Goal: Task Accomplishment & Management: Contribute content

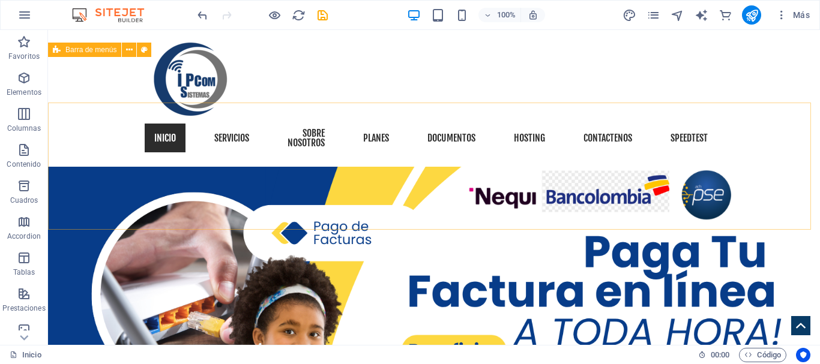
scroll to position [1020, 0]
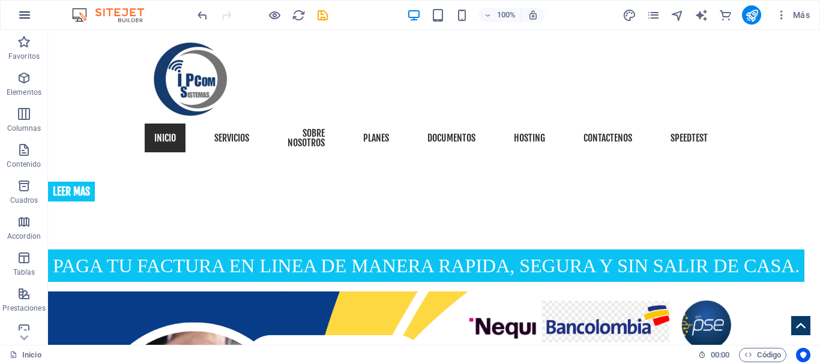
click at [28, 9] on icon "button" at bounding box center [24, 15] width 14 height 14
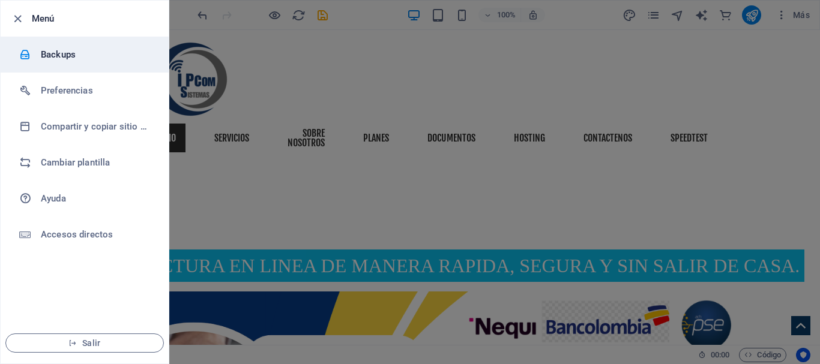
click at [50, 51] on h6 "Backups" at bounding box center [96, 54] width 111 height 14
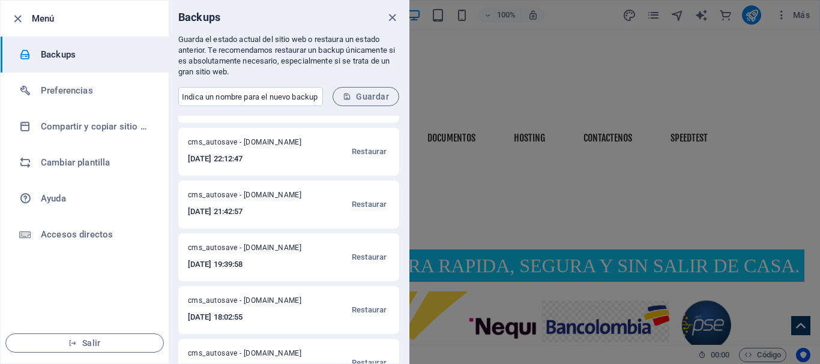
scroll to position [180, 0]
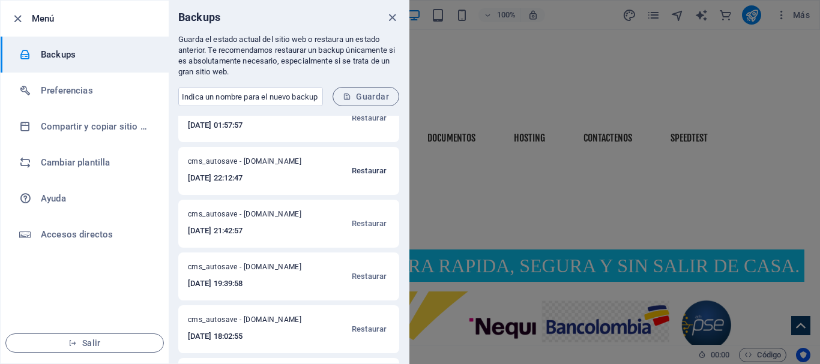
click at [367, 170] on span "Restaurar" at bounding box center [369, 171] width 35 height 14
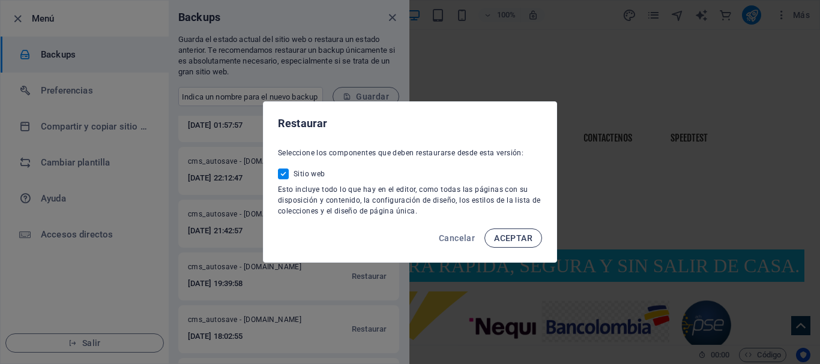
click at [514, 241] on span "ACEPTAR" at bounding box center [513, 239] width 38 height 10
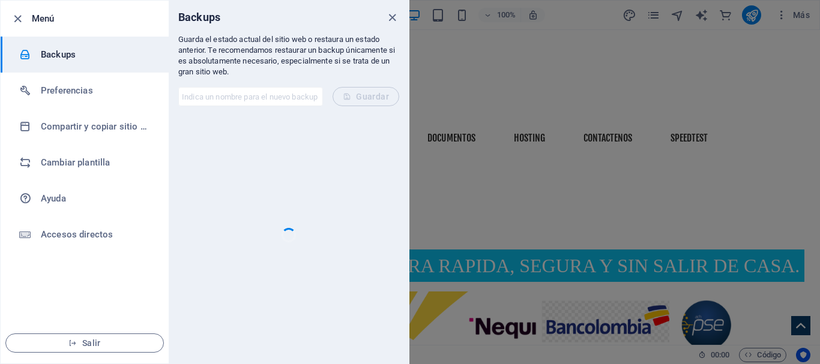
scroll to position [0, 0]
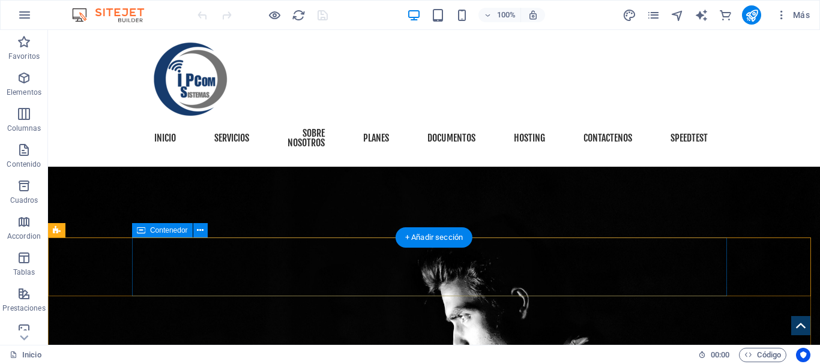
scroll to position [2303, 0]
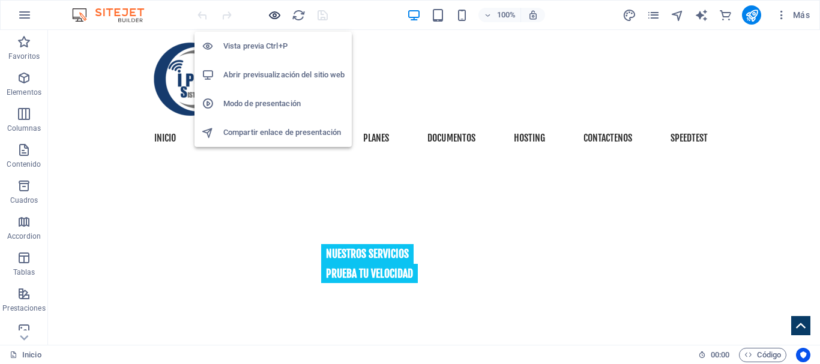
click at [270, 20] on icon "button" at bounding box center [275, 15] width 14 height 14
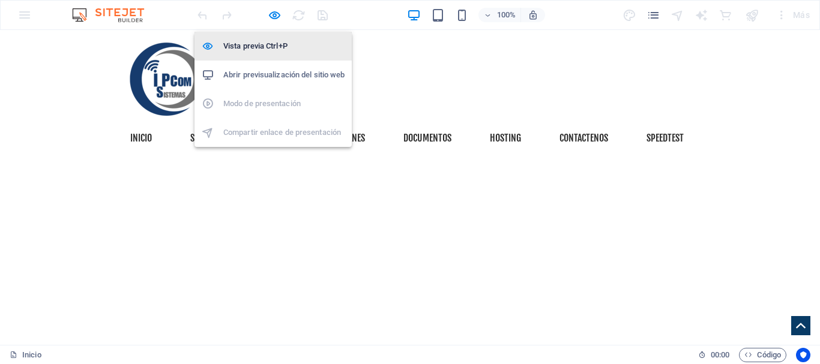
scroll to position [2274, 0]
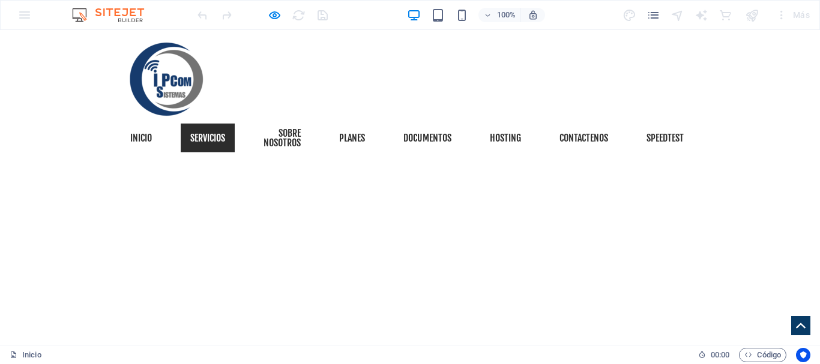
click at [215, 129] on link "Servicios" at bounding box center [208, 138] width 54 height 29
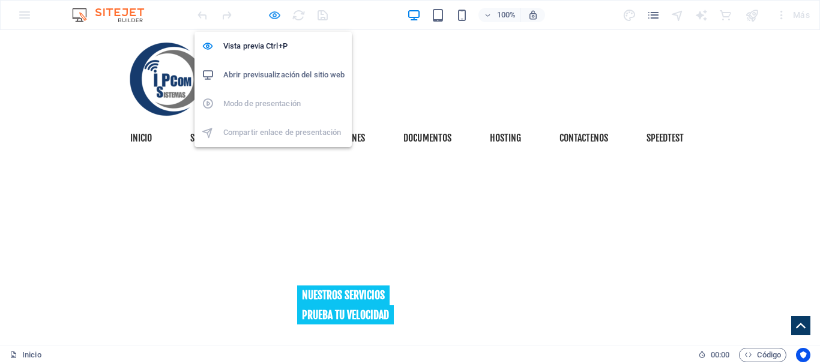
click at [274, 17] on icon "button" at bounding box center [275, 15] width 14 height 14
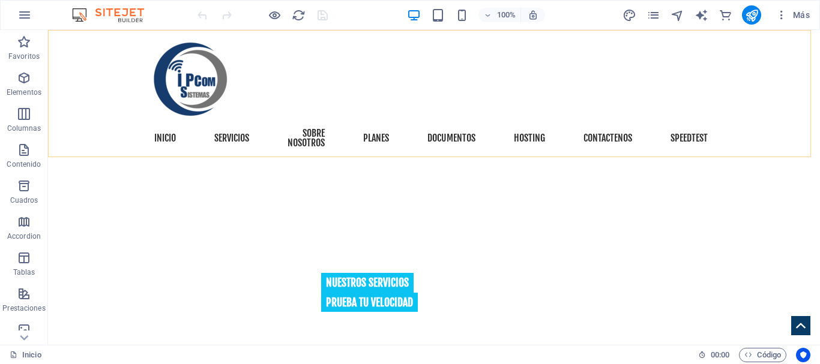
scroll to position [2303, 0]
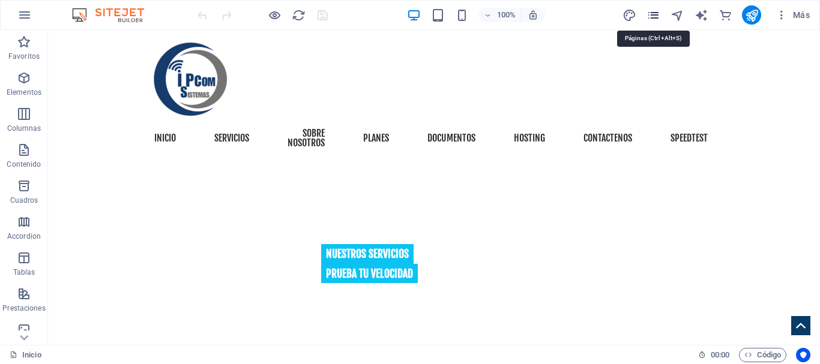
drag, startPoint x: 610, startPoint y: 1, endPoint x: 653, endPoint y: 18, distance: 45.3
click at [653, 18] on icon "pages" at bounding box center [654, 15] width 14 height 14
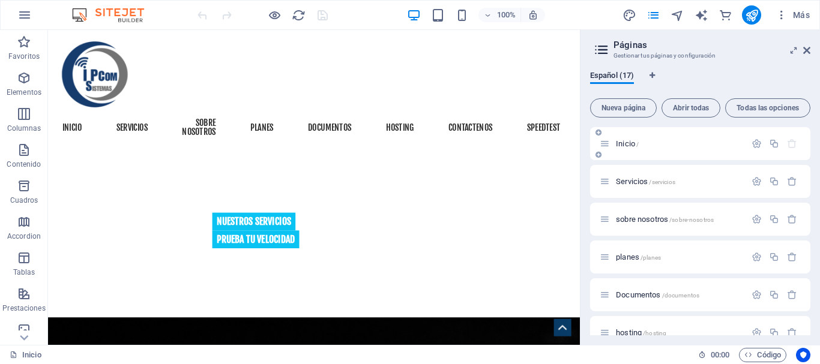
scroll to position [2433, 0]
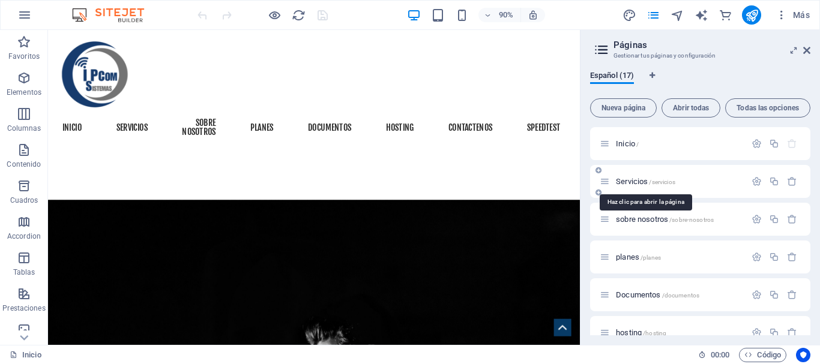
click at [668, 181] on span "/servicios" at bounding box center [662, 182] width 26 height 7
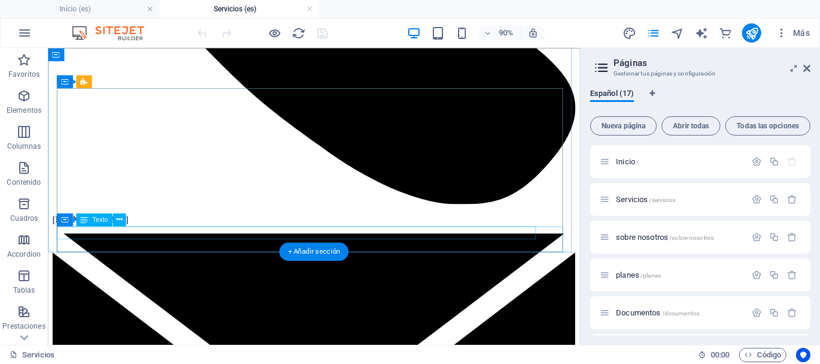
scroll to position [1321, 0]
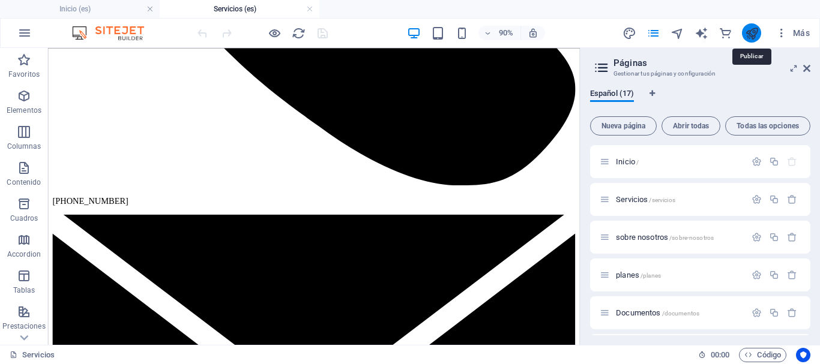
click at [750, 31] on icon "publish" at bounding box center [752, 33] width 14 height 14
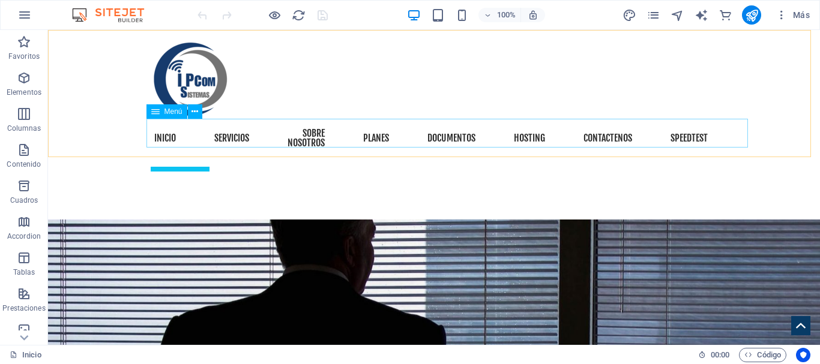
scroll to position [1801, 0]
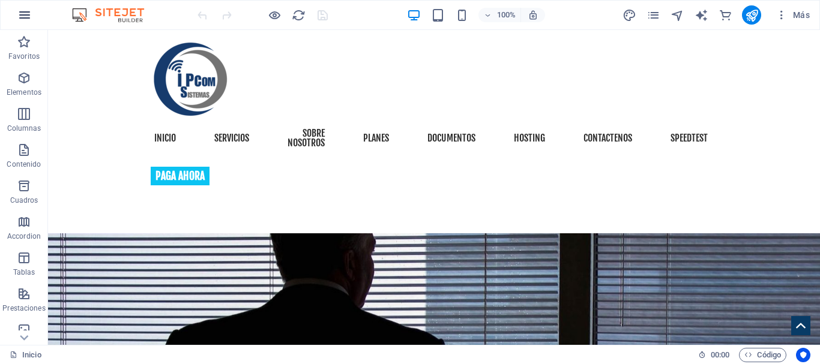
click at [32, 10] on button "button" at bounding box center [24, 15] width 29 height 29
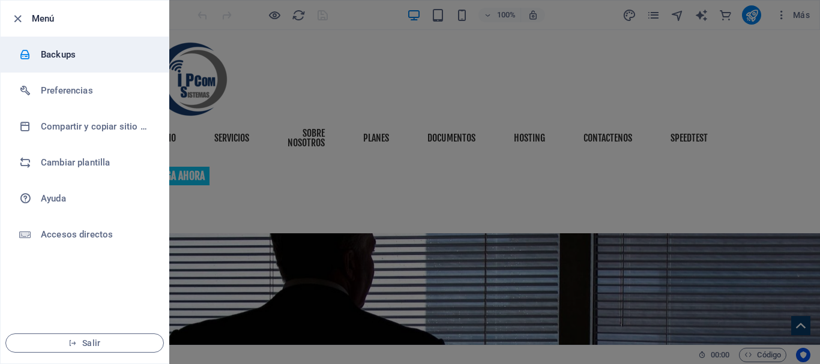
click at [58, 52] on h6 "Backups" at bounding box center [96, 54] width 111 height 14
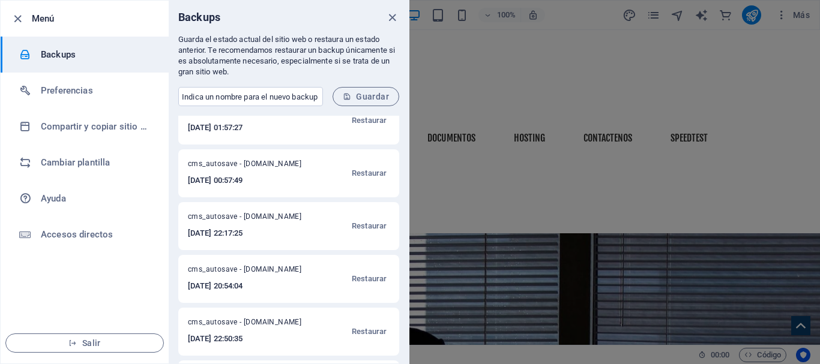
scroll to position [809, 0]
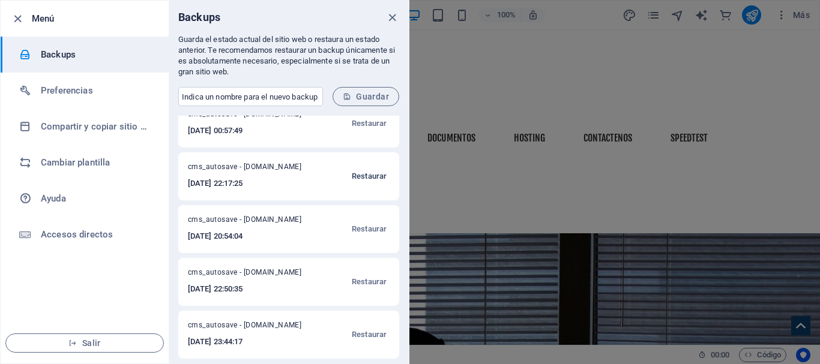
click at [372, 175] on span "Restaurar" at bounding box center [369, 176] width 35 height 14
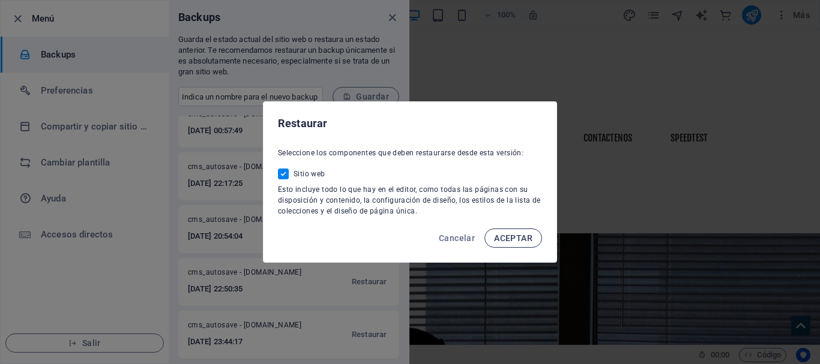
click at [508, 237] on span "ACEPTAR" at bounding box center [513, 239] width 38 height 10
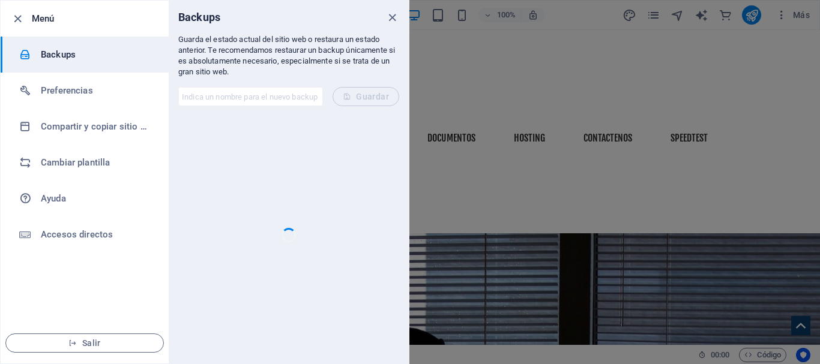
scroll to position [0, 0]
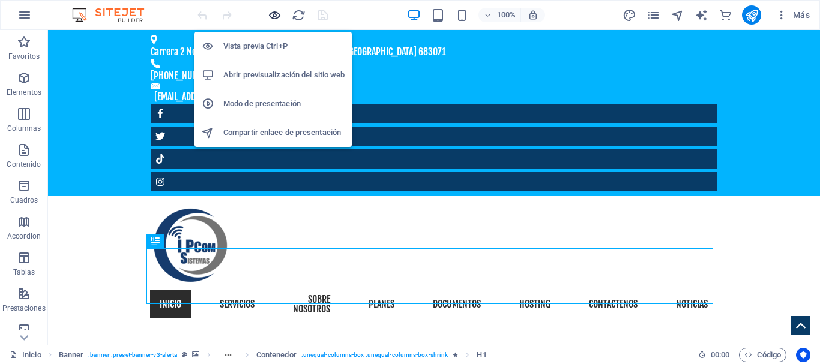
click at [273, 16] on icon "button" at bounding box center [275, 15] width 14 height 14
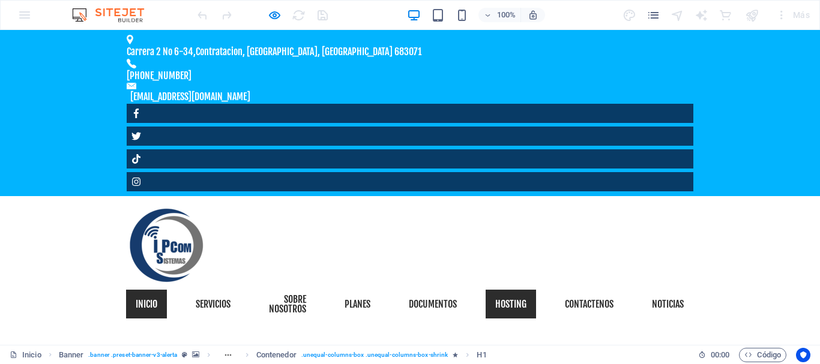
click at [535, 290] on link "hosting" at bounding box center [511, 304] width 50 height 29
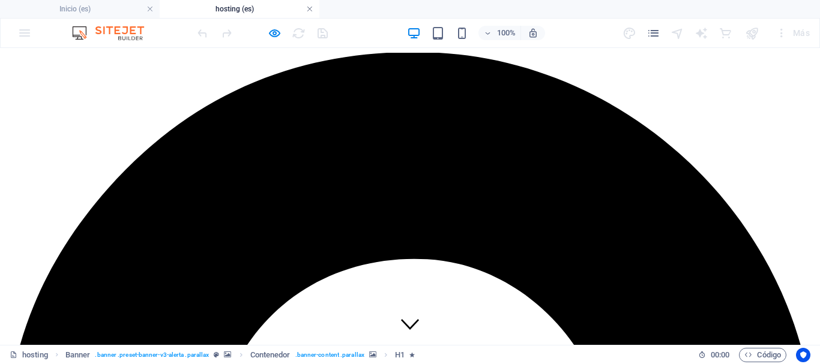
drag, startPoint x: 310, startPoint y: 8, endPoint x: 633, endPoint y: 50, distance: 325.6
click at [310, 8] on link at bounding box center [309, 9] width 7 height 11
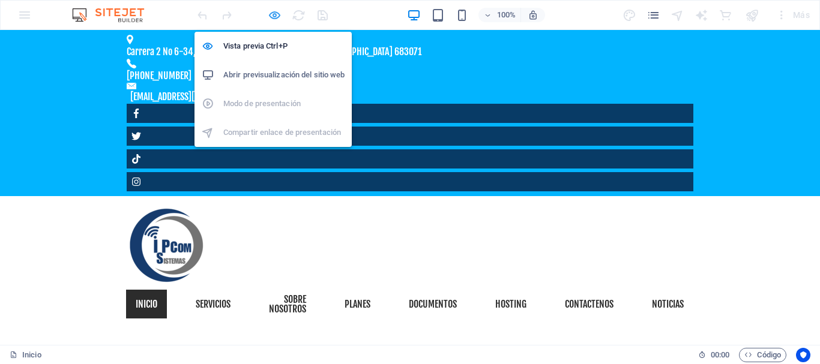
click at [269, 14] on icon "button" at bounding box center [275, 15] width 14 height 14
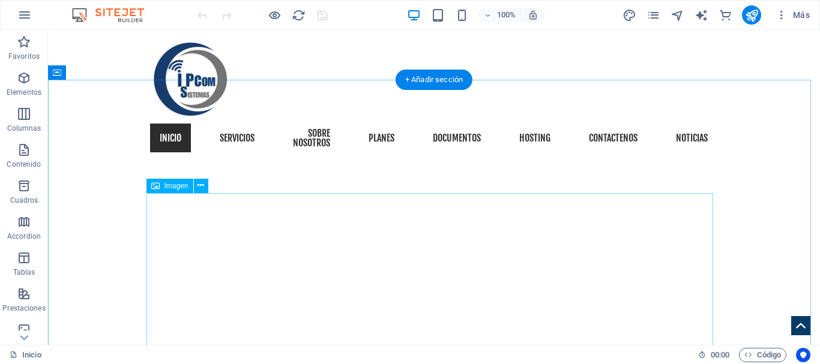
scroll to position [480, 0]
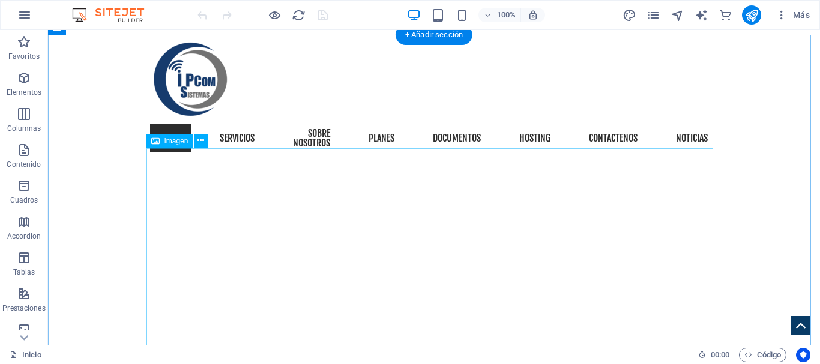
drag, startPoint x: 444, startPoint y: 239, endPoint x: 246, endPoint y: 262, distance: 200.0
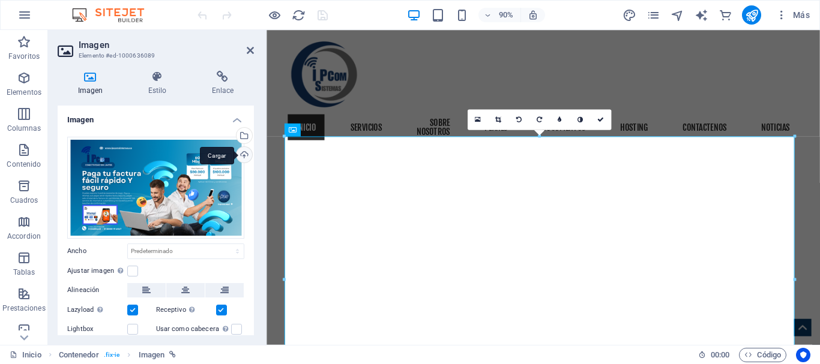
click at [244, 156] on div "Cargar" at bounding box center [243, 156] width 18 height 18
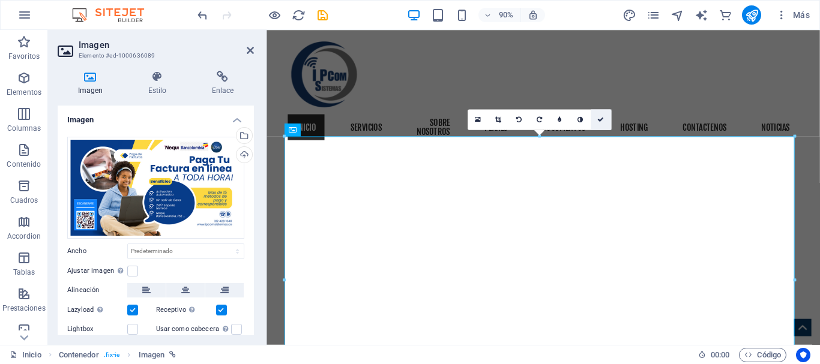
click at [598, 121] on icon at bounding box center [600, 119] width 7 height 7
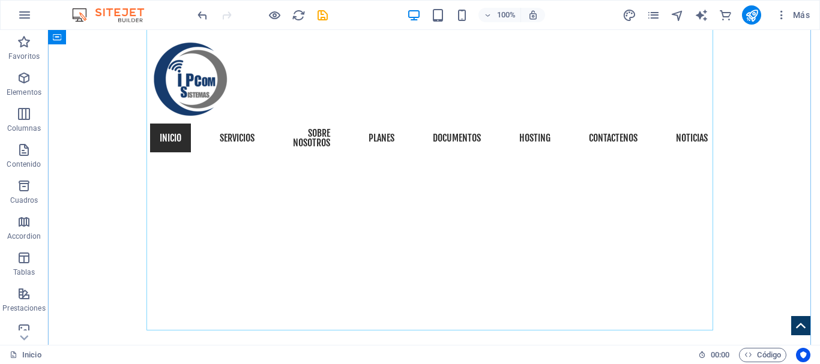
scroll to position [648, 0]
click at [318, 16] on icon "save" at bounding box center [323, 15] width 14 height 14
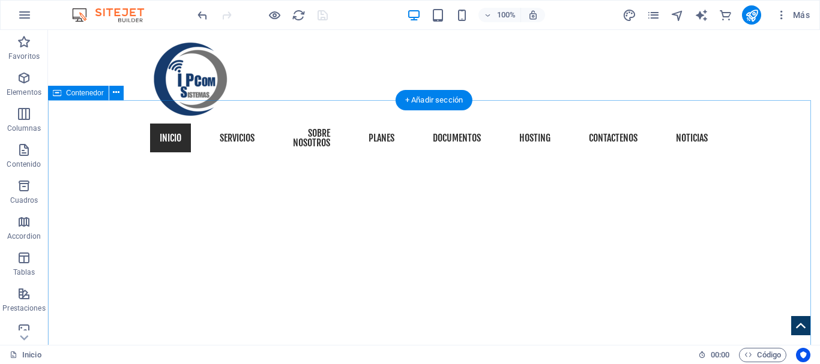
scroll to position [348, 0]
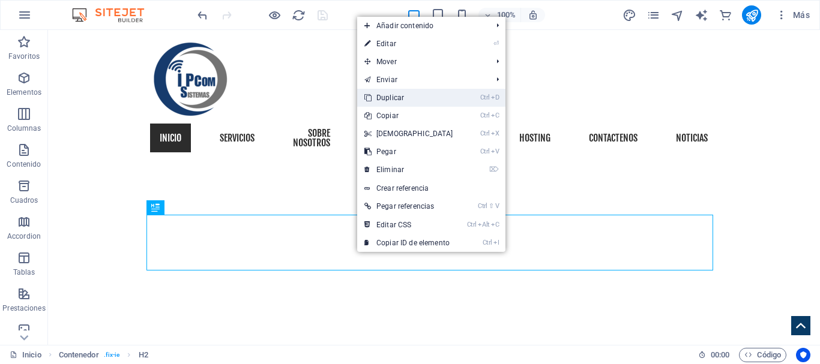
click at [432, 97] on link "Ctrl D Duplicar" at bounding box center [408, 98] width 103 height 18
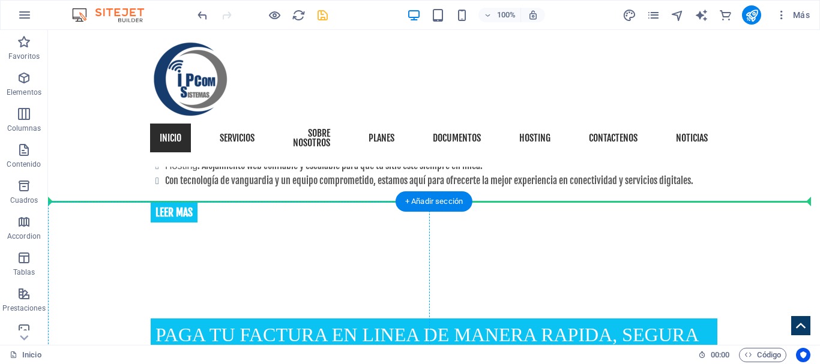
scroll to position [1040, 0]
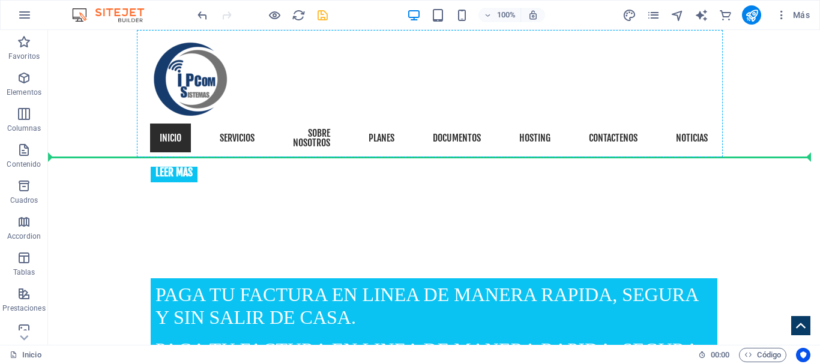
drag, startPoint x: 371, startPoint y: 305, endPoint x: 442, endPoint y: 142, distance: 177.7
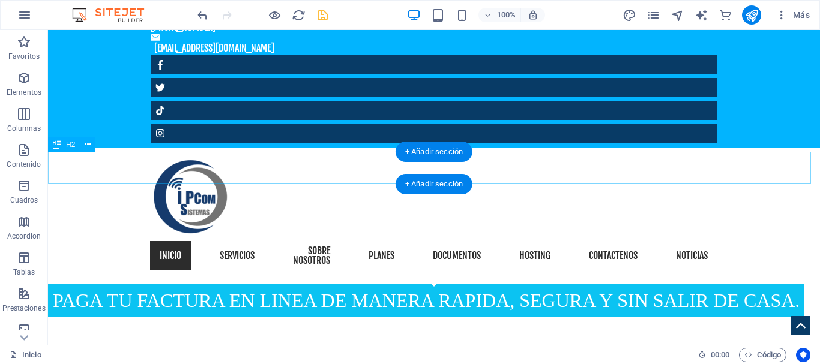
scroll to position [29, 0]
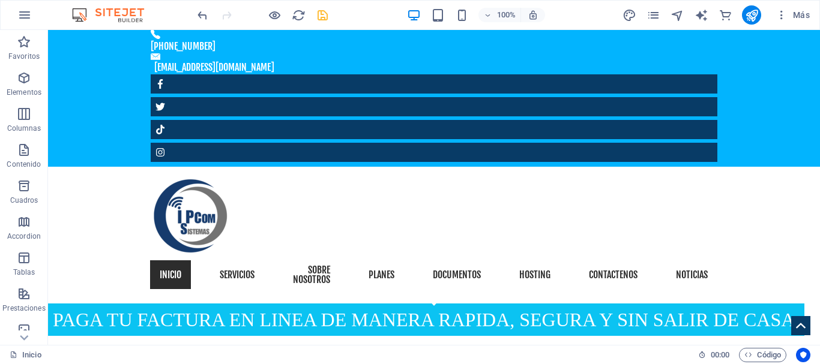
click at [209, 19] on div at bounding box center [262, 14] width 134 height 19
click at [205, 13] on icon "undo" at bounding box center [203, 15] width 14 height 14
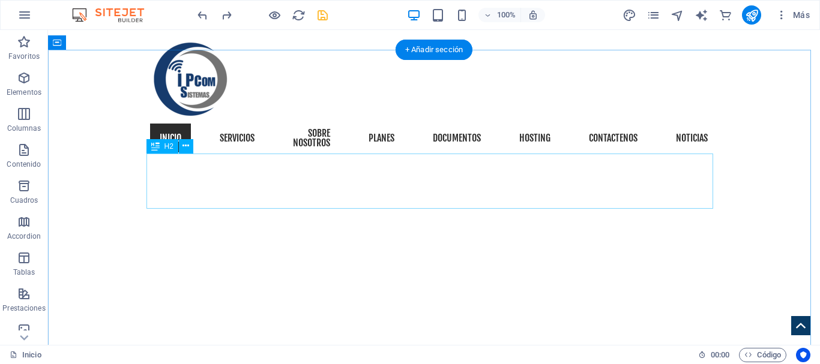
scroll to position [459, 0]
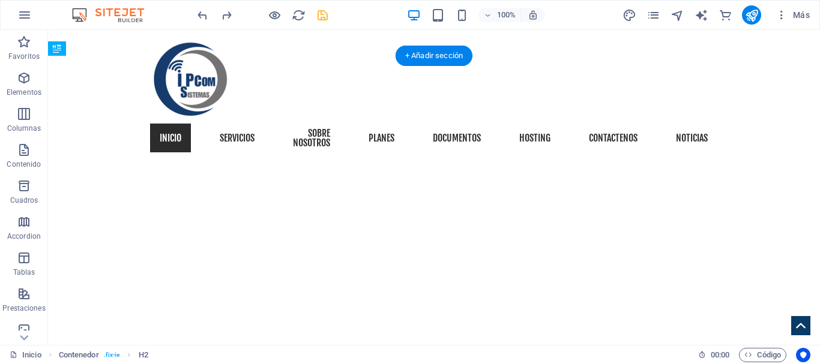
drag, startPoint x: 366, startPoint y: 193, endPoint x: 369, endPoint y: 269, distance: 76.3
drag, startPoint x: 508, startPoint y: 206, endPoint x: 505, endPoint y: 256, distance: 49.9
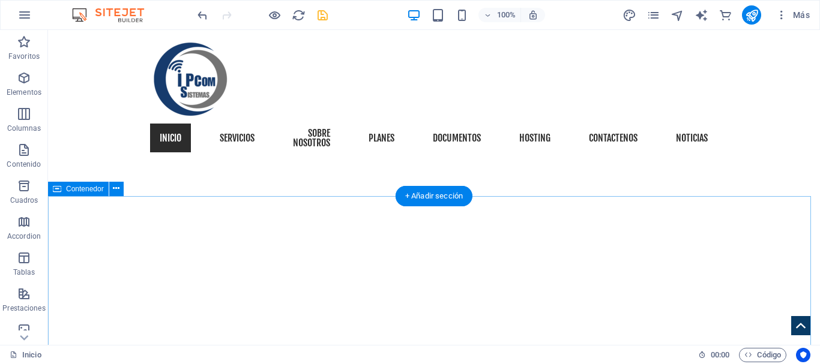
scroll to position [368, 0]
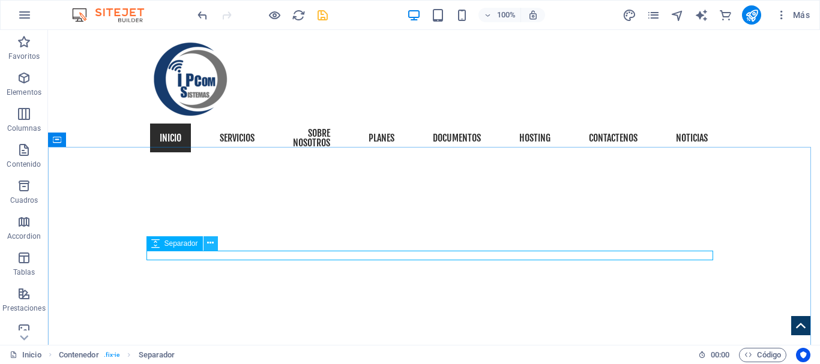
click at [208, 244] on icon at bounding box center [210, 243] width 7 height 13
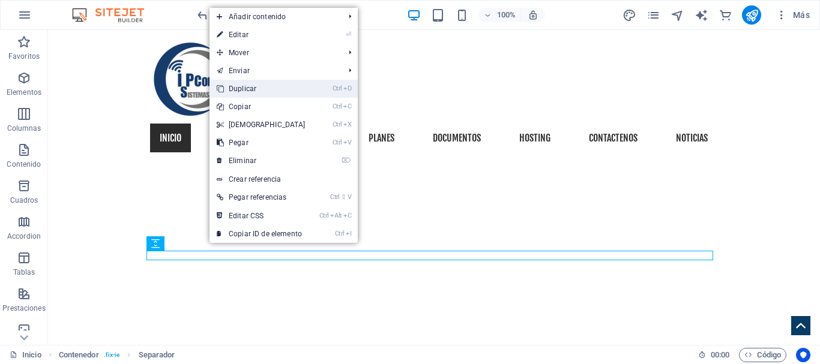
click at [296, 92] on link "Ctrl D Duplicar" at bounding box center [260, 89] width 103 height 18
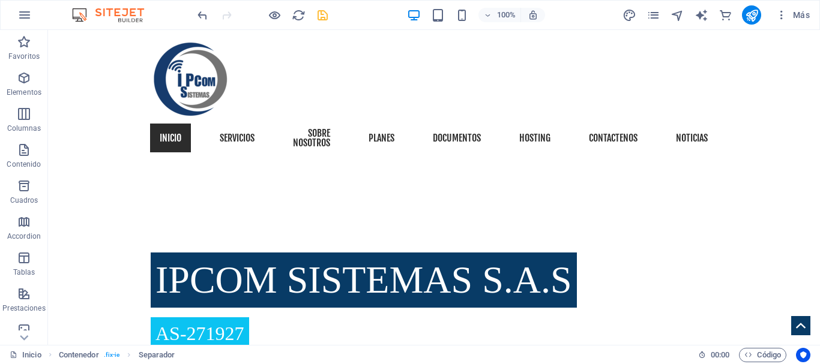
scroll to position [789, 0]
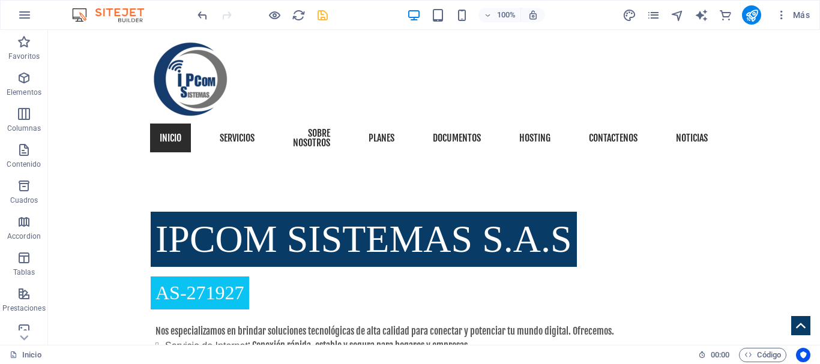
drag, startPoint x: 366, startPoint y: 265, endPoint x: 382, endPoint y: 188, distance: 79.1
drag, startPoint x: 465, startPoint y: 180, endPoint x: 451, endPoint y: 265, distance: 85.8
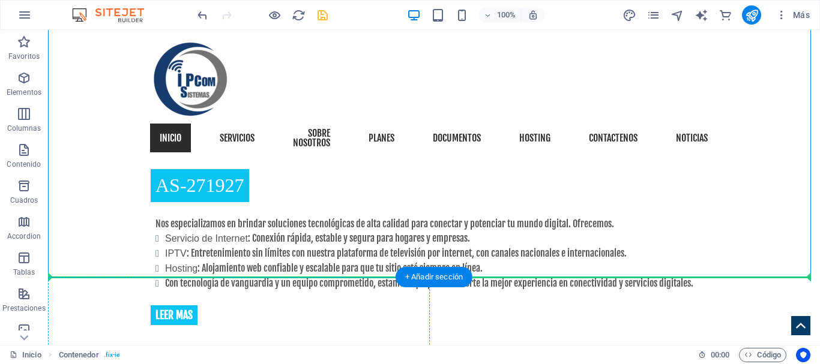
scroll to position [924, 0]
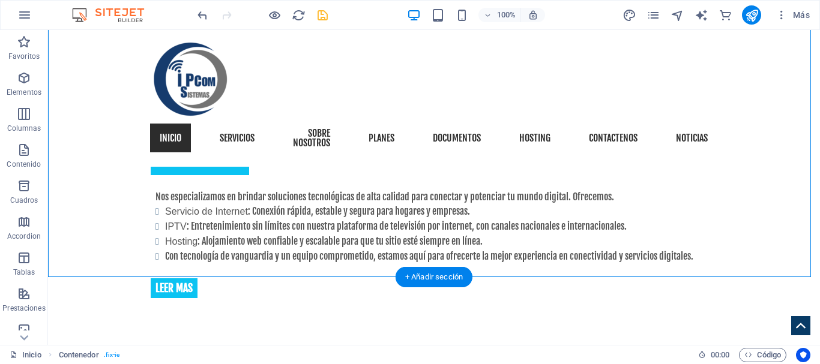
drag, startPoint x: 435, startPoint y: 170, endPoint x: 183, endPoint y: 244, distance: 262.1
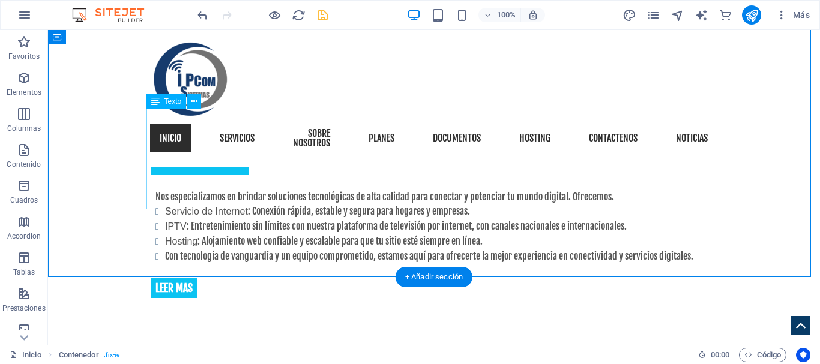
scroll to position [804, 0]
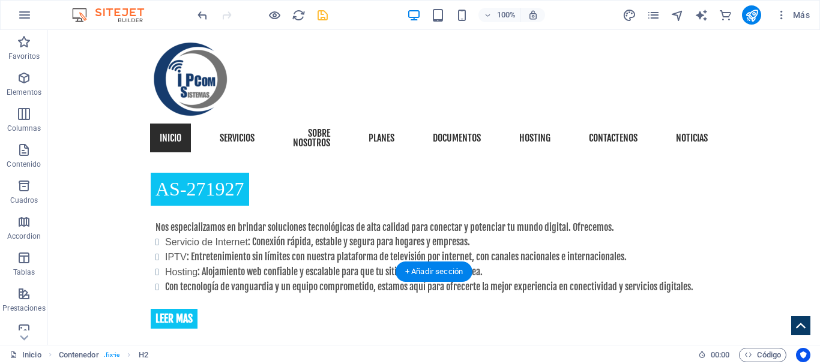
scroll to position [935, 0]
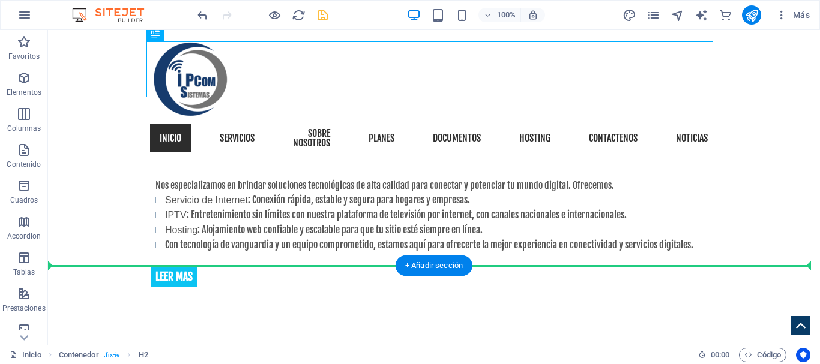
drag, startPoint x: 439, startPoint y: 212, endPoint x: 420, endPoint y: 228, distance: 25.1
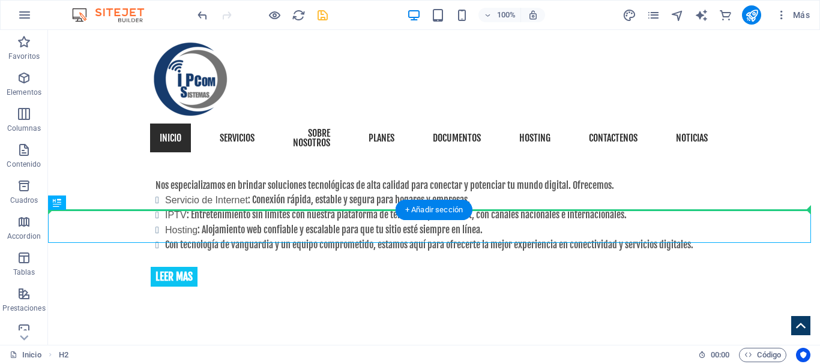
drag, startPoint x: 309, startPoint y: 225, endPoint x: 328, endPoint y: 186, distance: 43.5
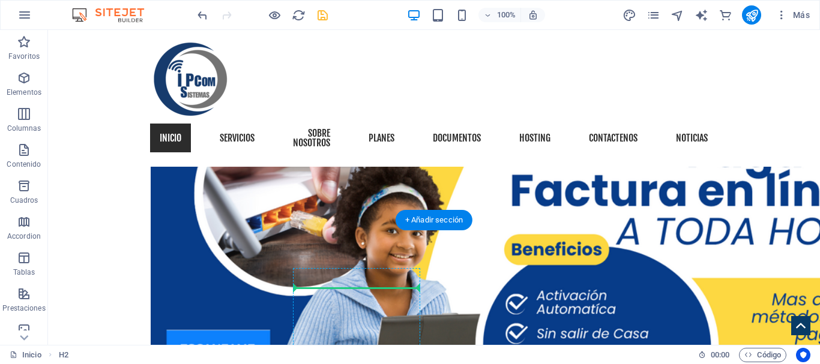
scroll to position [1330, 0]
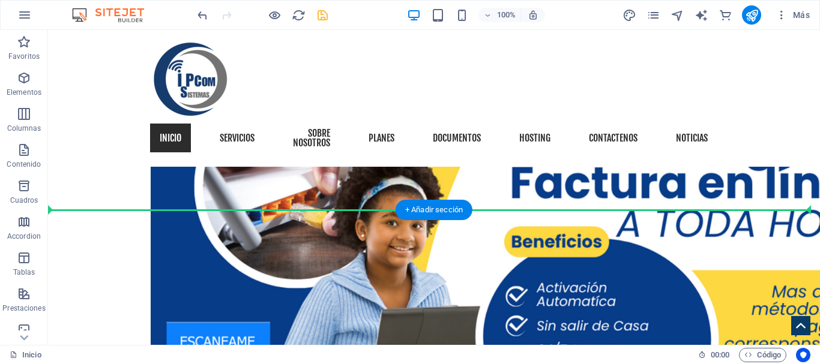
drag, startPoint x: 332, startPoint y: 220, endPoint x: 355, endPoint y: 246, distance: 34.9
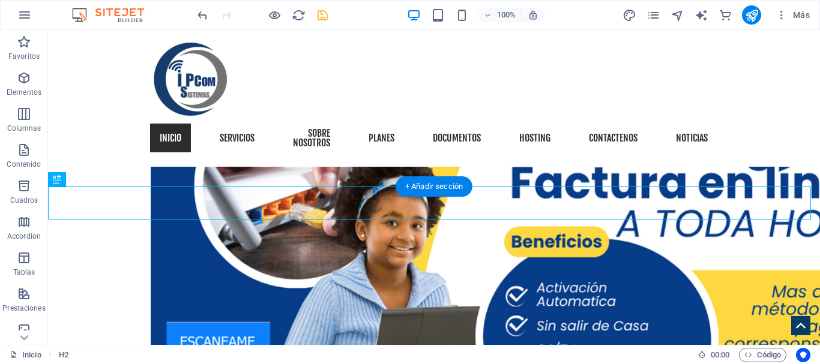
scroll to position [1030, 0]
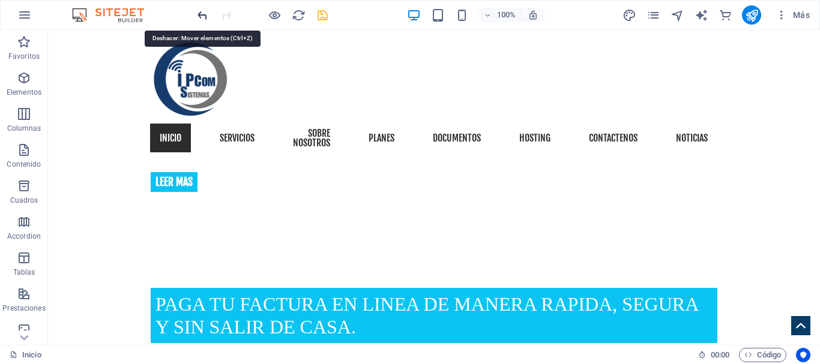
click at [199, 16] on icon "undo" at bounding box center [203, 15] width 14 height 14
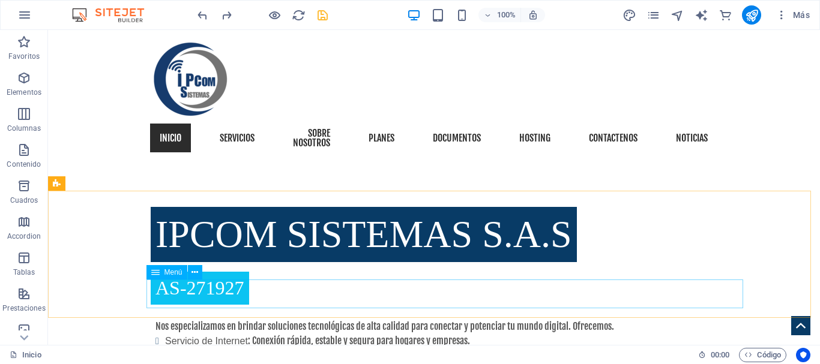
scroll to position [790, 0]
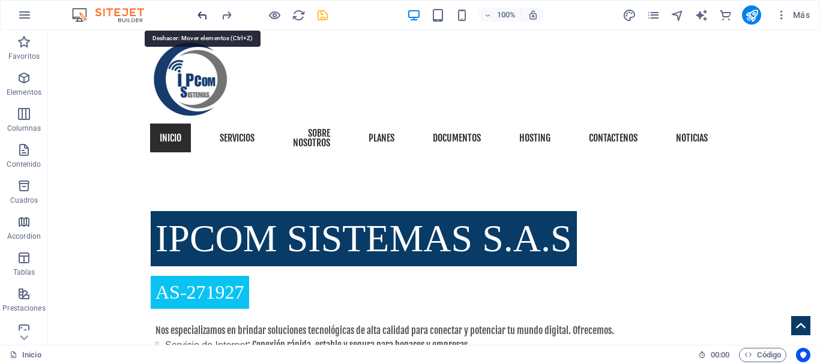
click at [201, 20] on icon "undo" at bounding box center [203, 15] width 14 height 14
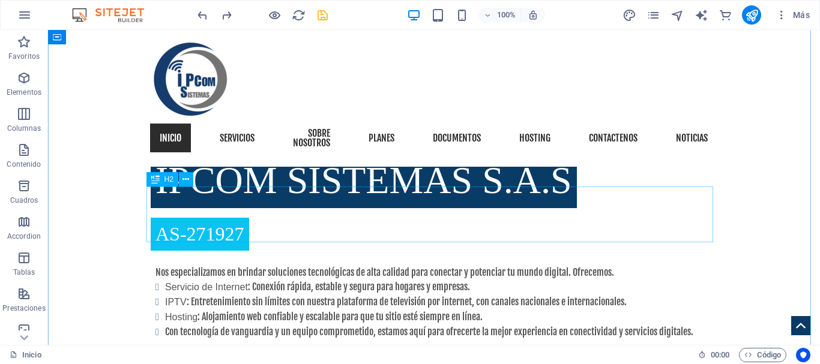
scroll to position [910, 0]
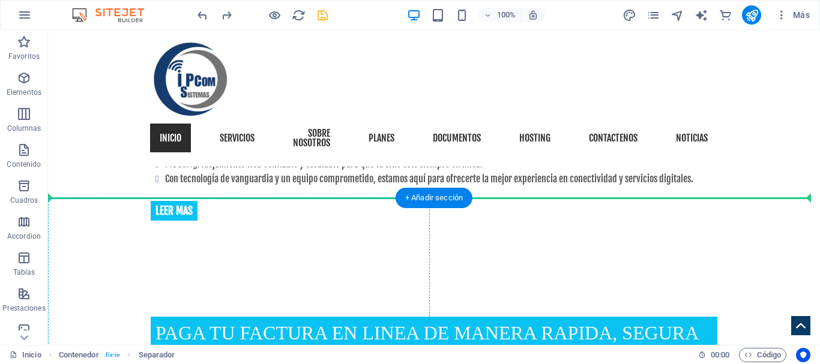
scroll to position [1003, 0]
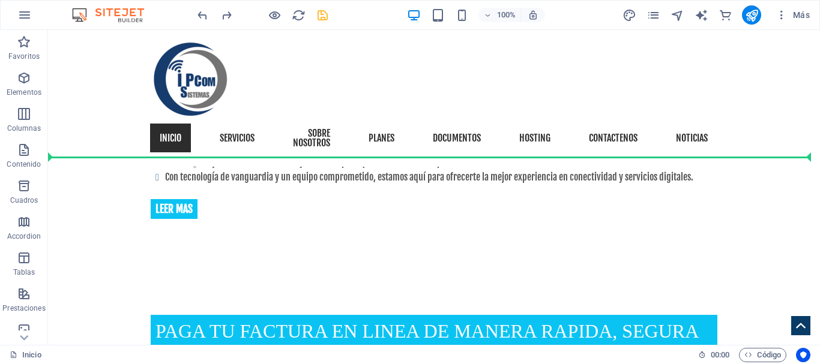
drag, startPoint x: 330, startPoint y: 163, endPoint x: 348, endPoint y: 151, distance: 22.5
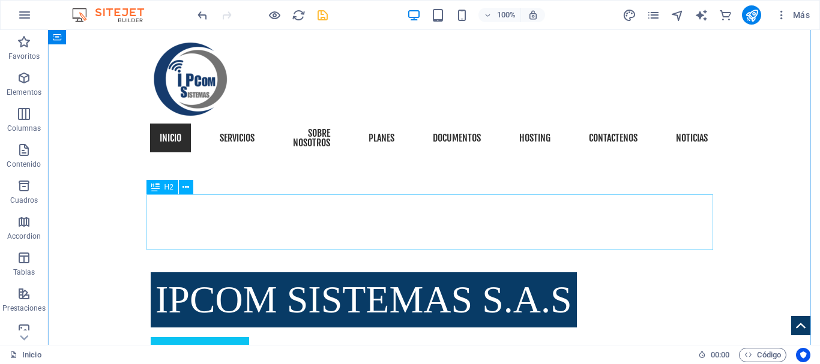
scroll to position [918, 0]
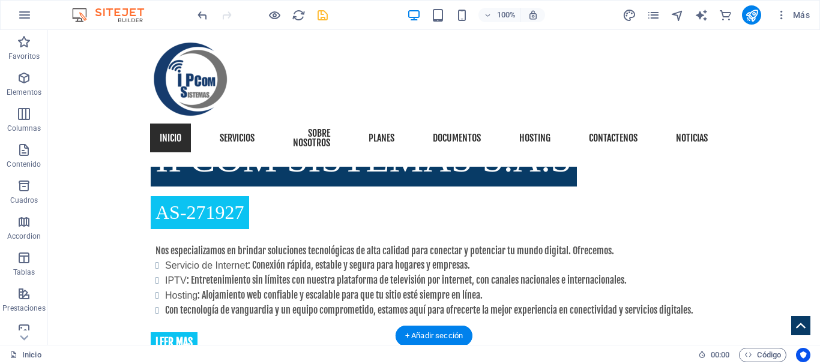
scroll to position [885, 0]
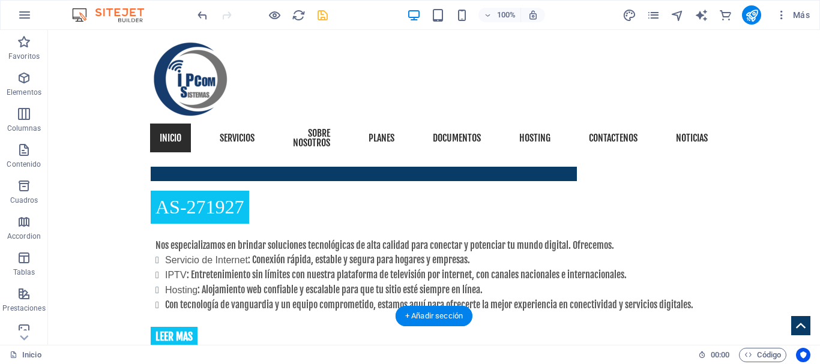
drag, startPoint x: 295, startPoint y: 252, endPoint x: 295, endPoint y: 262, distance: 10.8
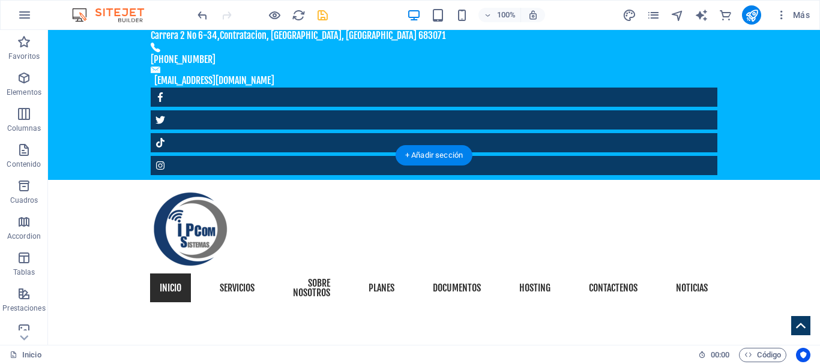
scroll to position [0, 0]
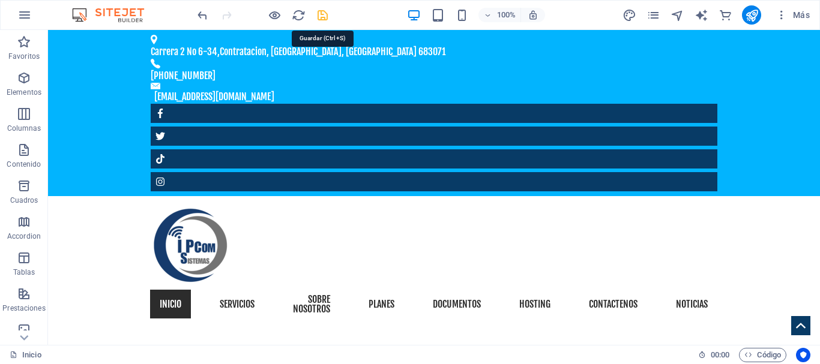
click at [325, 18] on icon "save" at bounding box center [323, 15] width 14 height 14
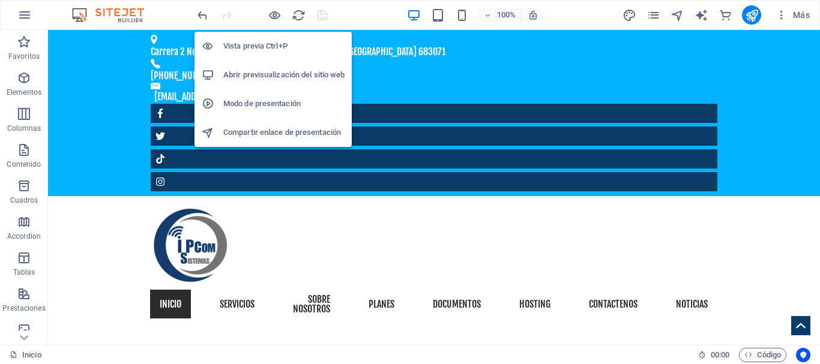
click at [267, 44] on h6 "Vista previa Ctrl+P" at bounding box center [283, 46] width 121 height 14
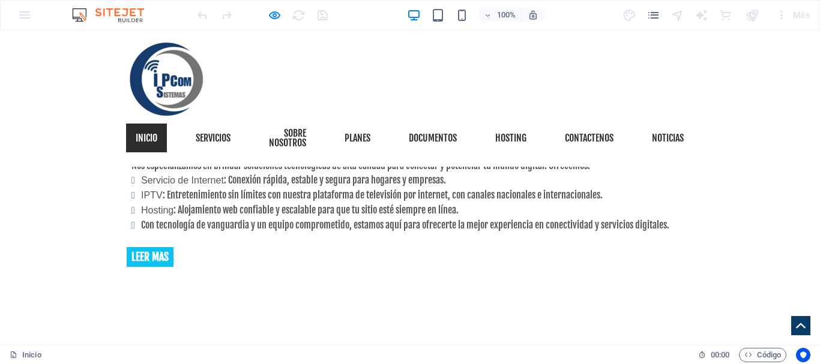
scroll to position [960, 0]
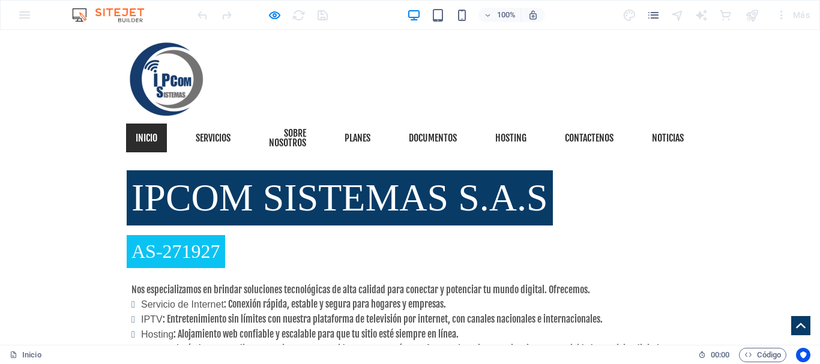
scroll to position [720, 0]
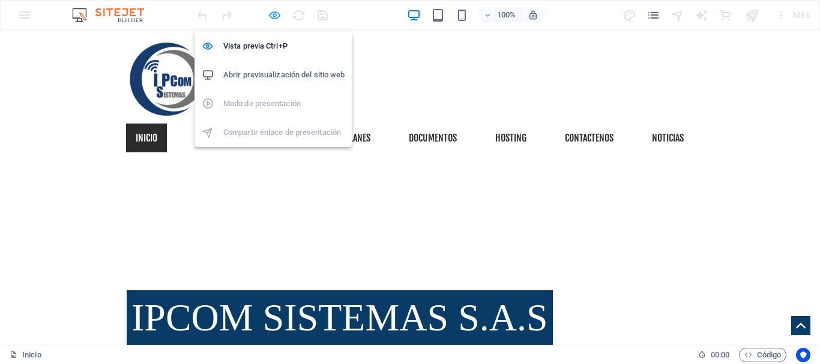
click at [274, 19] on icon "button" at bounding box center [275, 15] width 14 height 14
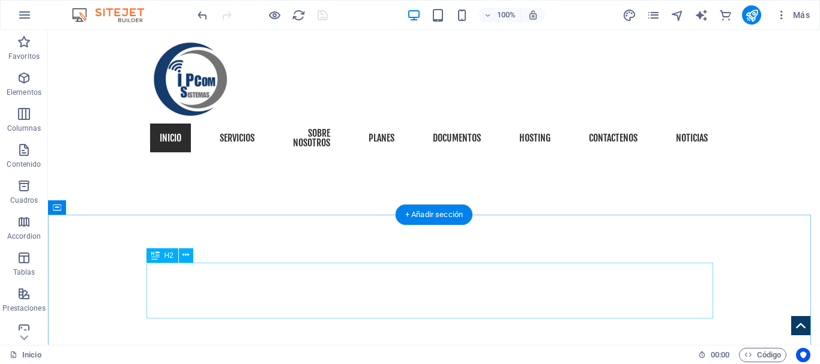
scroll to position [420, 0]
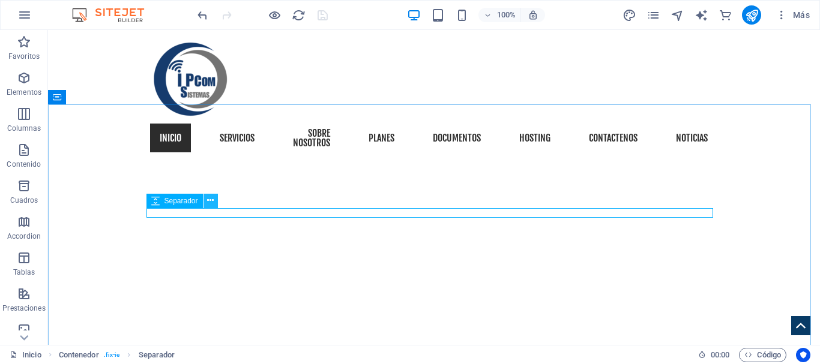
click at [211, 200] on icon at bounding box center [210, 200] width 7 height 13
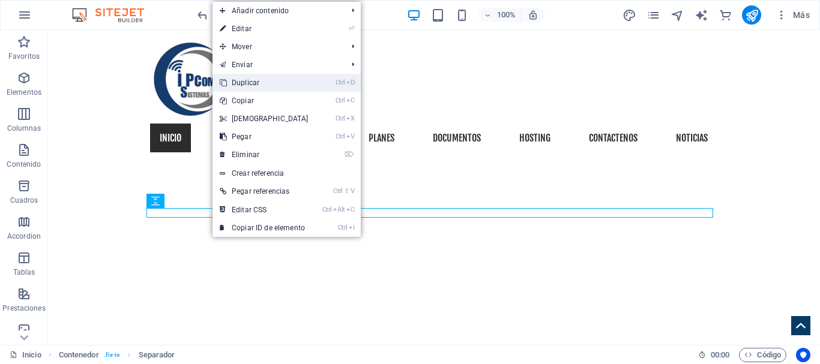
click at [273, 81] on link "Ctrl D Duplicar" at bounding box center [264, 83] width 103 height 18
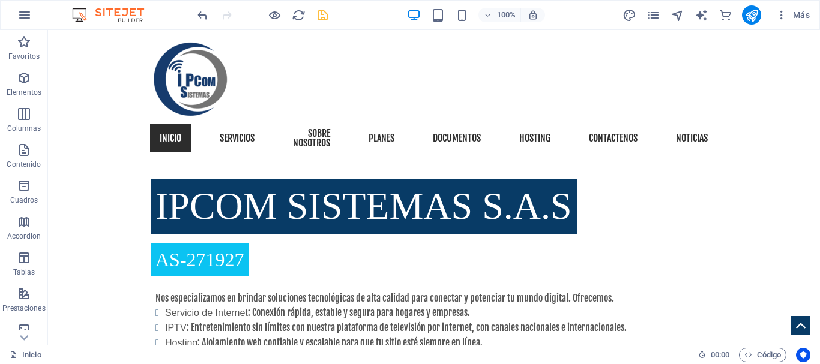
scroll to position [851, 0]
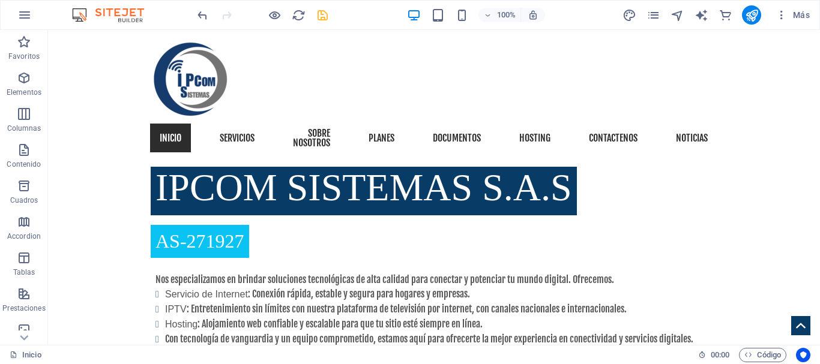
drag, startPoint x: 317, startPoint y: 224, endPoint x: 333, endPoint y: 238, distance: 20.8
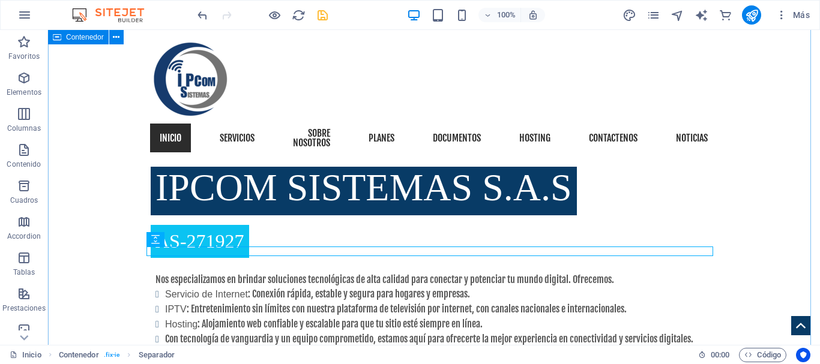
drag, startPoint x: 774, startPoint y: 262, endPoint x: 744, endPoint y: 261, distance: 29.4
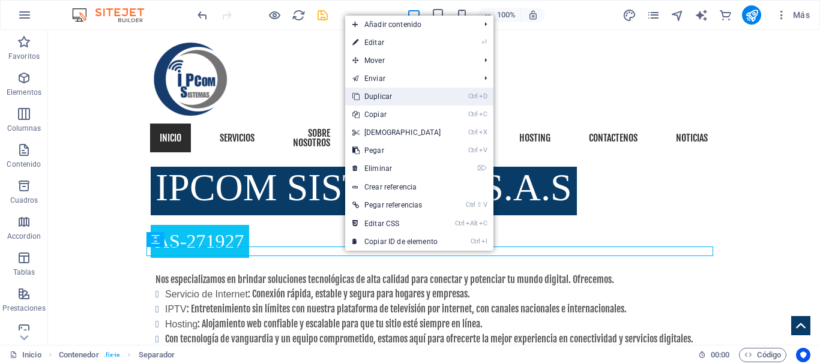
click at [410, 97] on link "Ctrl D Duplicar" at bounding box center [396, 97] width 103 height 18
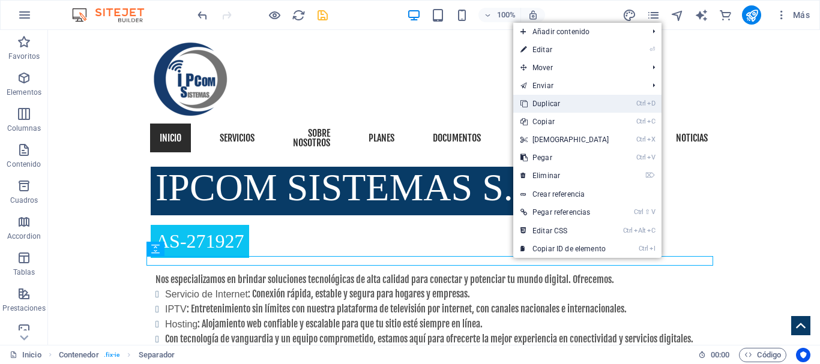
click at [565, 103] on link "Ctrl D Duplicar" at bounding box center [564, 104] width 103 height 18
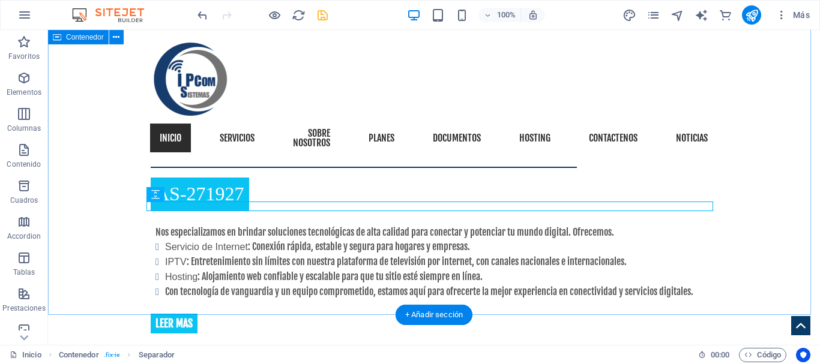
scroll to position [971, 0]
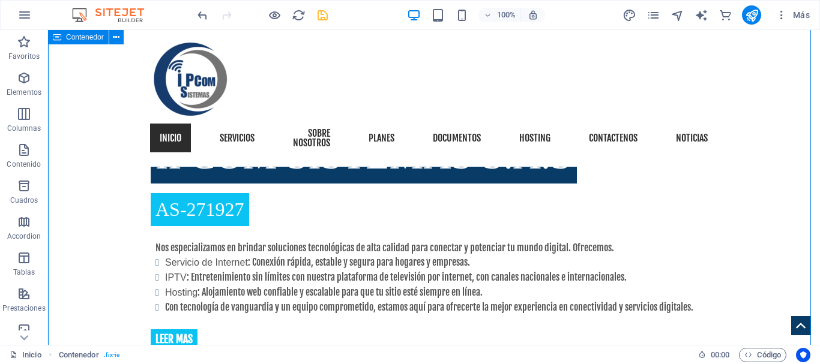
scroll to position [911, 0]
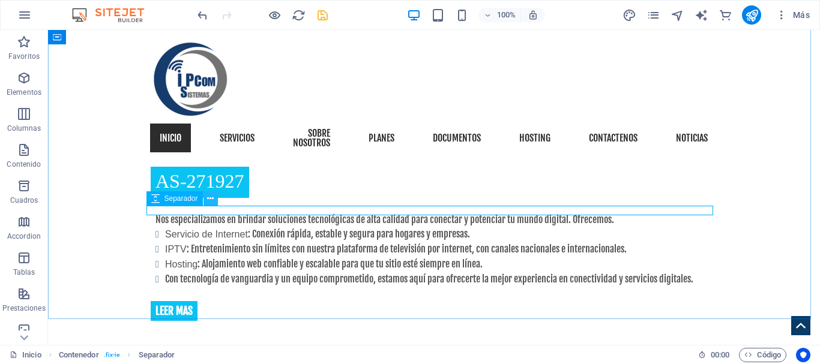
click at [210, 197] on icon at bounding box center [210, 199] width 7 height 13
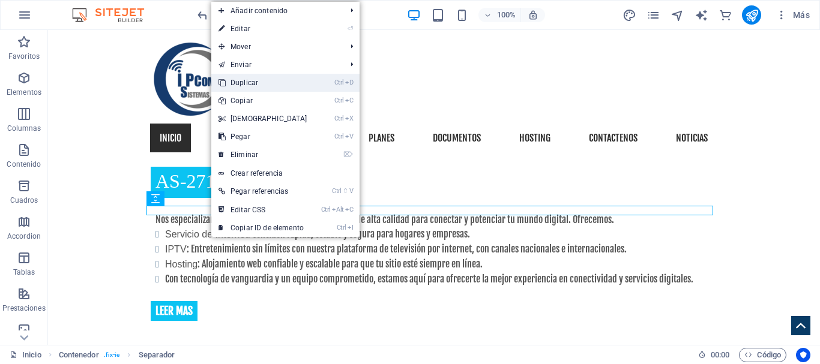
click at [266, 86] on link "Ctrl D Duplicar" at bounding box center [262, 83] width 103 height 18
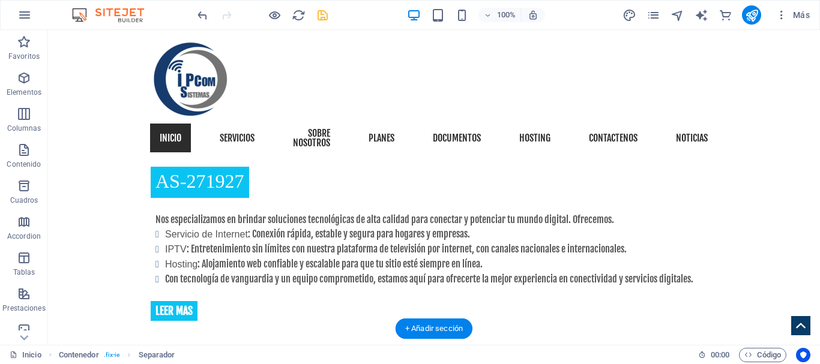
drag, startPoint x: 271, startPoint y: 217, endPoint x: 273, endPoint y: 267, distance: 49.8
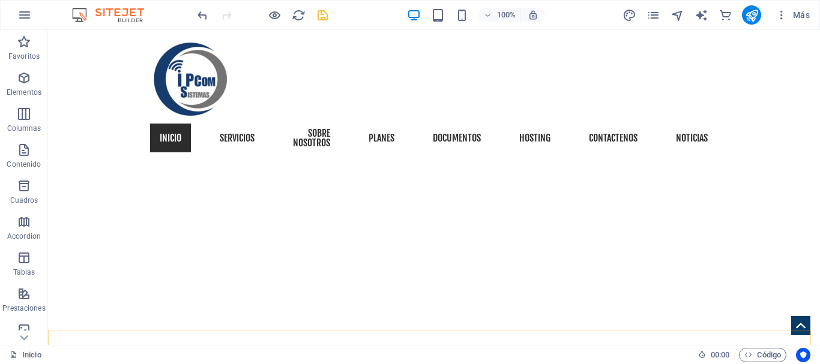
scroll to position [430, 0]
click at [327, 18] on icon "save" at bounding box center [323, 15] width 14 height 14
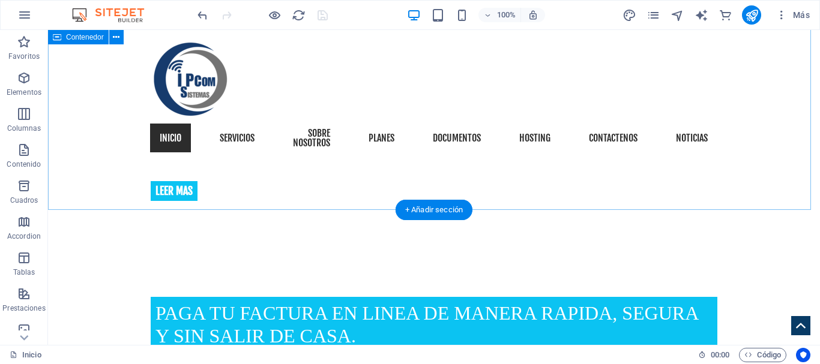
scroll to position [911, 0]
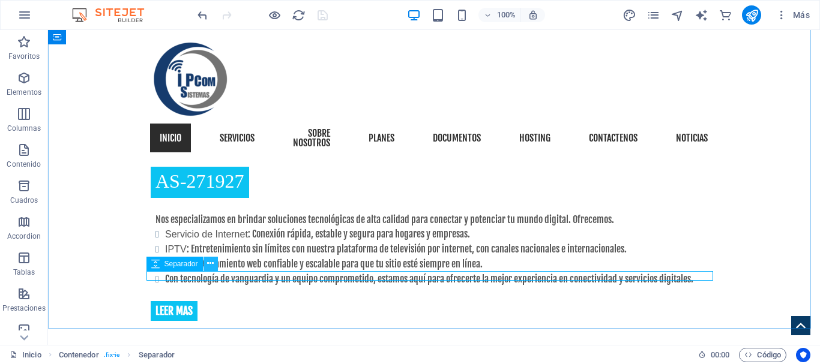
click at [208, 264] on icon at bounding box center [210, 264] width 7 height 13
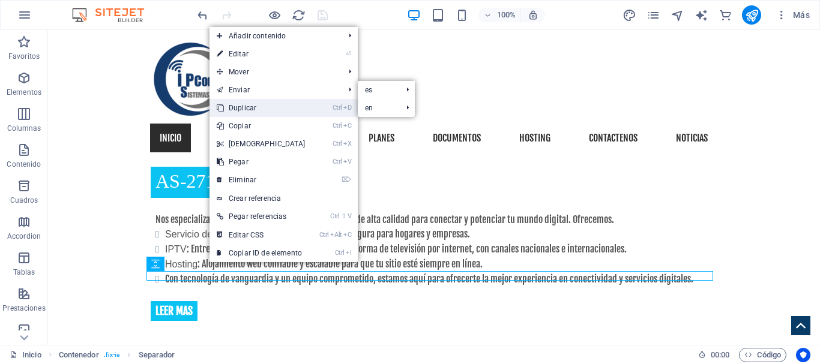
click at [248, 111] on link "Ctrl D Duplicar" at bounding box center [260, 108] width 103 height 18
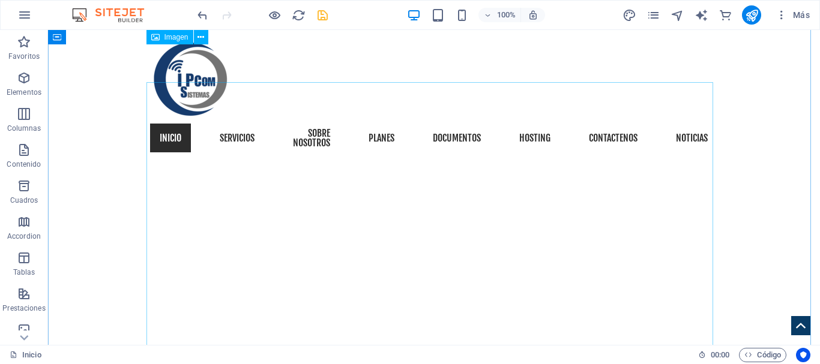
scroll to position [430, 0]
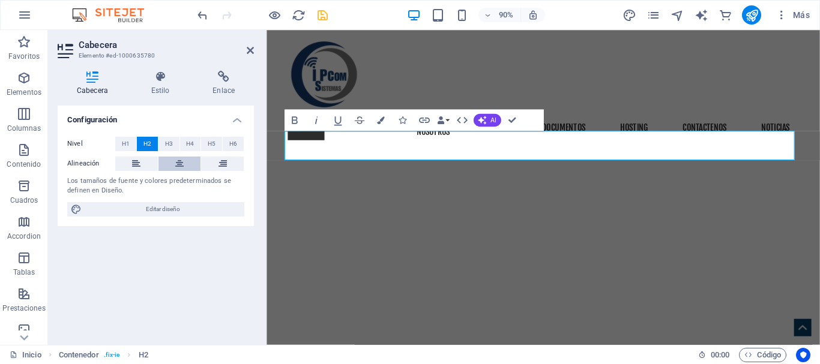
click at [182, 162] on icon at bounding box center [179, 164] width 8 height 14
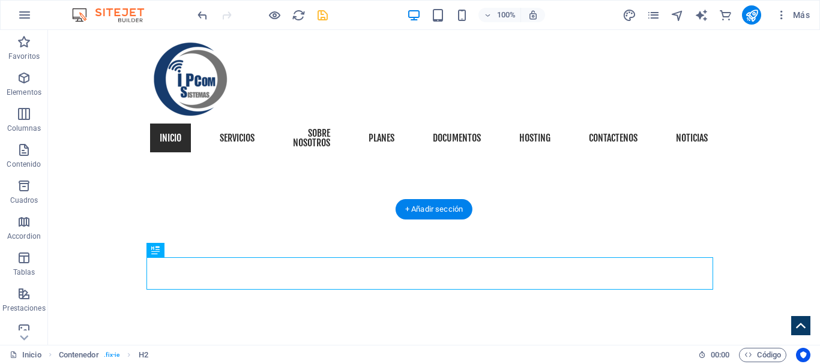
scroll to position [310, 0]
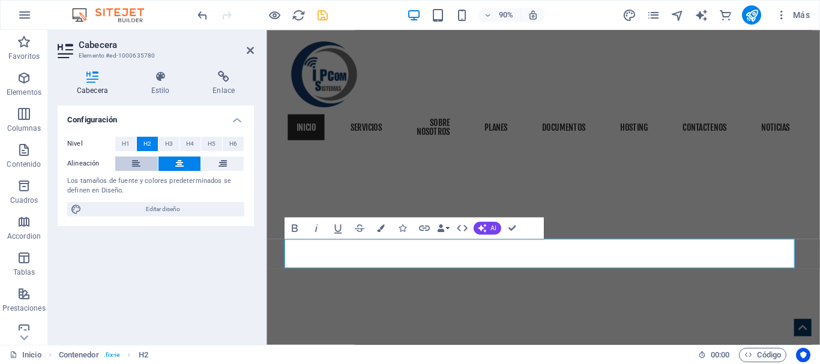
click at [142, 166] on button at bounding box center [136, 164] width 43 height 14
click at [179, 166] on icon at bounding box center [179, 164] width 8 height 14
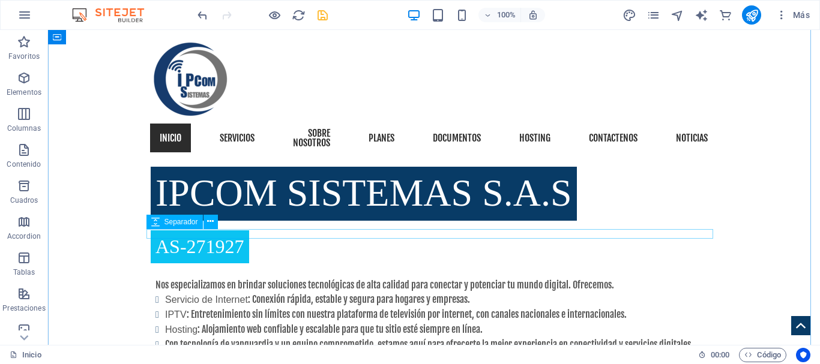
scroll to position [911, 0]
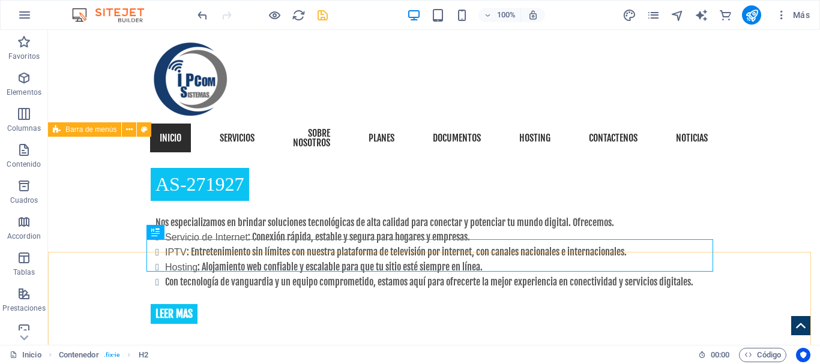
scroll to position [851, 0]
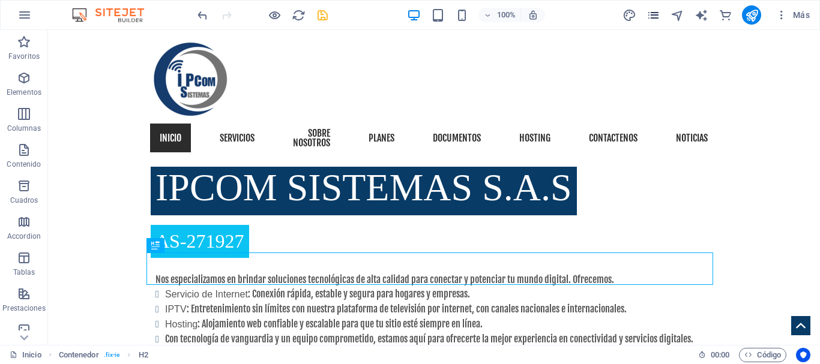
click at [656, 17] on icon "pages" at bounding box center [654, 15] width 14 height 14
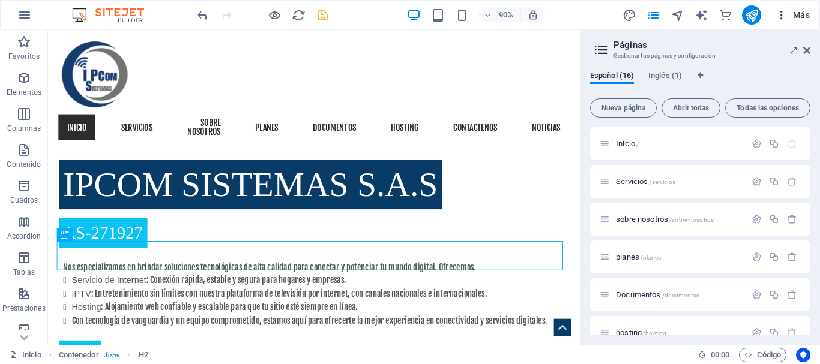
click at [781, 17] on icon "button" at bounding box center [782, 15] width 12 height 12
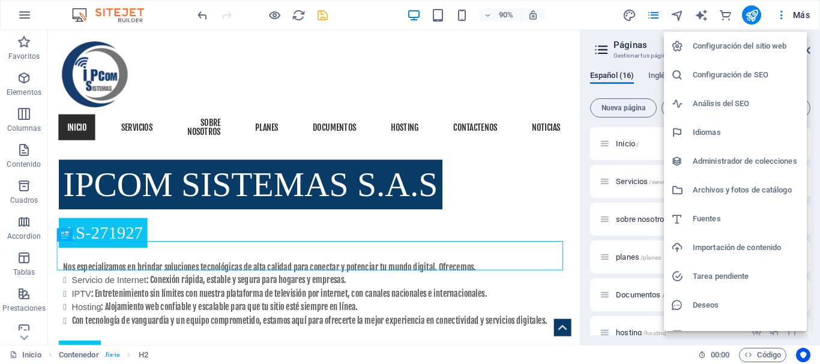
click at [751, 47] on h6 "Configuración del sitio web" at bounding box center [746, 46] width 107 height 14
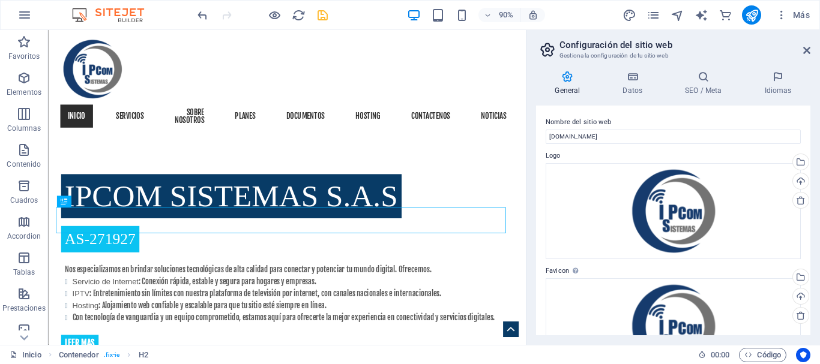
scroll to position [863, 0]
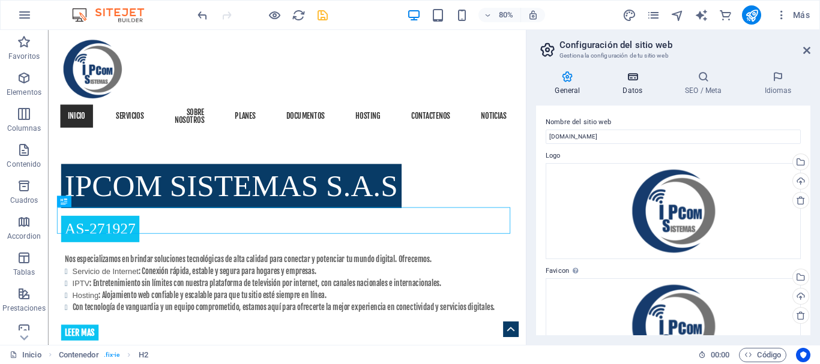
click at [631, 80] on icon at bounding box center [633, 77] width 58 height 12
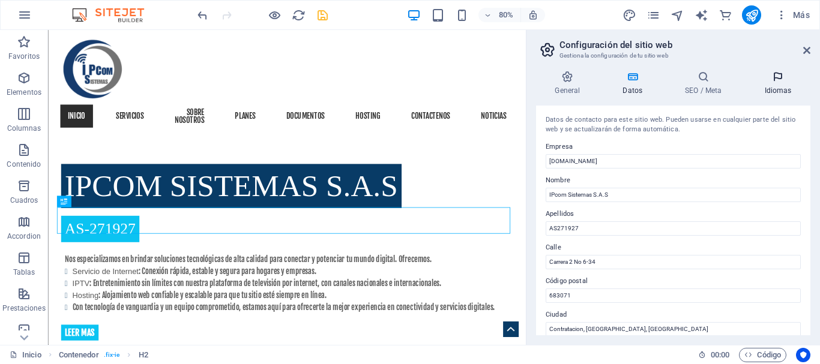
click at [788, 79] on icon at bounding box center [778, 77] width 65 height 12
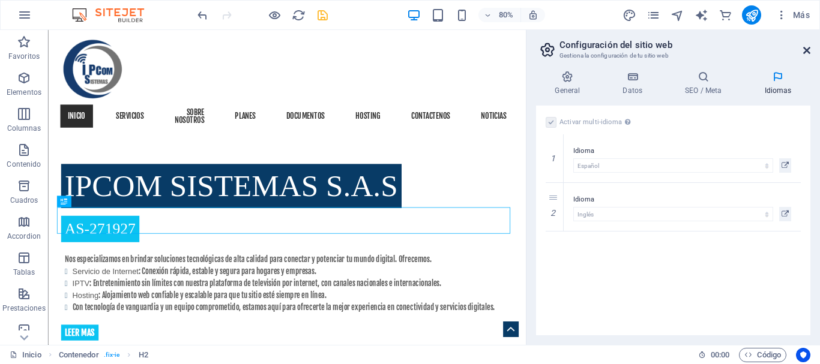
click at [803, 49] on icon at bounding box center [806, 51] width 7 height 10
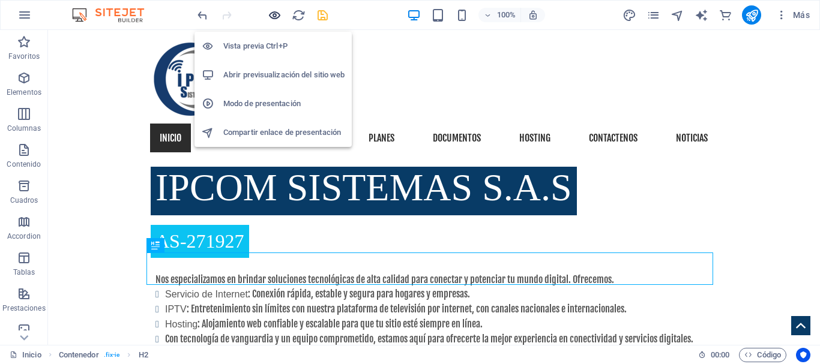
click at [277, 16] on icon "button" at bounding box center [275, 15] width 14 height 14
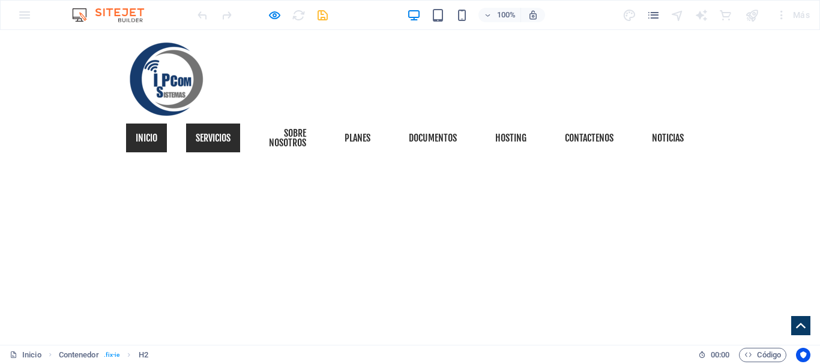
click at [220, 133] on link "Servicios" at bounding box center [213, 138] width 54 height 29
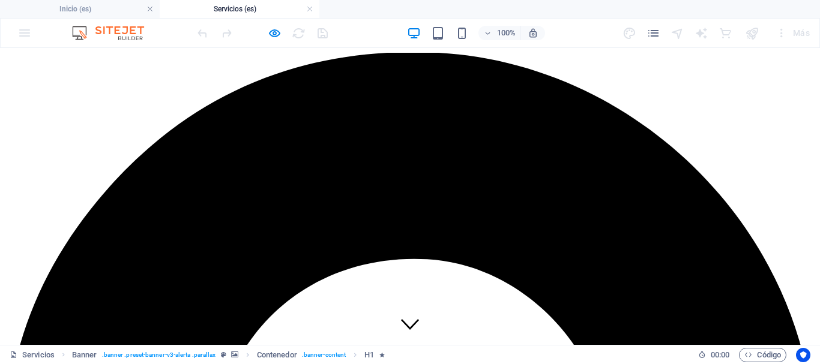
scroll to position [181, 0]
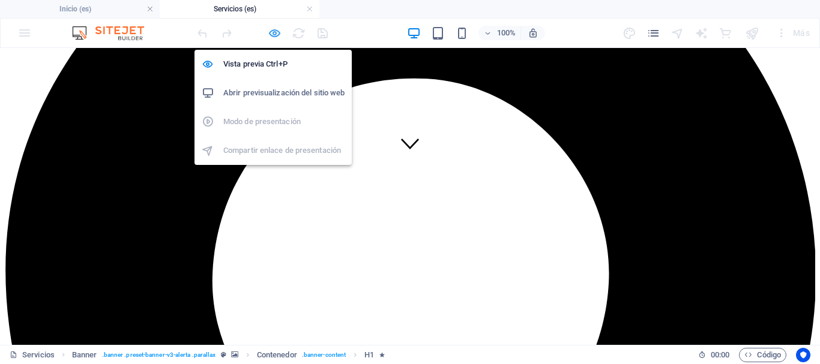
click at [273, 31] on icon "button" at bounding box center [275, 33] width 14 height 14
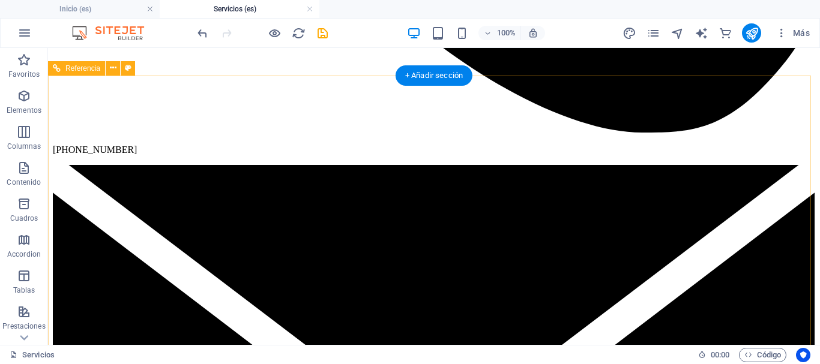
scroll to position [2015, 0]
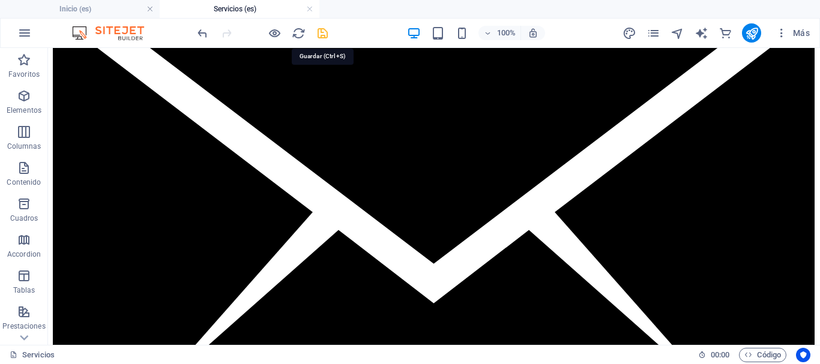
click at [323, 36] on icon "save" at bounding box center [323, 33] width 14 height 14
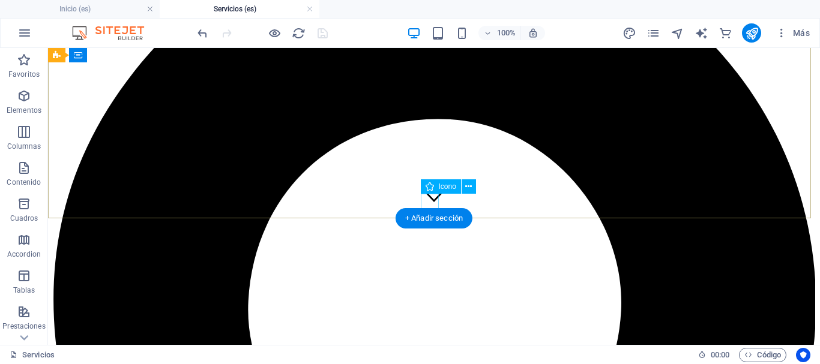
scroll to position [60, 0]
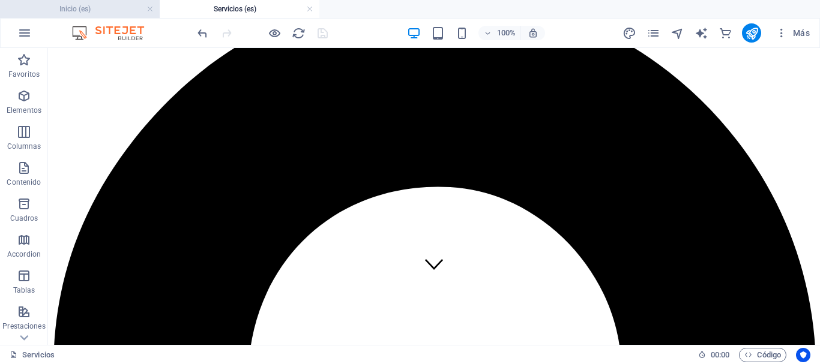
drag, startPoint x: 109, startPoint y: 11, endPoint x: 307, endPoint y: 89, distance: 212.9
click at [109, 11] on h4 "Inicio (es)" at bounding box center [80, 8] width 160 height 13
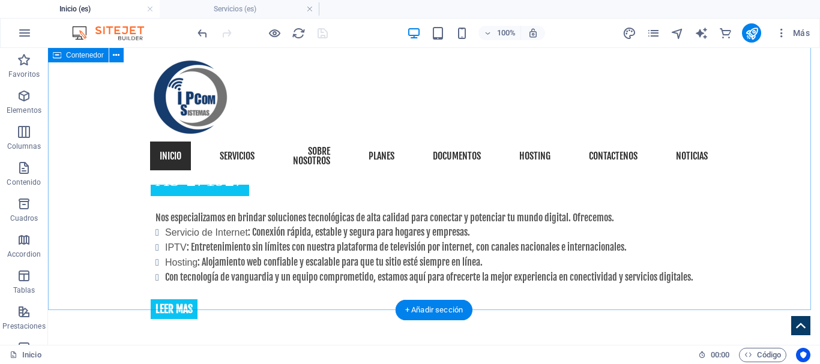
scroll to position [911, 0]
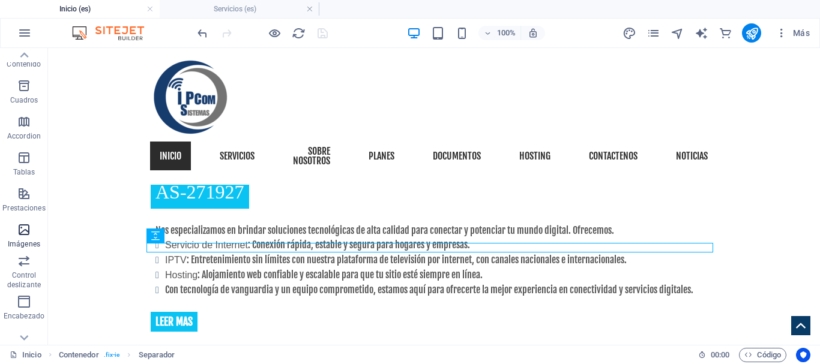
scroll to position [99, 0]
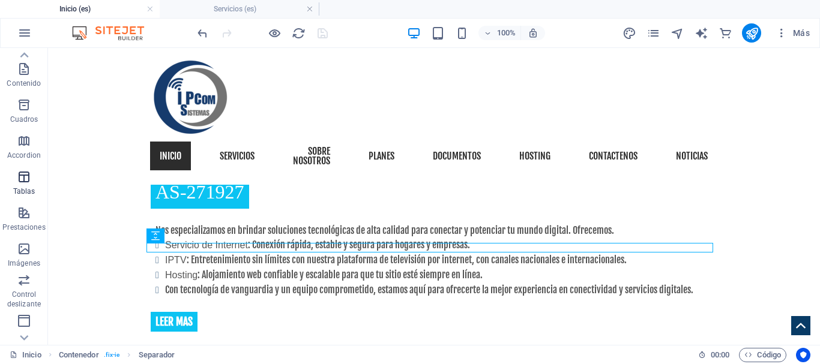
click at [20, 176] on icon "button" at bounding box center [24, 177] width 14 height 14
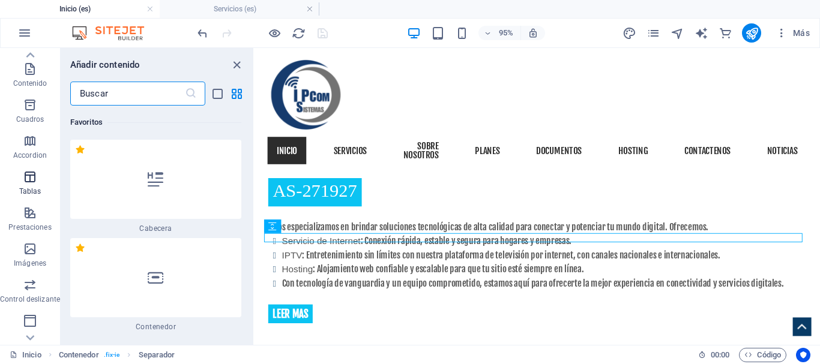
scroll to position [7603, 0]
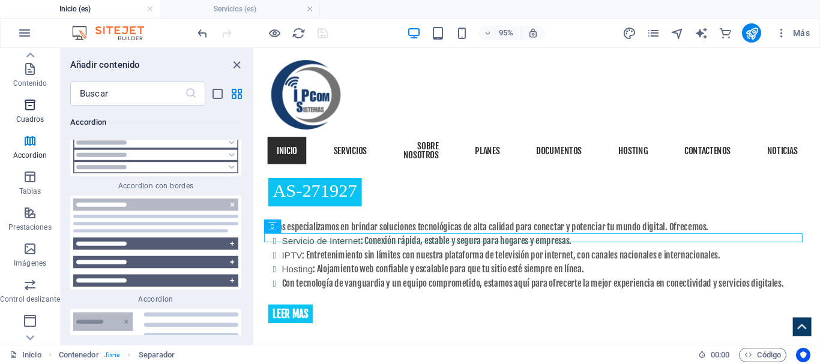
click at [28, 118] on p "Cuadros" at bounding box center [30, 120] width 28 height 10
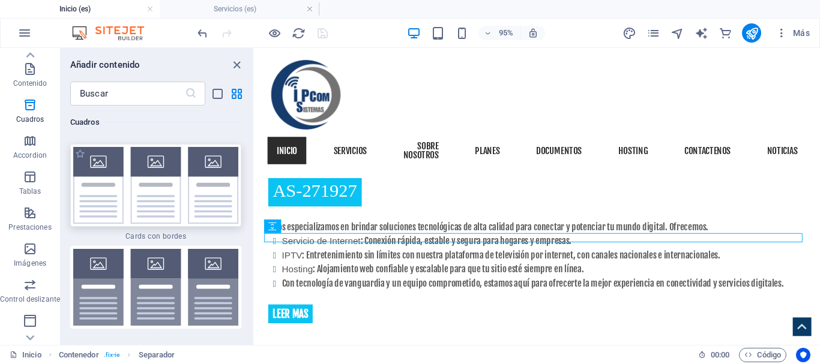
scroll to position [7262, 0]
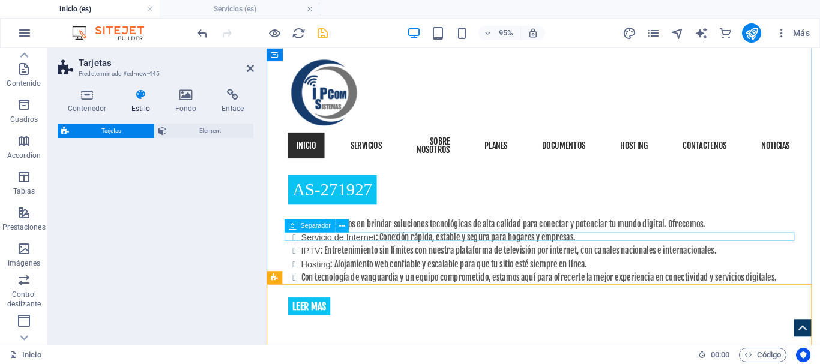
select select "rem"
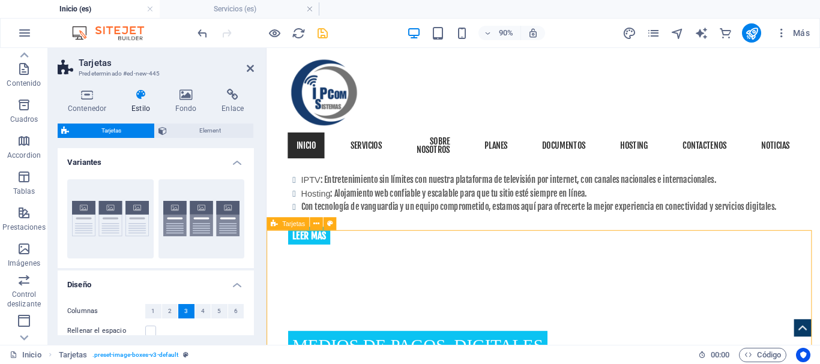
scroll to position [971, 0]
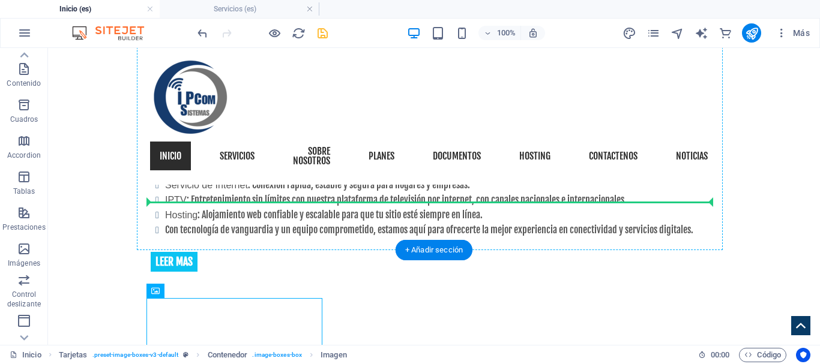
drag, startPoint x: 185, startPoint y: 321, endPoint x: 398, endPoint y: 200, distance: 244.6
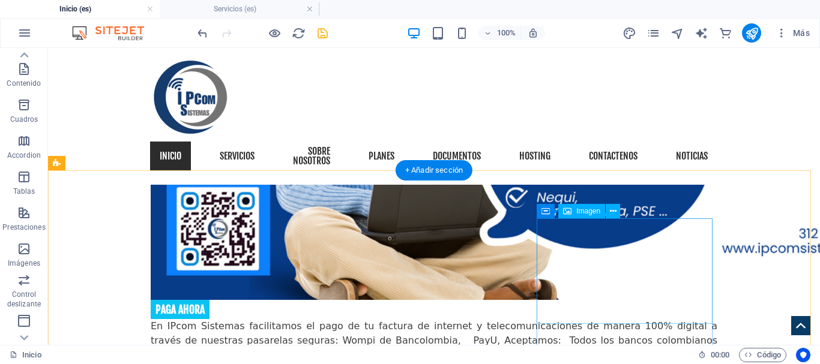
scroll to position [1391, 0]
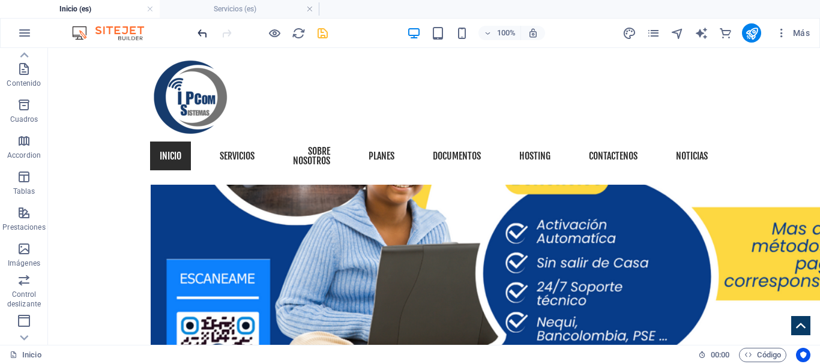
click at [200, 32] on icon "undo" at bounding box center [203, 33] width 14 height 14
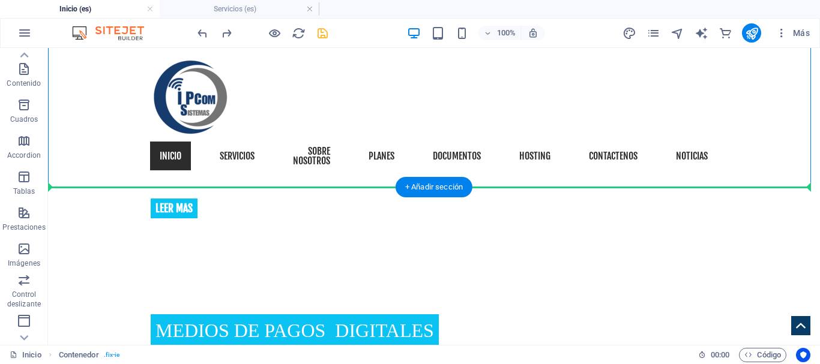
scroll to position [1038, 0]
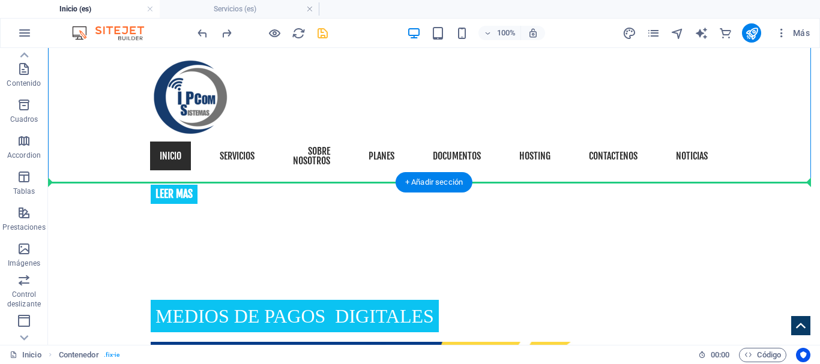
drag, startPoint x: 337, startPoint y: 223, endPoint x: 352, endPoint y: 211, distance: 19.2
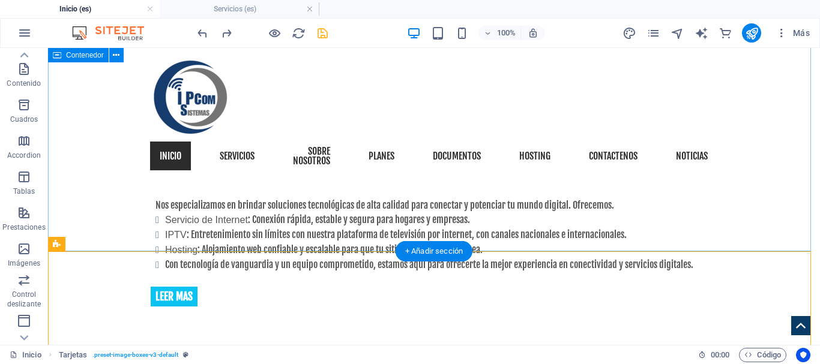
scroll to position [918, 0]
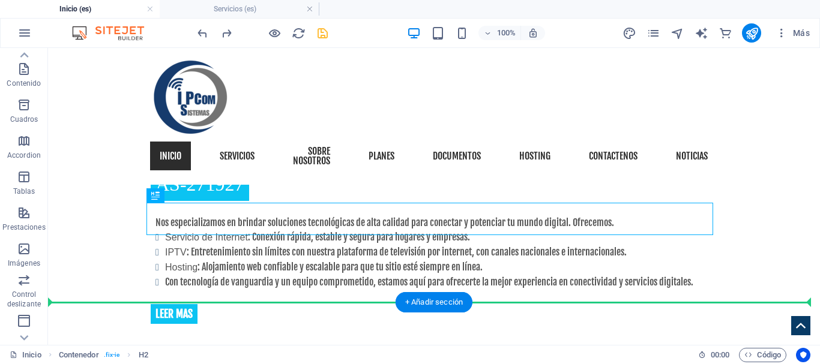
drag, startPoint x: 348, startPoint y: 221, endPoint x: 339, endPoint y: 296, distance: 75.6
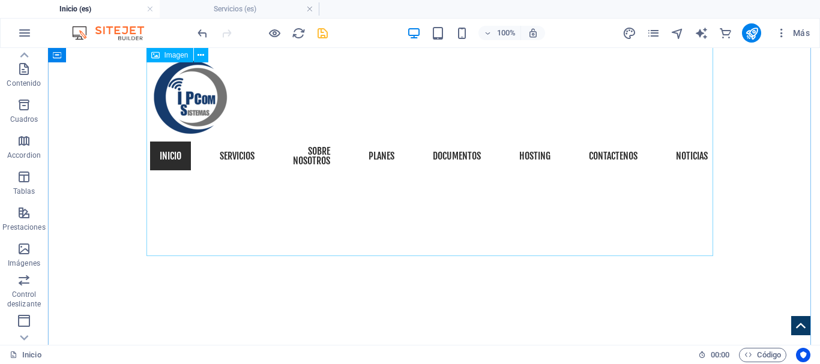
scroll to position [558, 0]
click at [199, 35] on icon "undo" at bounding box center [203, 33] width 14 height 14
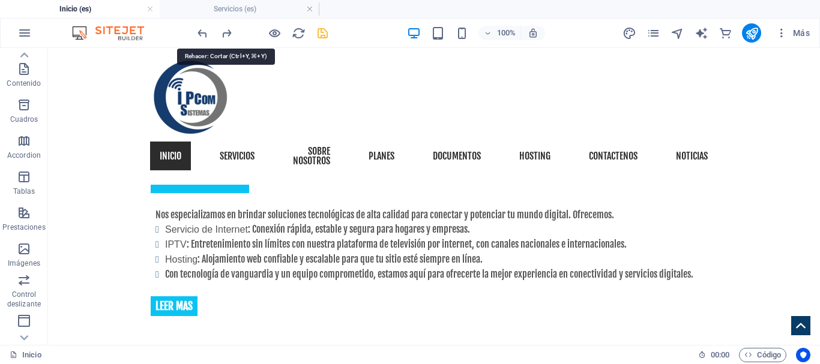
scroll to position [1008, 0]
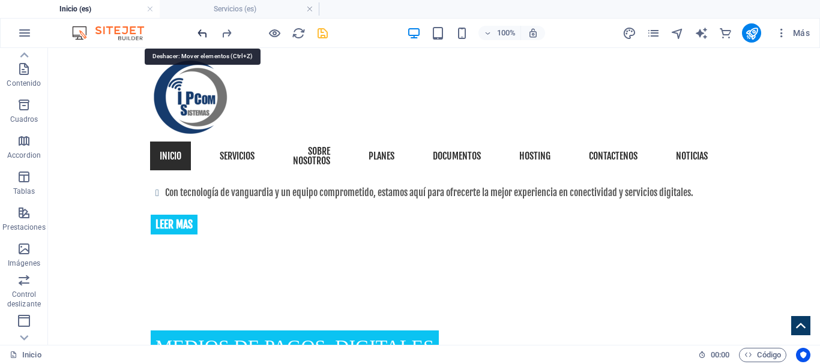
click at [203, 31] on icon "undo" at bounding box center [203, 33] width 14 height 14
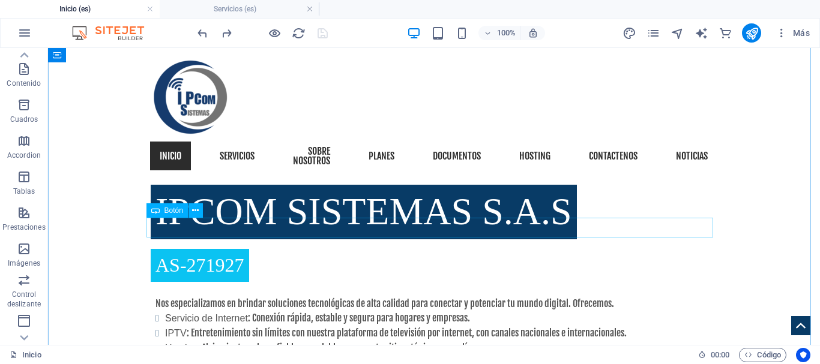
scroll to position [888, 0]
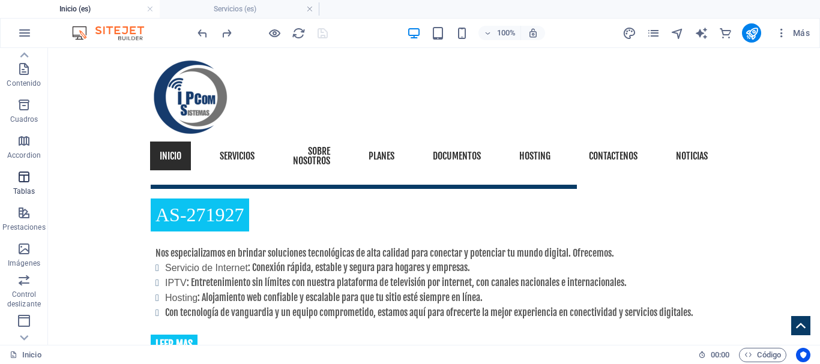
click at [20, 174] on icon "button" at bounding box center [24, 177] width 14 height 14
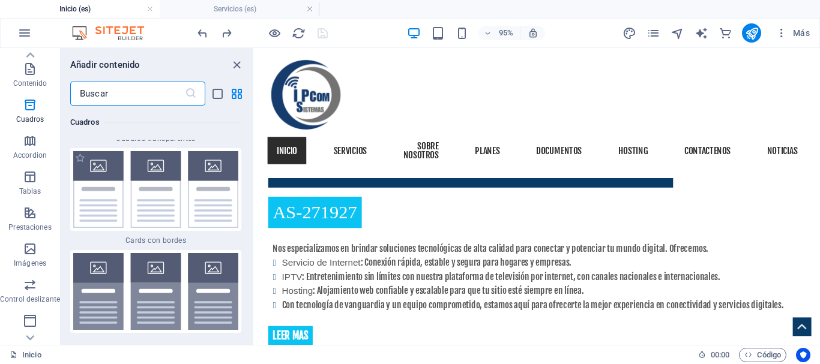
scroll to position [7247, 0]
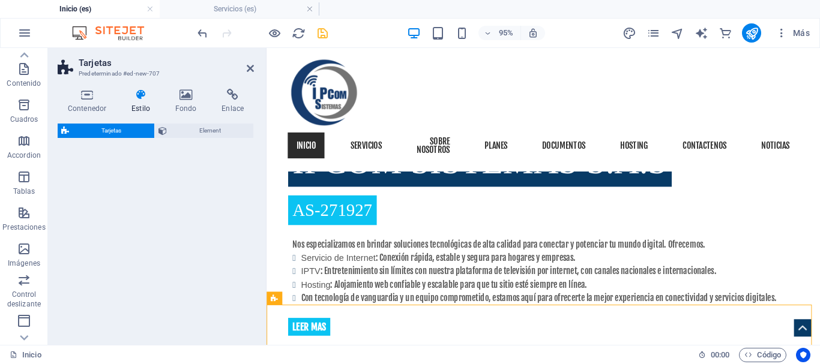
select select "rem"
select select "preset-image-boxes-v3-border"
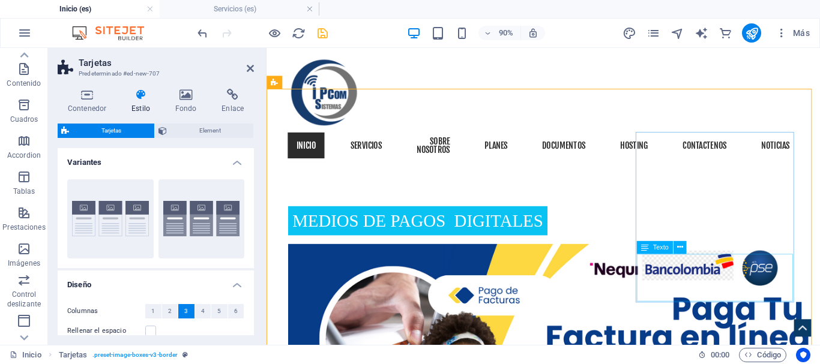
scroll to position [948, 0]
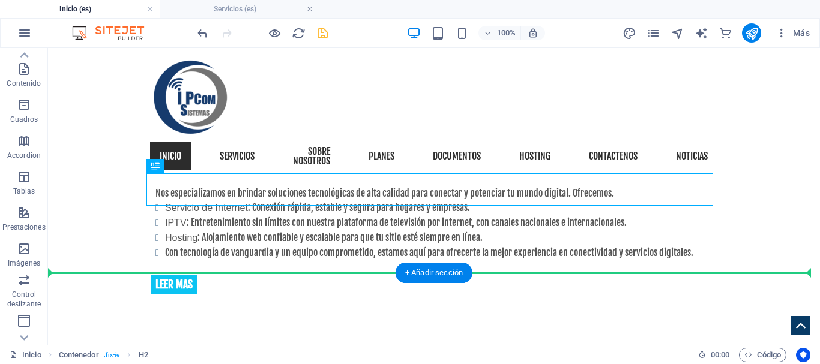
drag, startPoint x: 369, startPoint y: 199, endPoint x: 564, endPoint y: 267, distance: 207.1
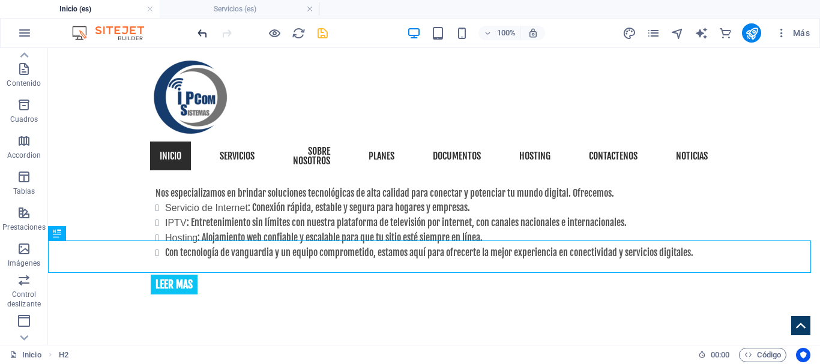
click at [208, 32] on icon "undo" at bounding box center [203, 33] width 14 height 14
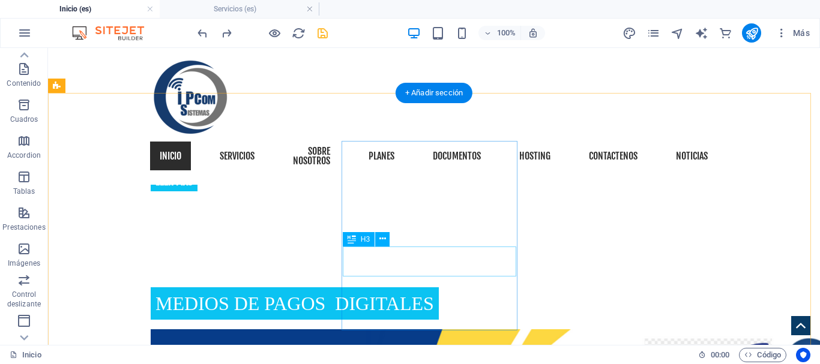
scroll to position [1008, 0]
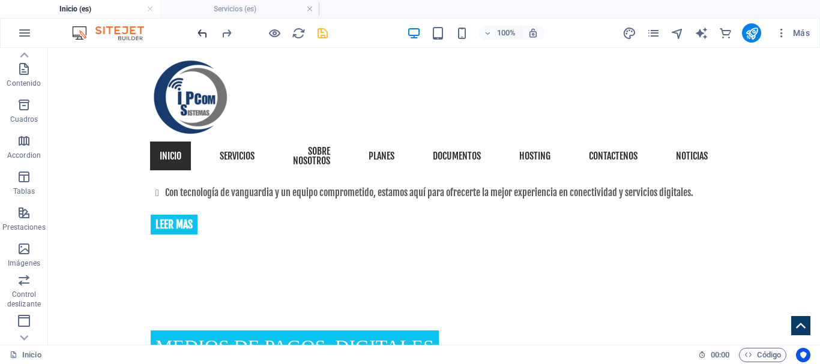
click at [207, 32] on div at bounding box center [262, 32] width 134 height 19
click at [204, 34] on icon "undo" at bounding box center [203, 33] width 14 height 14
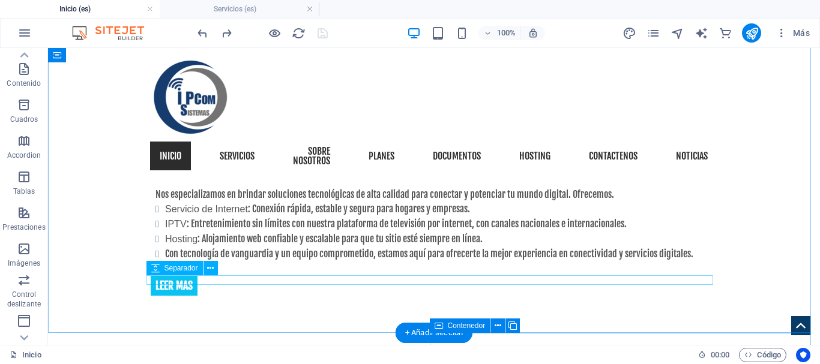
scroll to position [888, 0]
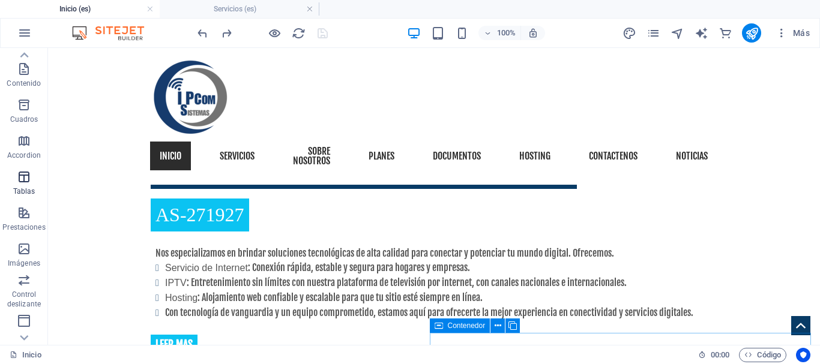
click at [22, 181] on icon "button" at bounding box center [24, 177] width 14 height 14
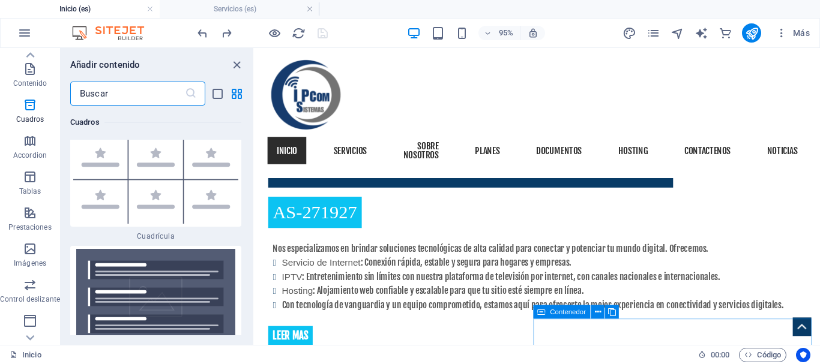
scroll to position [7187, 0]
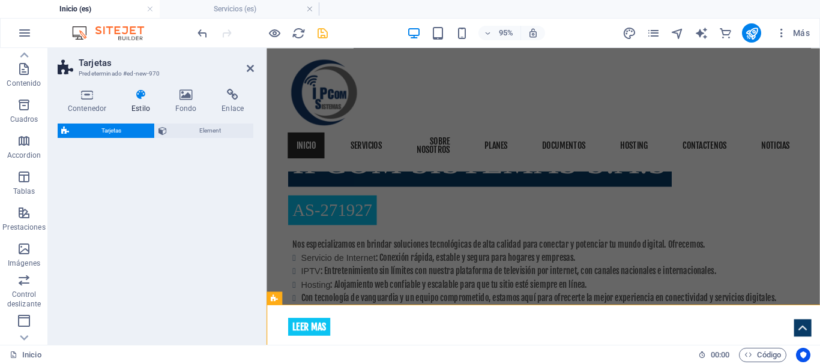
select select "rem"
select select "preset-image-boxes-v3-border"
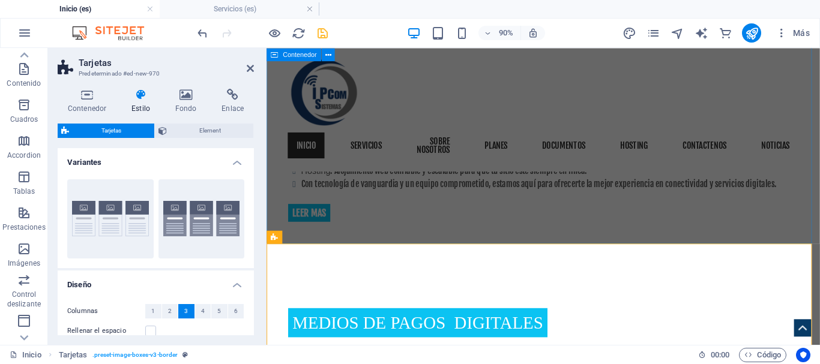
scroll to position [948, 0]
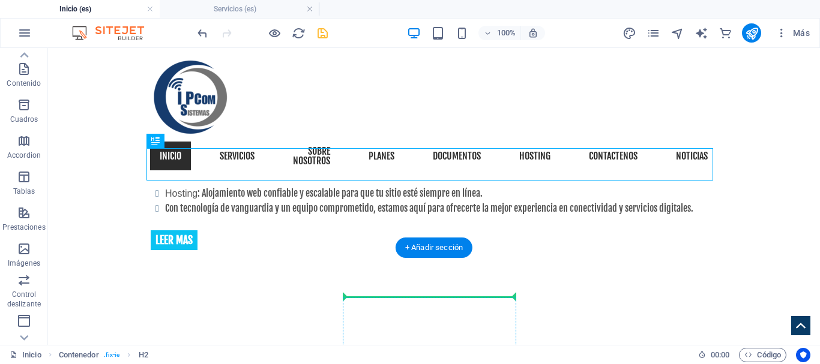
scroll to position [995, 0]
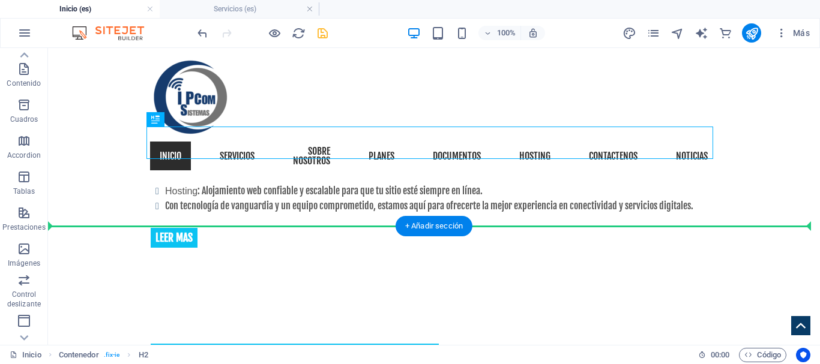
drag, startPoint x: 400, startPoint y: 194, endPoint x: 418, endPoint y: 252, distance: 61.1
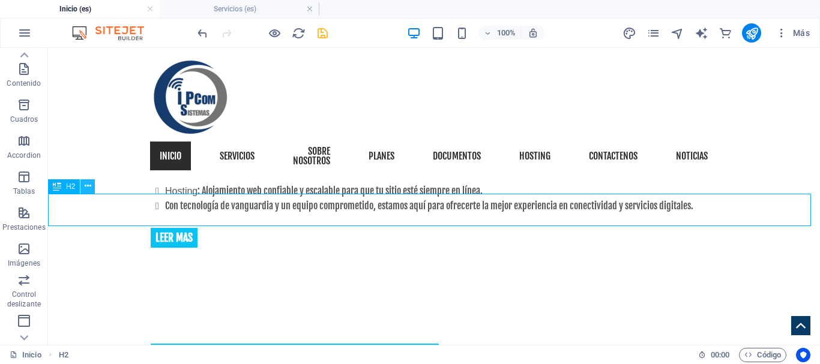
click at [85, 185] on icon at bounding box center [88, 186] width 7 height 13
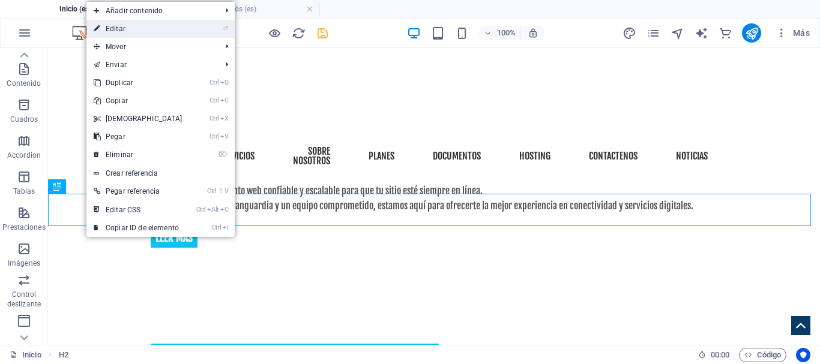
click at [145, 28] on link "⏎ Editar" at bounding box center [137, 29] width 103 height 18
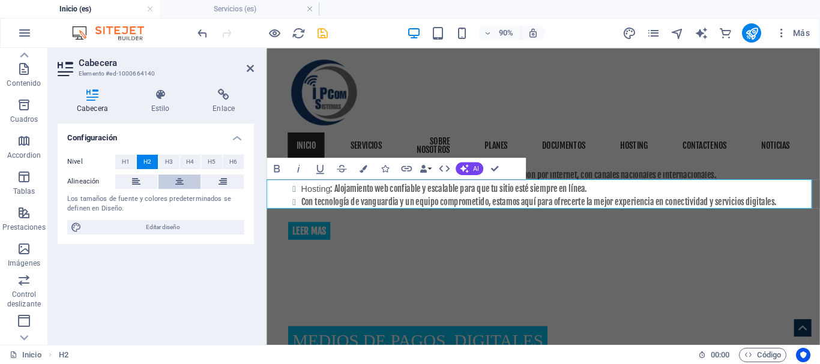
click at [184, 185] on button at bounding box center [179, 182] width 43 height 14
click at [228, 185] on button at bounding box center [222, 182] width 43 height 14
click at [140, 183] on icon at bounding box center [136, 182] width 8 height 14
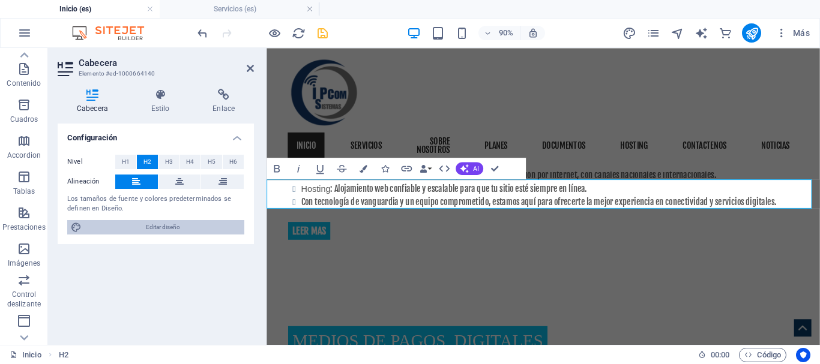
drag, startPoint x: 162, startPoint y: 227, endPoint x: 292, endPoint y: 363, distance: 188.5
click at [162, 227] on span "Editar diseño" at bounding box center [162, 227] width 155 height 14
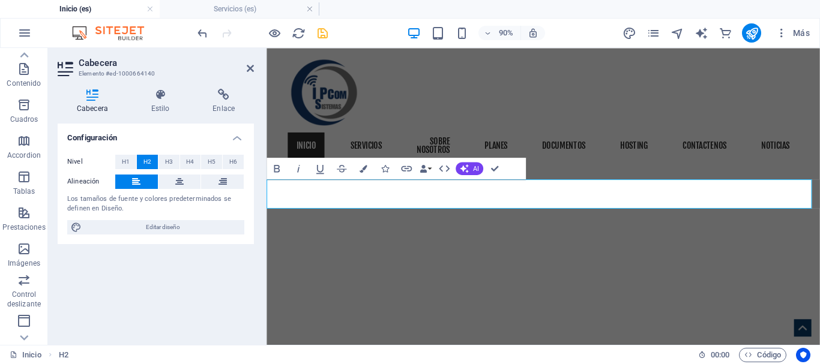
select select "px"
select select "400"
select select "px"
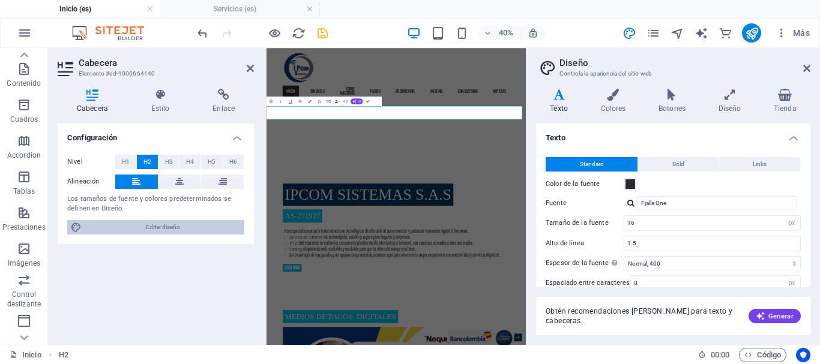
click at [179, 228] on span "Editar diseño" at bounding box center [162, 227] width 155 height 14
click at [182, 179] on icon at bounding box center [179, 182] width 8 height 14
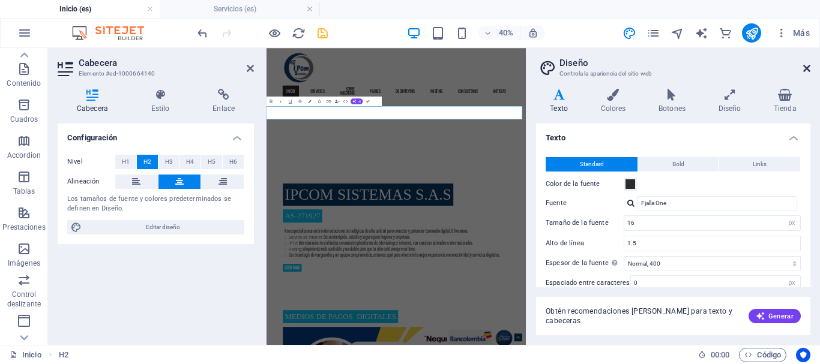
click at [809, 68] on icon at bounding box center [806, 69] width 7 height 10
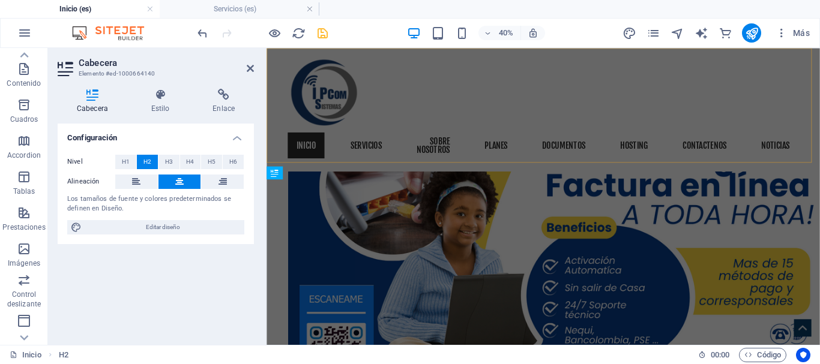
scroll to position [995, 0]
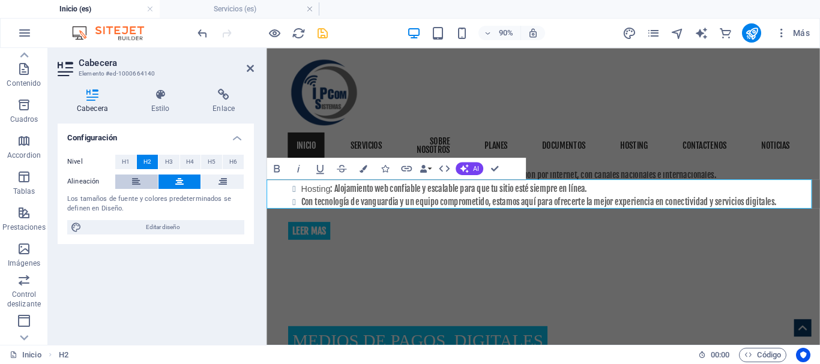
click at [134, 184] on icon at bounding box center [136, 182] width 8 height 14
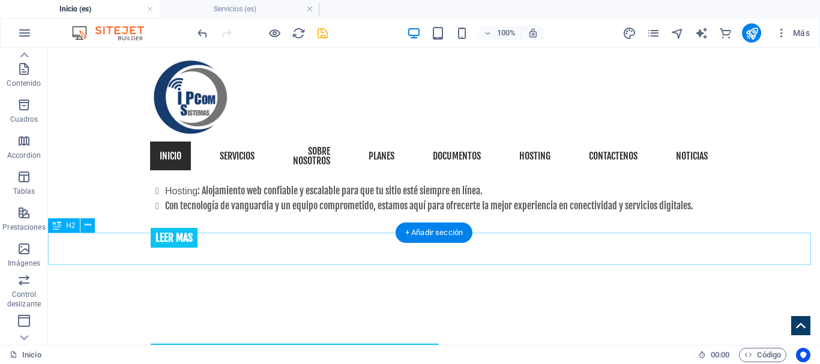
scroll to position [875, 0]
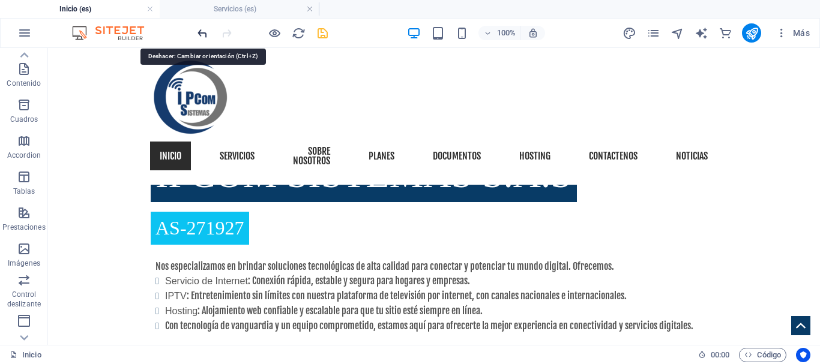
click at [201, 37] on icon "undo" at bounding box center [203, 33] width 14 height 14
click at [203, 38] on icon "undo" at bounding box center [203, 33] width 14 height 14
click at [203, 32] on icon "undo" at bounding box center [203, 33] width 14 height 14
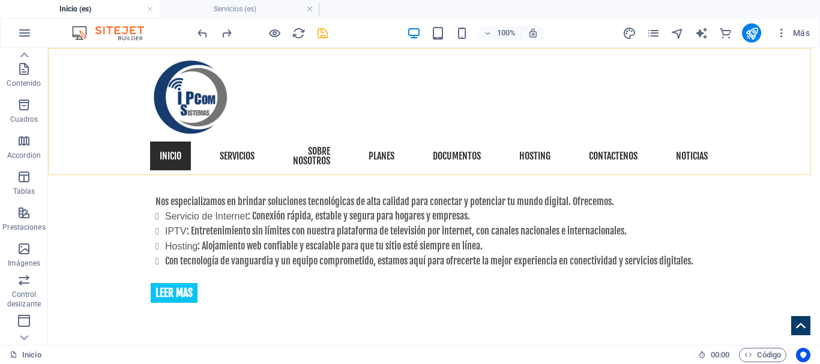
scroll to position [935, 0]
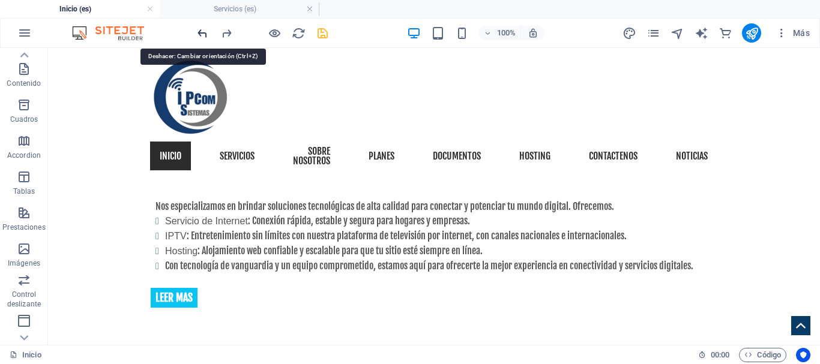
click at [202, 32] on icon "undo" at bounding box center [203, 33] width 14 height 14
click at [197, 32] on icon "undo" at bounding box center [203, 33] width 14 height 14
click at [202, 33] on icon "undo" at bounding box center [203, 33] width 14 height 14
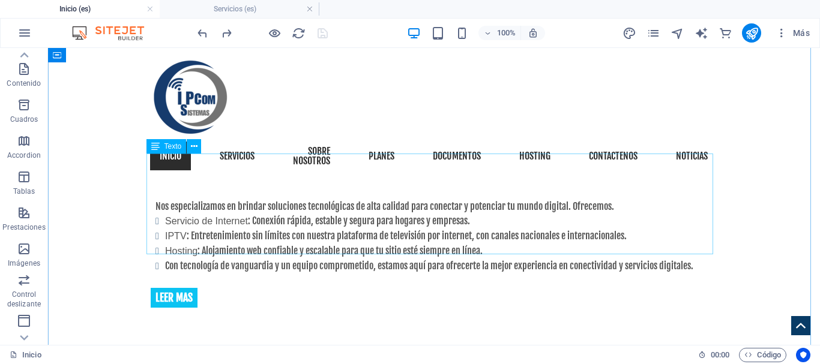
scroll to position [815, 0]
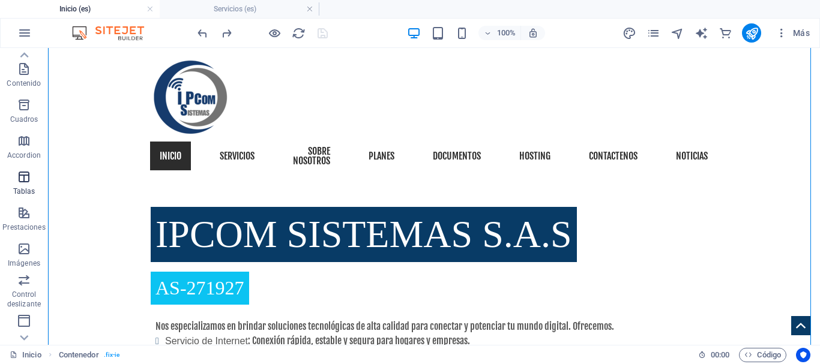
click at [19, 178] on icon "button" at bounding box center [24, 177] width 14 height 14
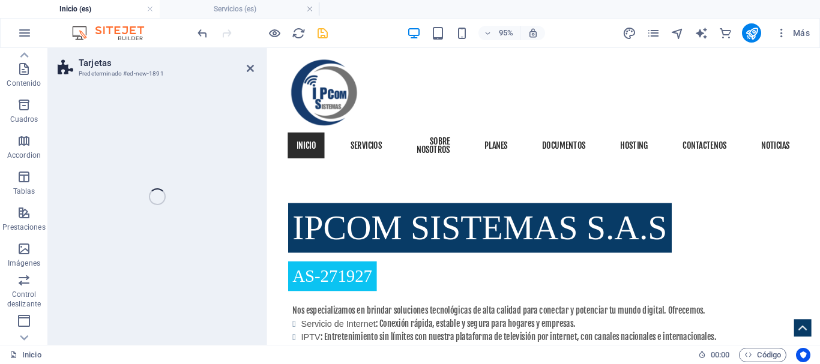
scroll to position [1150, 0]
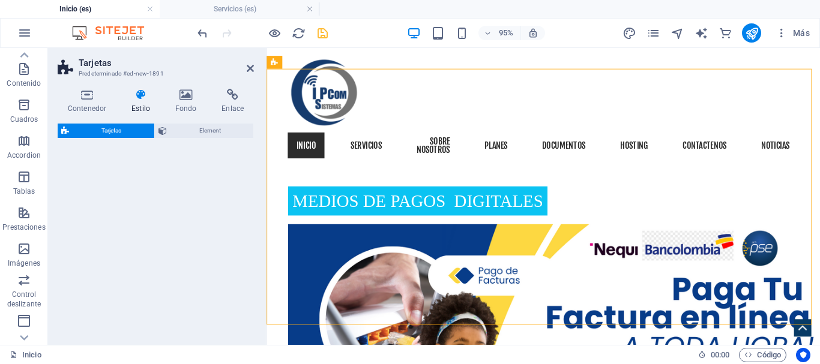
select select "rem"
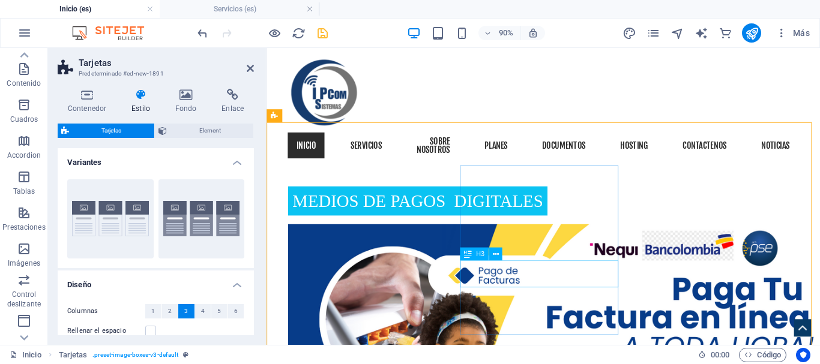
scroll to position [910, 0]
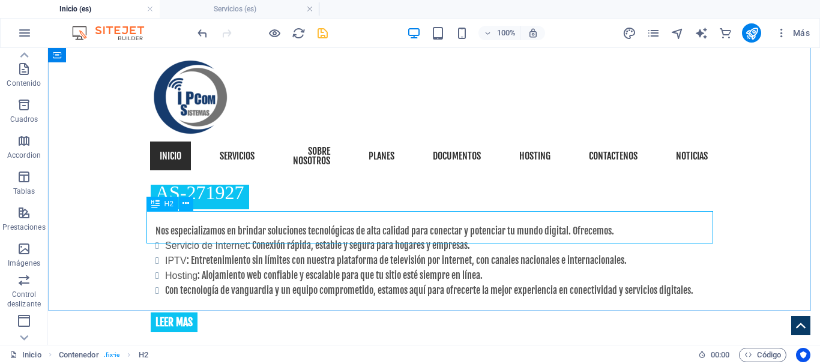
click at [151, 206] on icon at bounding box center [155, 204] width 8 height 14
click at [187, 209] on icon at bounding box center [185, 203] width 7 height 13
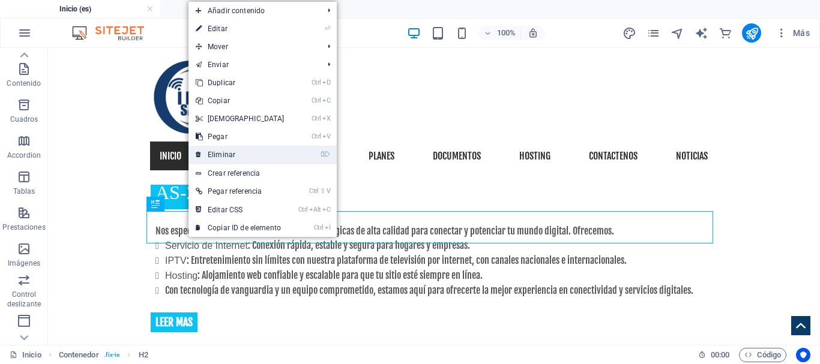
click at [253, 154] on link "⌦ Eliminar" at bounding box center [239, 155] width 103 height 18
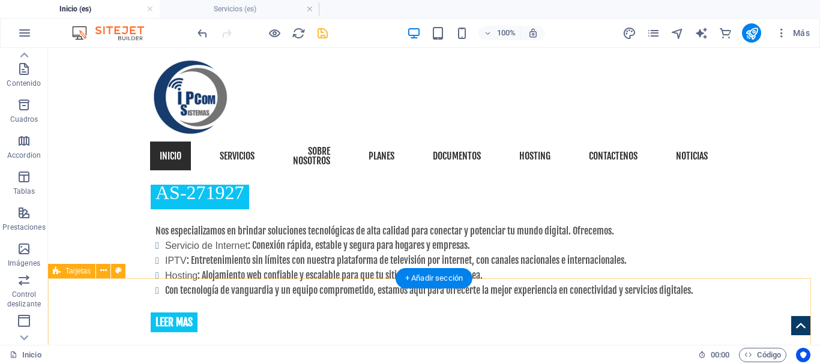
select select "rem"
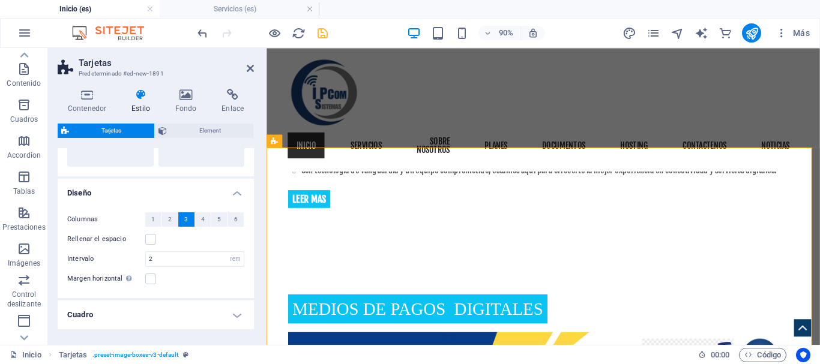
scroll to position [120, 0]
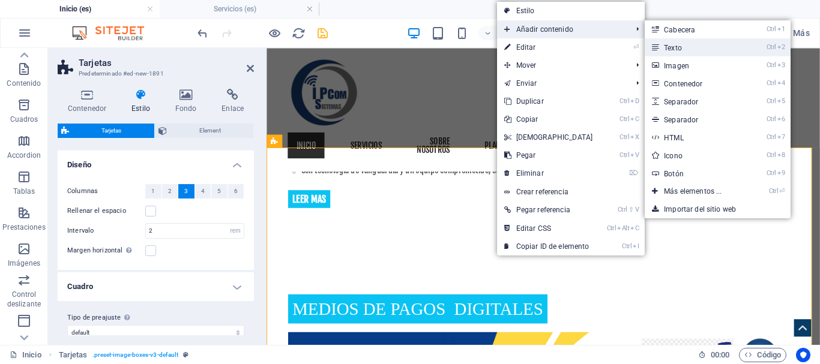
click at [681, 49] on link "Ctrl 2 Texto" at bounding box center [695, 47] width 101 height 18
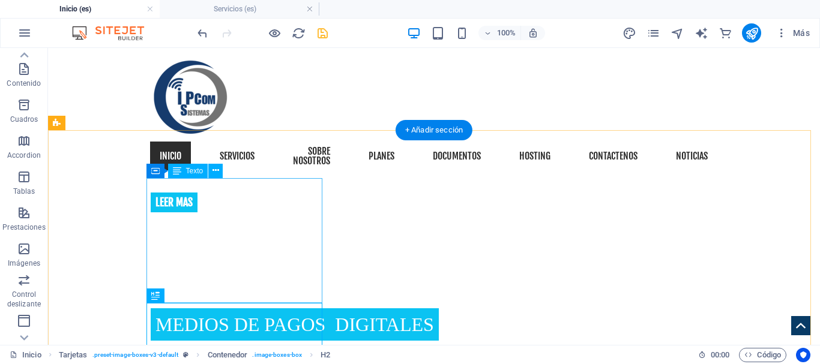
scroll to position [1090, 0]
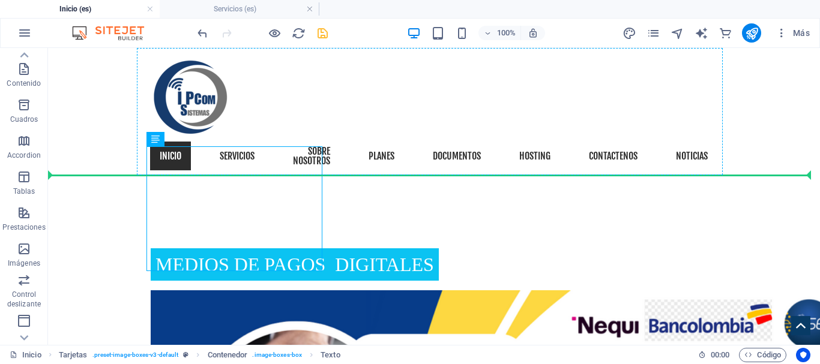
drag, startPoint x: 256, startPoint y: 234, endPoint x: 372, endPoint y: 153, distance: 141.0
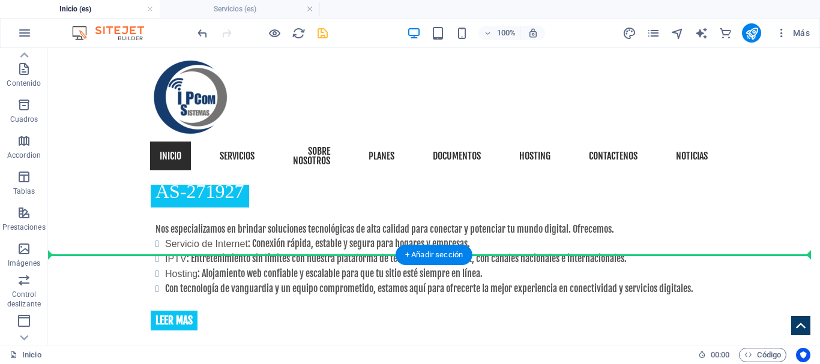
scroll to position [1007, 0]
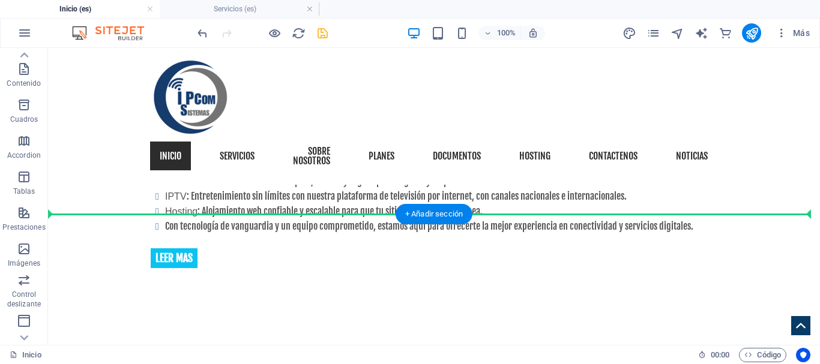
drag, startPoint x: 541, startPoint y: 134, endPoint x: 584, endPoint y: 250, distance: 123.7
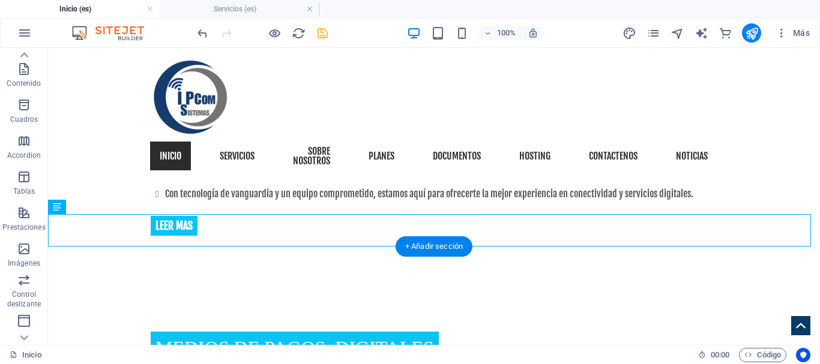
scroll to position [974, 0]
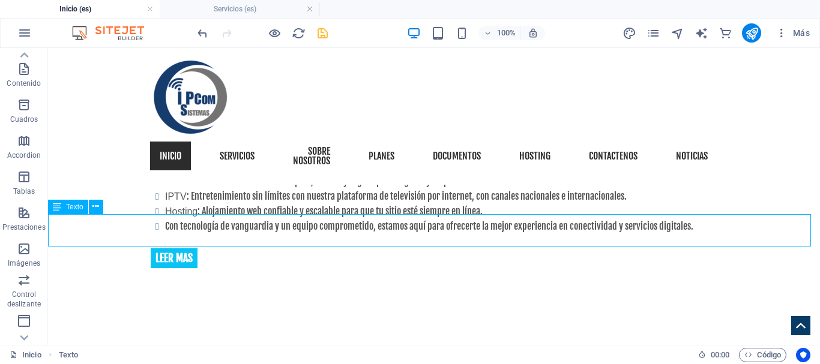
click at [55, 206] on icon at bounding box center [57, 207] width 8 height 14
click at [98, 209] on icon at bounding box center [95, 206] width 7 height 13
click at [93, 206] on icon at bounding box center [95, 206] width 7 height 13
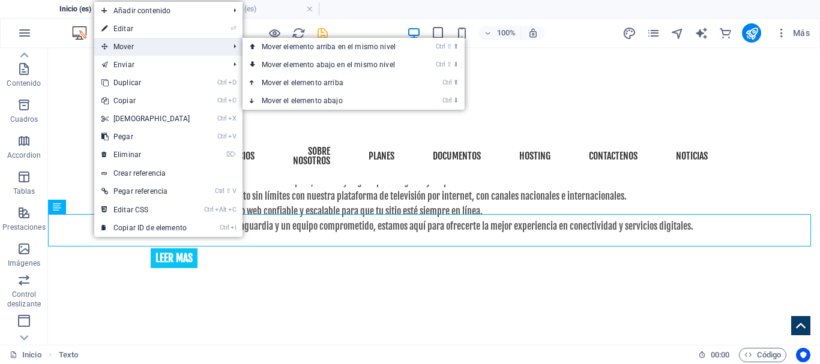
click at [138, 43] on span "Mover" at bounding box center [159, 47] width 130 height 18
click at [369, 65] on link "Ctrl ⇧ ⬇ Mover elemento abajo en el mismo nivel" at bounding box center [331, 65] width 177 height 18
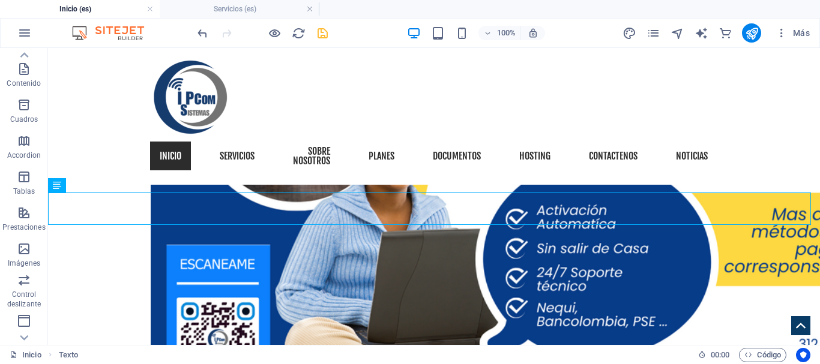
scroll to position [1417, 0]
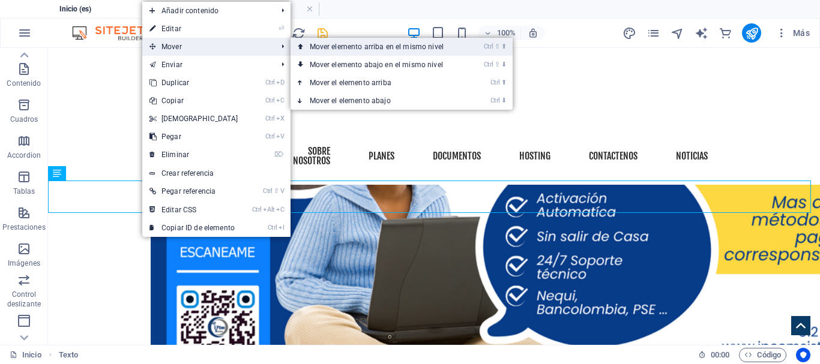
click at [355, 45] on link "Ctrl ⇧ ⬆ Mover elemento arriba en el mismo nivel" at bounding box center [379, 47] width 177 height 18
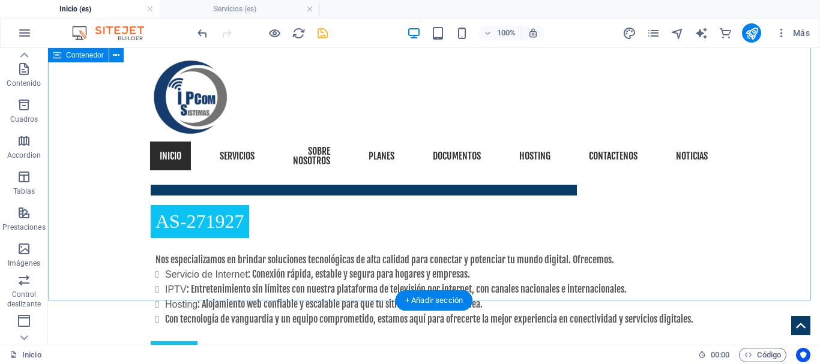
scroll to position [888, 0]
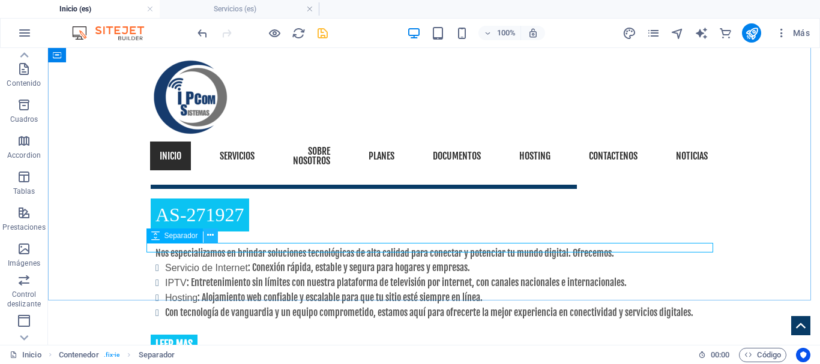
click at [215, 237] on button at bounding box center [210, 236] width 14 height 14
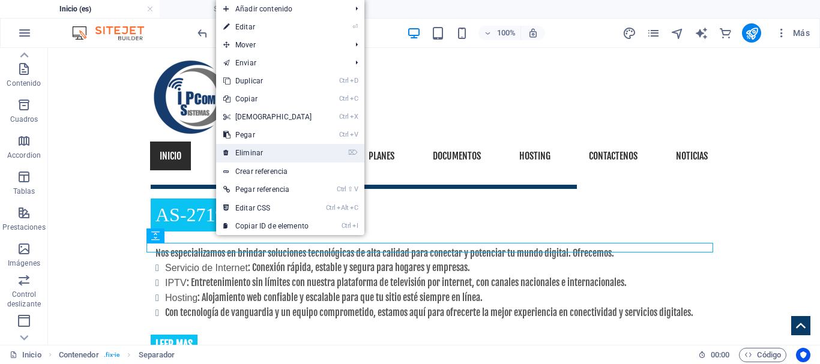
click at [252, 152] on link "⌦ Eliminar" at bounding box center [267, 153] width 103 height 18
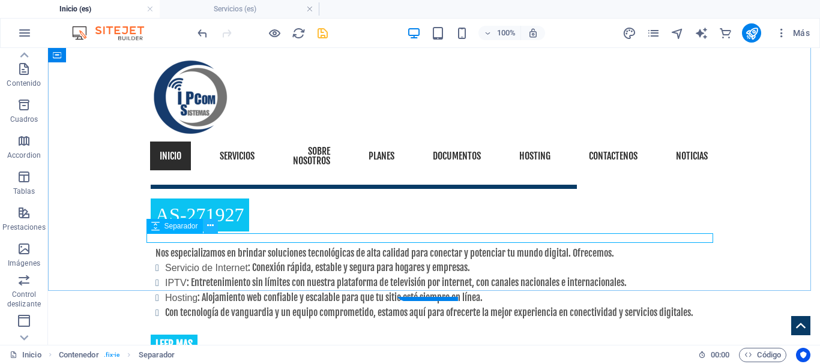
click at [212, 227] on icon at bounding box center [210, 226] width 7 height 13
click at [212, 230] on icon at bounding box center [210, 226] width 7 height 13
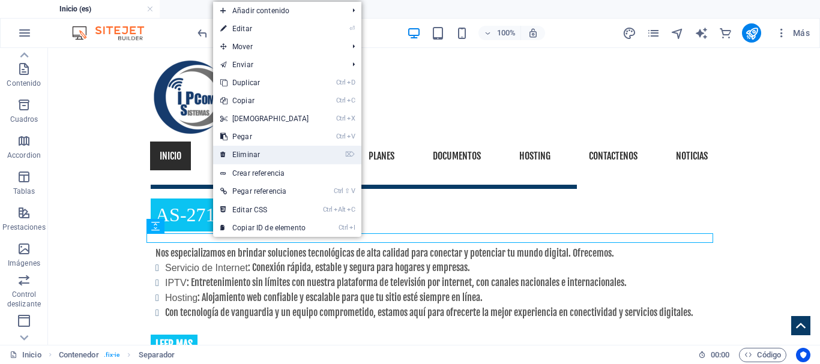
click at [264, 155] on link "⌦ Eliminar" at bounding box center [264, 155] width 103 height 18
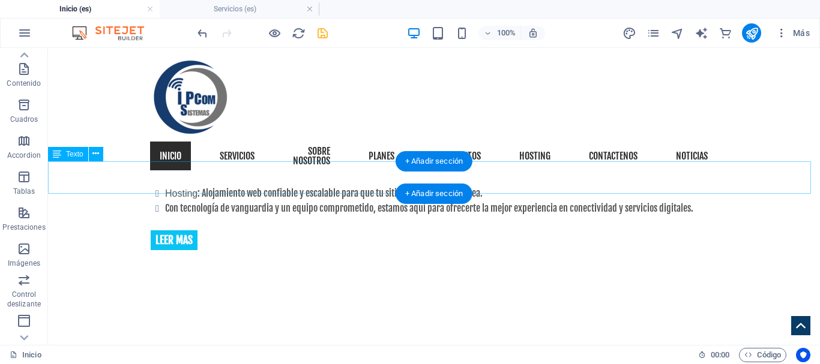
scroll to position [948, 0]
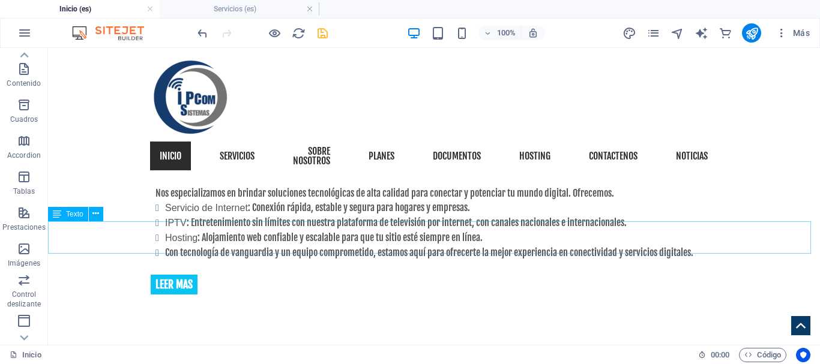
click at [72, 213] on span "Texto" at bounding box center [74, 214] width 17 height 7
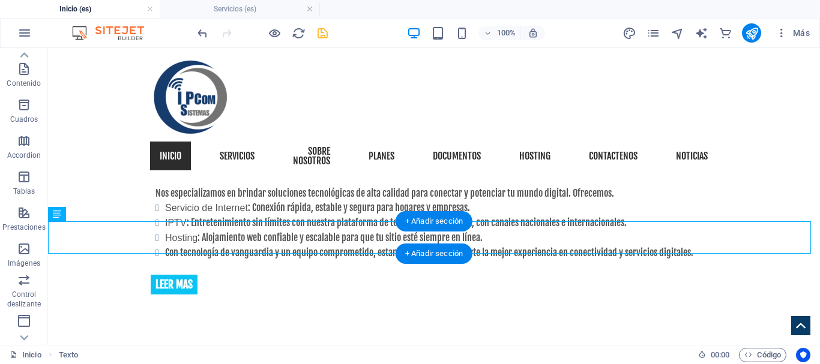
drag, startPoint x: 114, startPoint y: 265, endPoint x: 631, endPoint y: 250, distance: 517.1
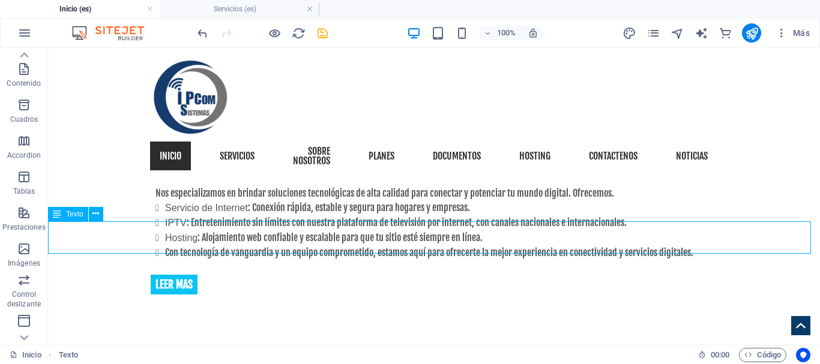
click at [53, 213] on icon at bounding box center [57, 214] width 8 height 14
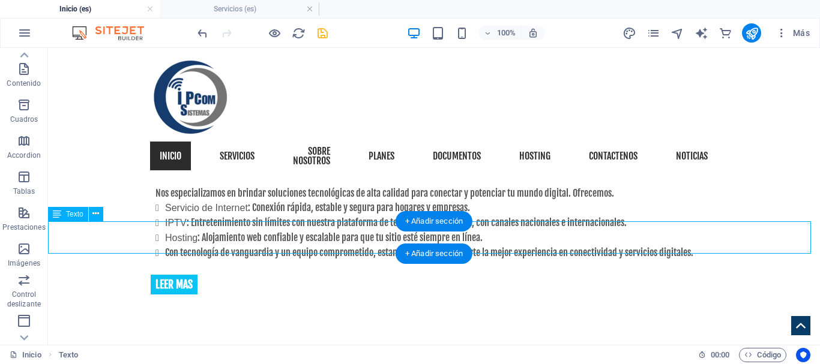
drag, startPoint x: 85, startPoint y: 233, endPoint x: 662, endPoint y: 238, distance: 576.9
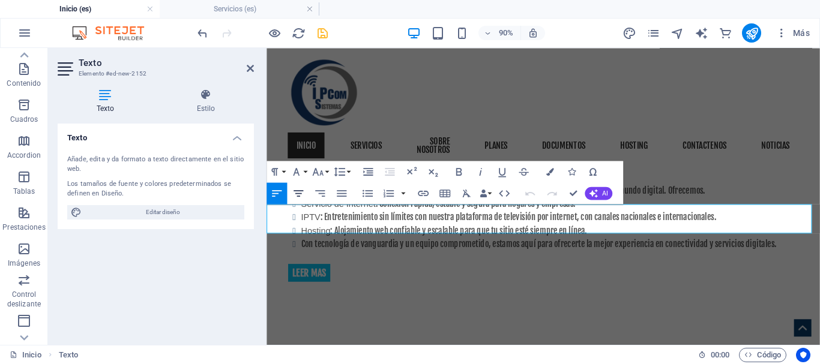
click at [301, 193] on icon "button" at bounding box center [299, 193] width 10 height 7
drag, startPoint x: 795, startPoint y: 237, endPoint x: 823, endPoint y: 240, distance: 27.8
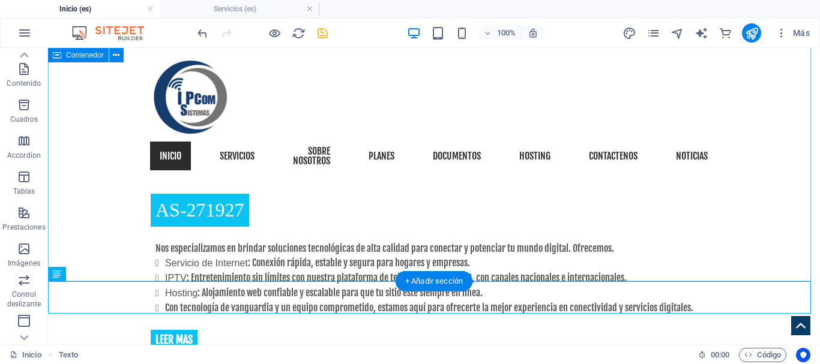
scroll to position [888, 0]
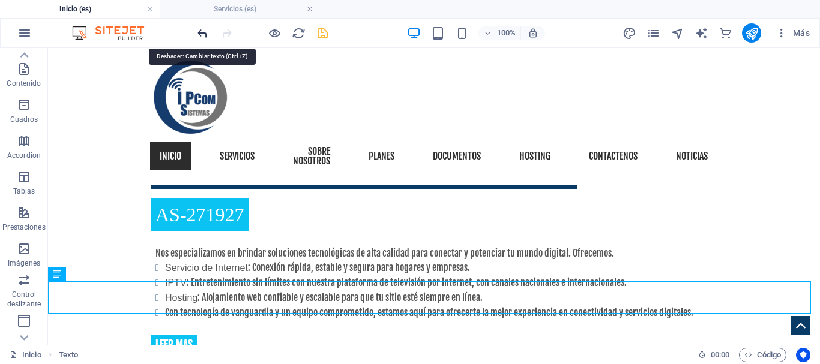
click at [202, 32] on icon "undo" at bounding box center [203, 33] width 14 height 14
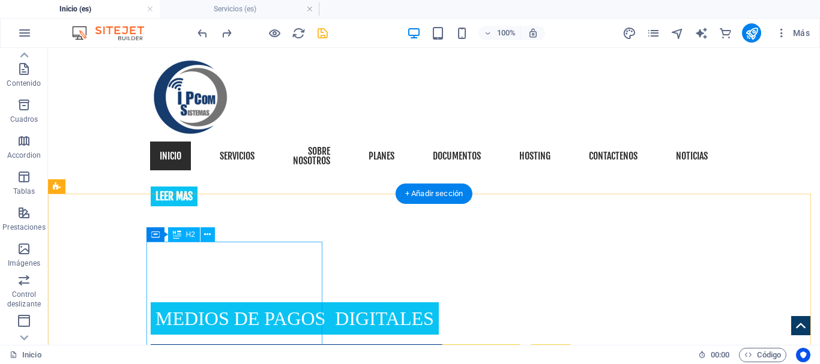
scroll to position [1008, 0]
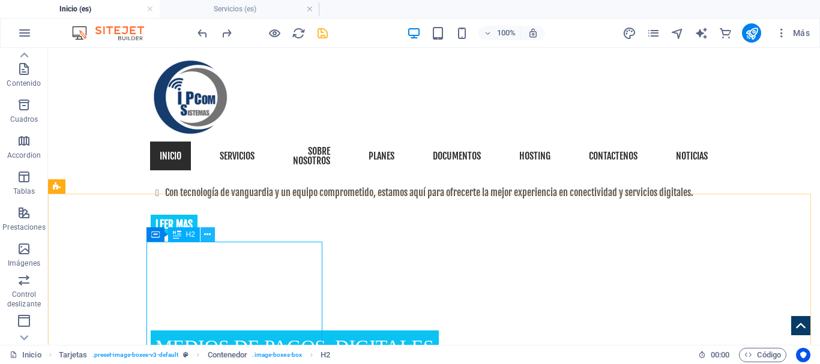
click at [207, 232] on icon at bounding box center [207, 235] width 7 height 13
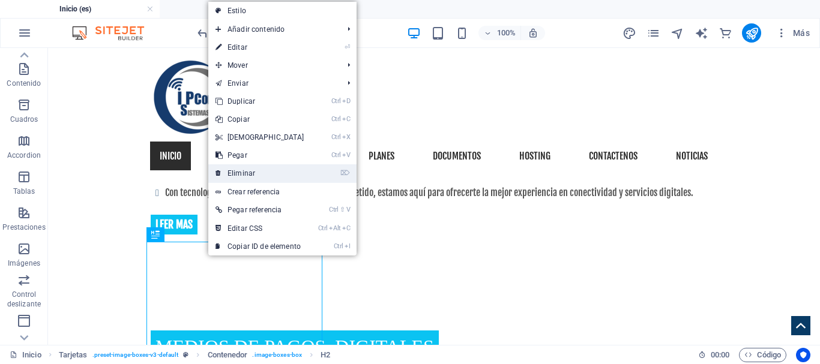
click at [260, 172] on link "⌦ Eliminar" at bounding box center [259, 173] width 103 height 18
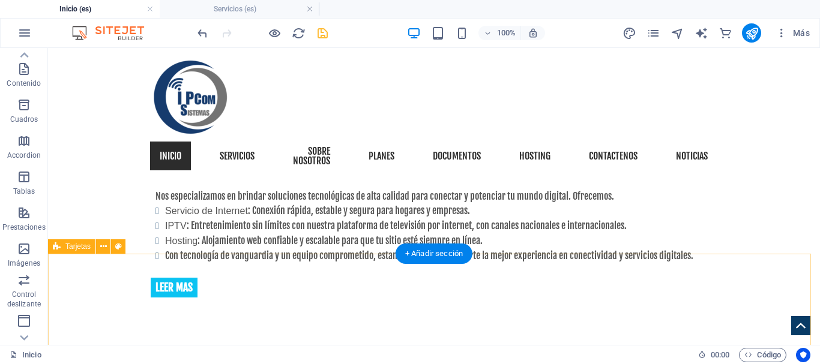
scroll to position [948, 0]
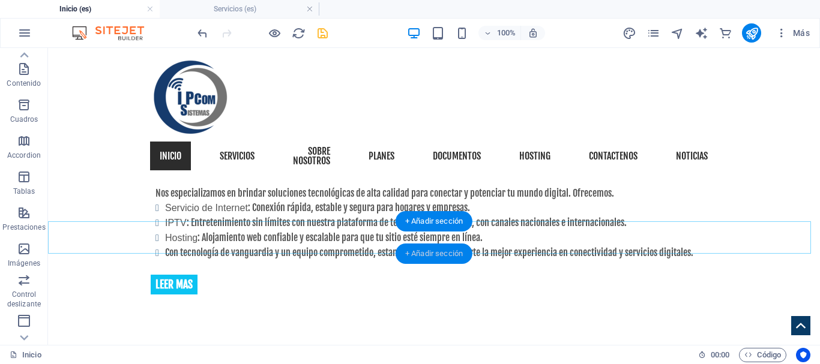
click at [440, 258] on div "+ Añadir sección" at bounding box center [434, 254] width 77 height 20
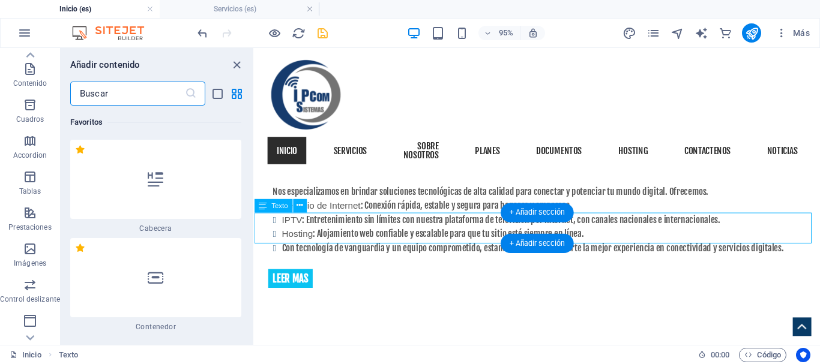
scroll to position [4131, 0]
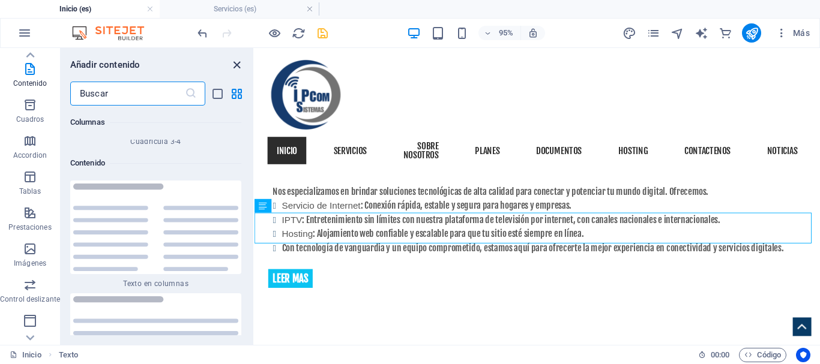
click at [235, 66] on icon "close panel" at bounding box center [237, 65] width 14 height 14
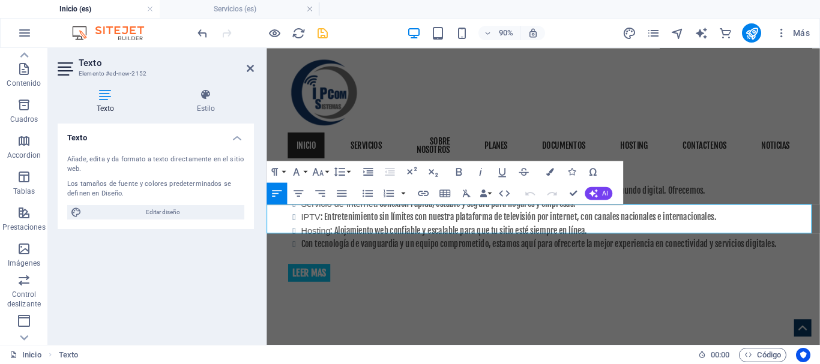
click at [207, 102] on h4 "Estilo" at bounding box center [206, 101] width 96 height 25
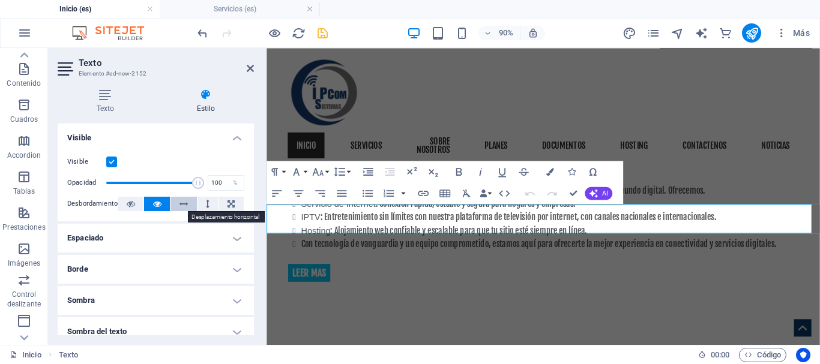
click at [182, 203] on icon at bounding box center [183, 204] width 8 height 14
click at [160, 207] on icon at bounding box center [157, 204] width 8 height 14
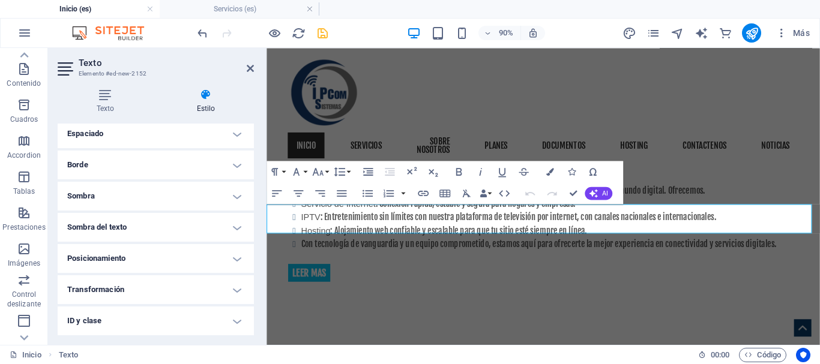
scroll to position [120, 0]
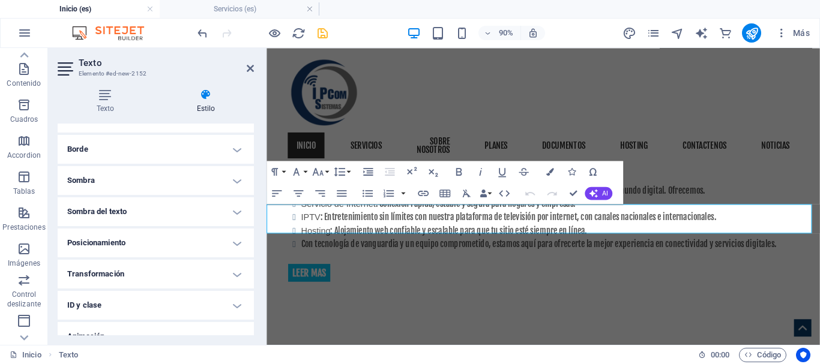
click at [156, 245] on h4 "Posicionamiento" at bounding box center [156, 243] width 196 height 29
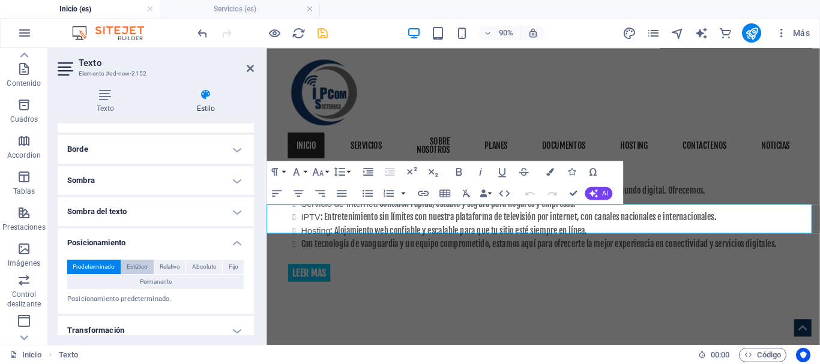
click at [140, 267] on span "Estático" at bounding box center [137, 267] width 21 height 14
click at [100, 261] on span "Predeterminado" at bounding box center [94, 267] width 42 height 14
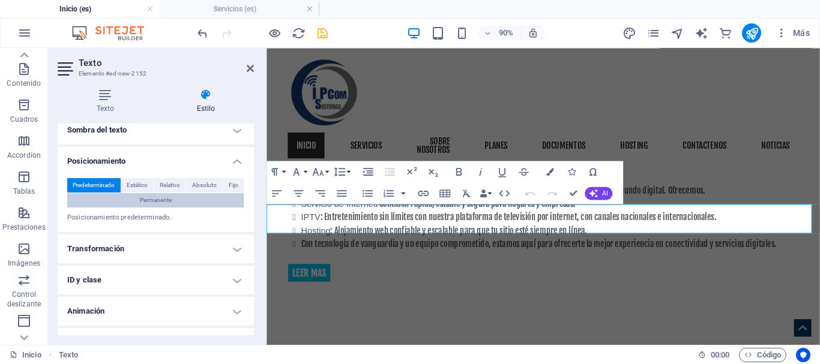
scroll to position [223, 0]
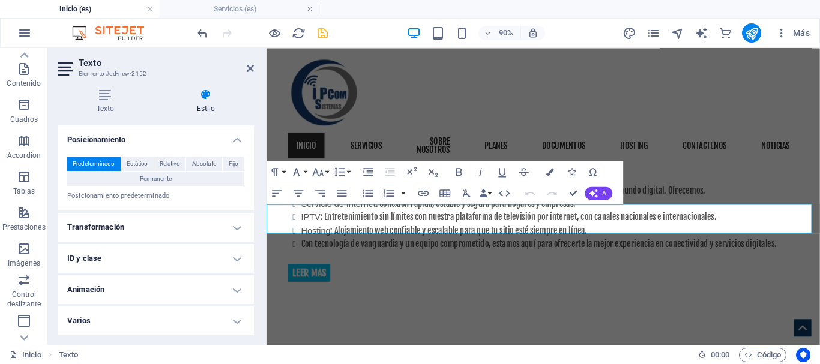
click at [213, 223] on h4 "Transformación" at bounding box center [156, 227] width 196 height 29
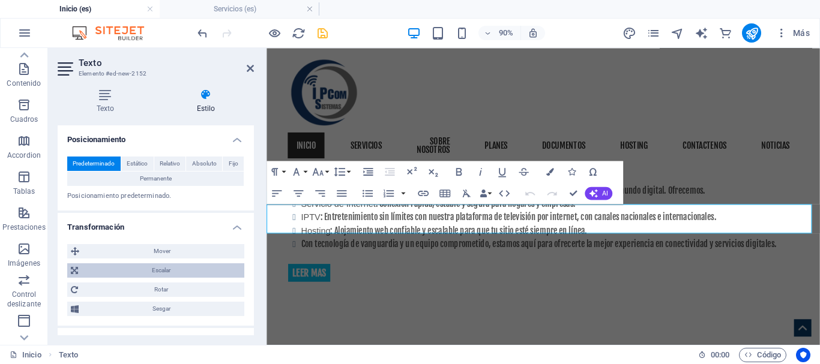
click at [191, 270] on span "Escalar" at bounding box center [161, 271] width 159 height 14
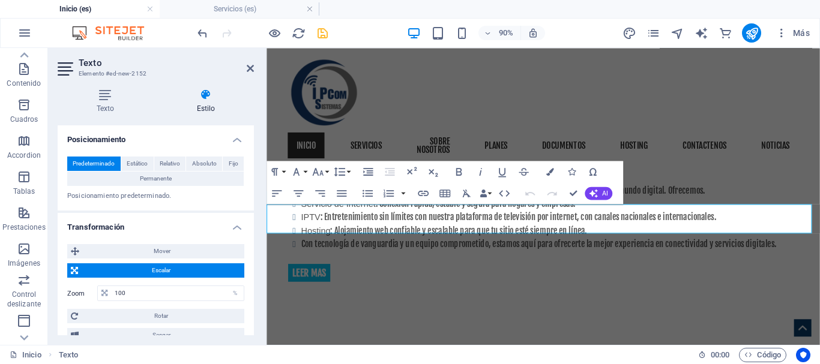
click at [170, 272] on span "Escalar" at bounding box center [161, 271] width 159 height 14
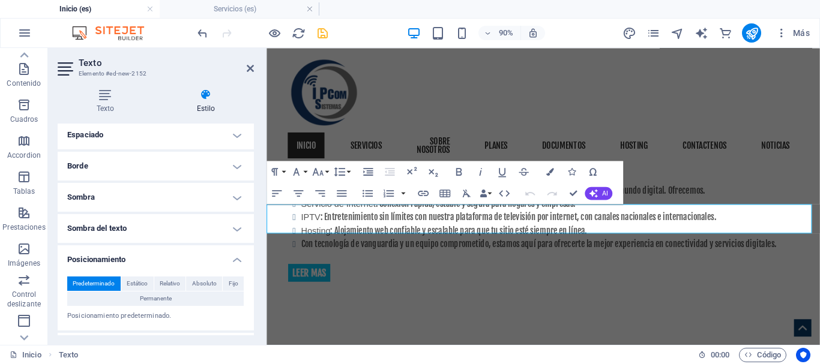
scroll to position [0, 0]
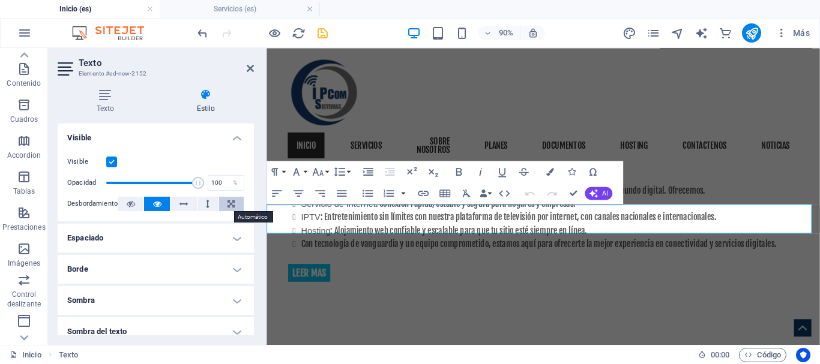
click at [229, 205] on icon at bounding box center [231, 204] width 7 height 14
click at [182, 202] on icon at bounding box center [183, 204] width 8 height 14
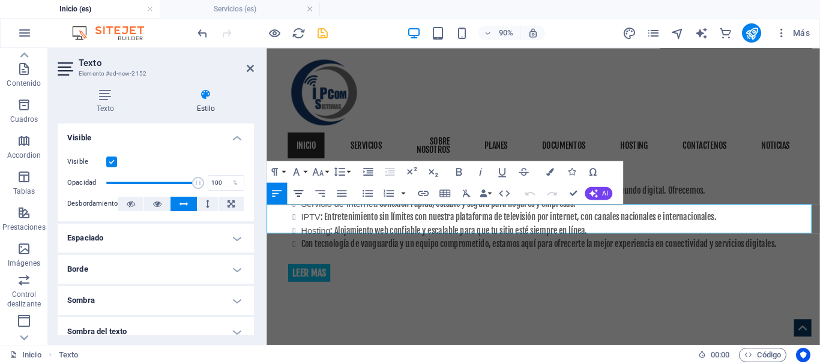
click at [298, 196] on icon "button" at bounding box center [299, 193] width 10 height 7
click at [234, 139] on h4 "Visible" at bounding box center [156, 135] width 196 height 22
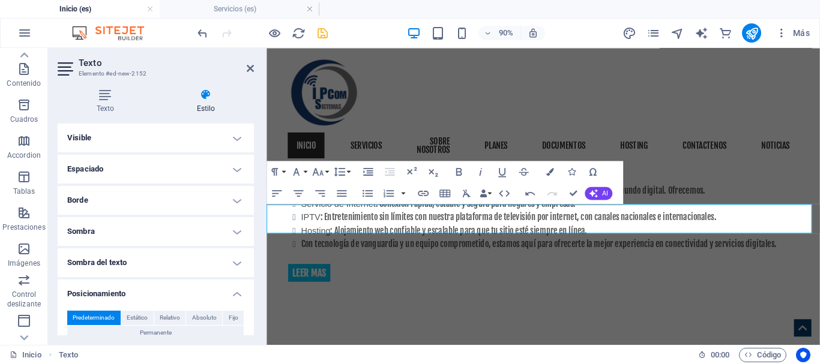
click at [223, 167] on h4 "Espaciado" at bounding box center [156, 169] width 196 height 29
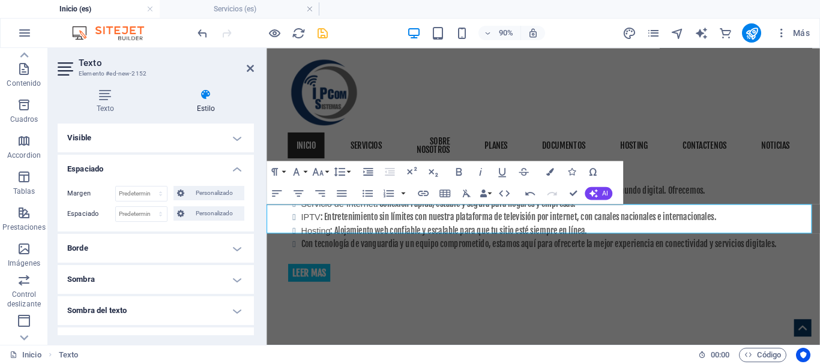
click at [131, 251] on h4 "Borde" at bounding box center [156, 248] width 196 height 29
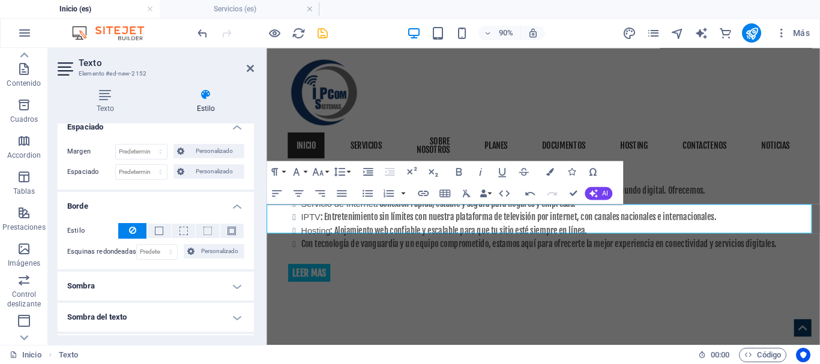
scroll to position [60, 0]
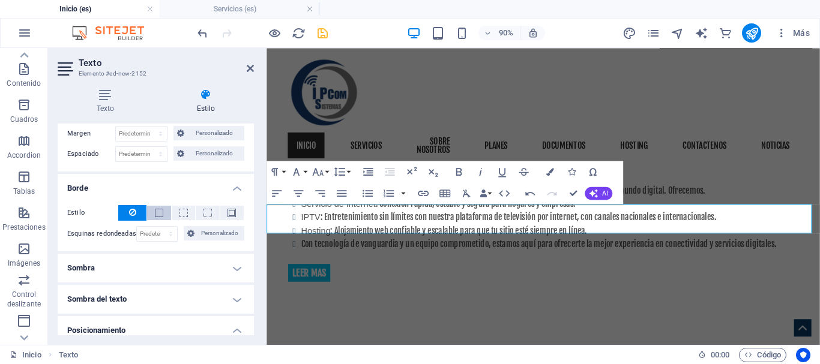
click at [163, 214] on button at bounding box center [158, 213] width 23 height 14
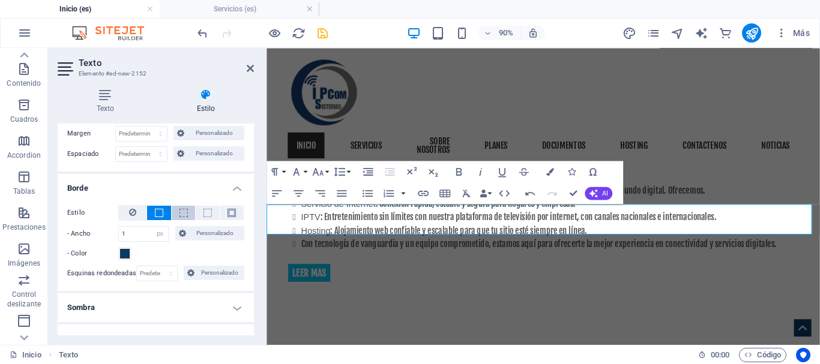
click at [182, 214] on span at bounding box center [183, 213] width 8 height 8
click at [200, 214] on button at bounding box center [207, 213] width 23 height 14
click at [235, 211] on button at bounding box center [231, 213] width 23 height 14
click at [129, 214] on icon at bounding box center [132, 212] width 7 height 14
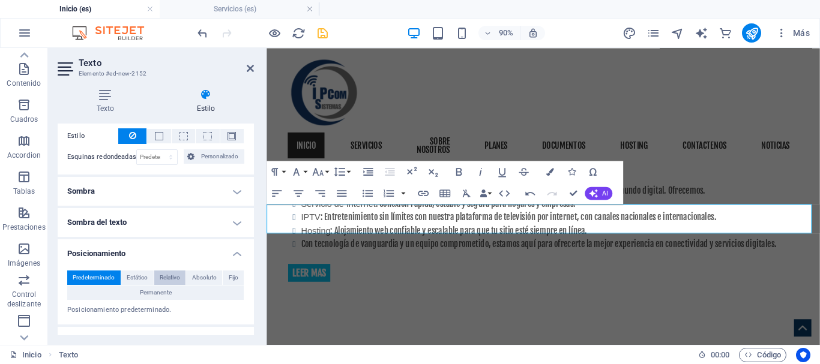
scroll to position [180, 0]
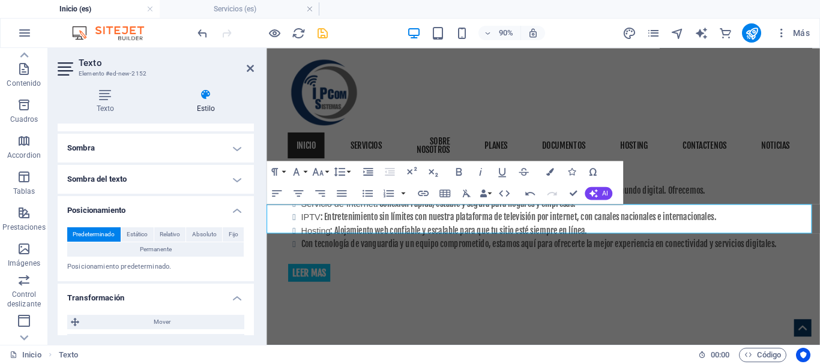
click at [187, 213] on h4 "Posicionamiento" at bounding box center [156, 207] width 196 height 22
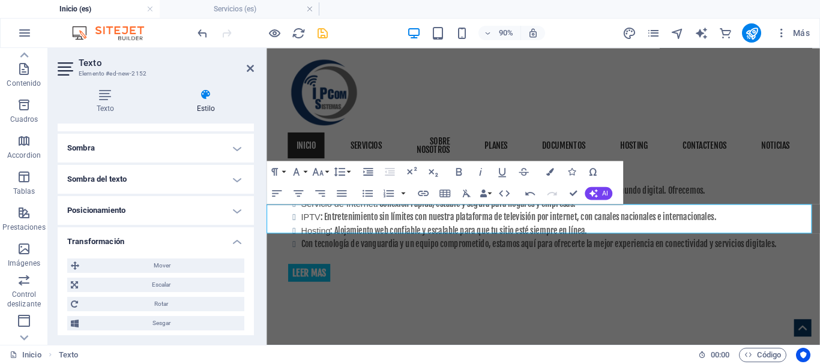
click at [187, 213] on h4 "Posicionamiento" at bounding box center [156, 210] width 196 height 29
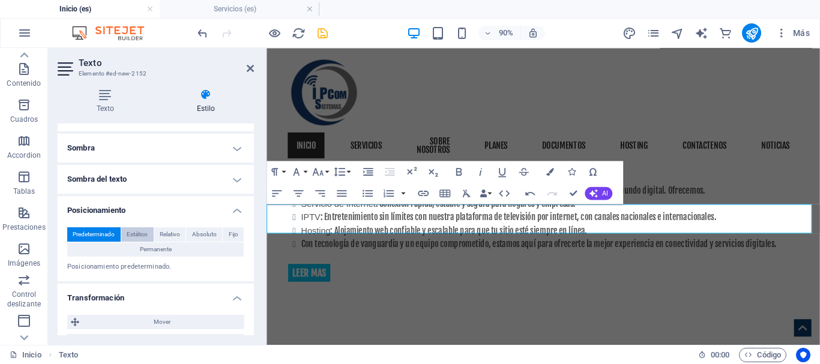
click at [142, 234] on span "Estático" at bounding box center [137, 235] width 21 height 14
click at [206, 235] on span "Absoluto" at bounding box center [204, 235] width 25 height 14
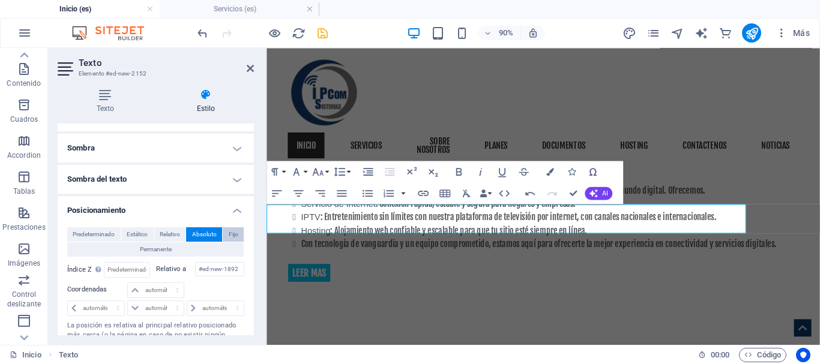
click at [235, 234] on span "Fijo" at bounding box center [234, 235] width 10 height 14
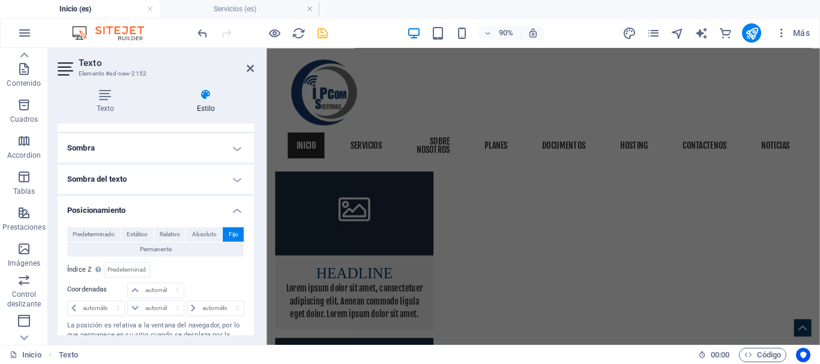
scroll to position [2537, 0]
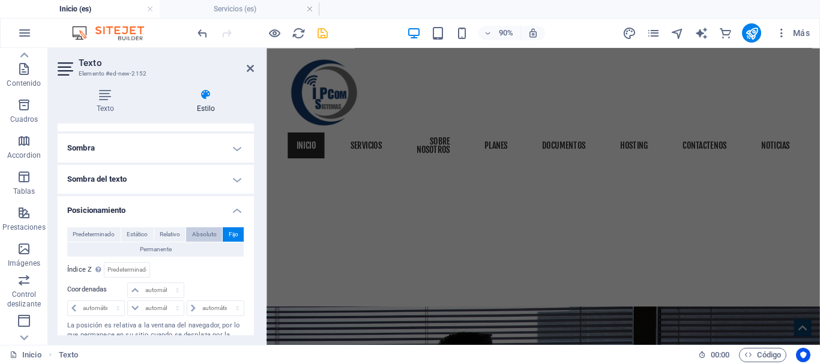
click at [194, 234] on span "Absoluto" at bounding box center [204, 235] width 25 height 14
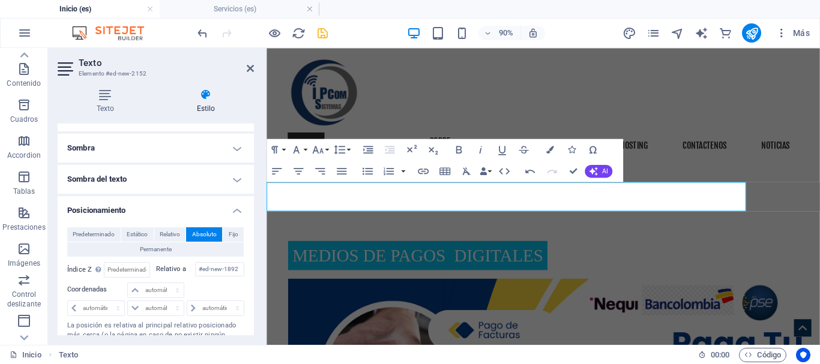
scroll to position [972, 0]
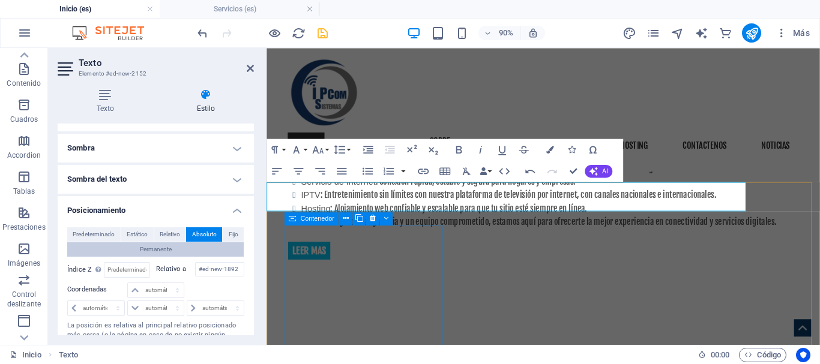
click at [167, 251] on span "Permanente" at bounding box center [156, 250] width 32 height 14
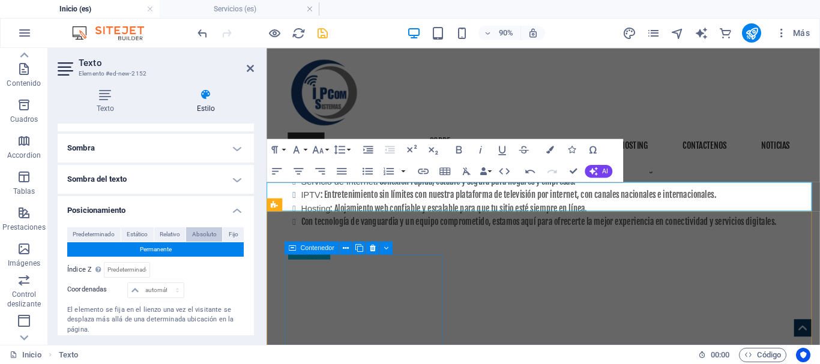
click at [205, 233] on span "Absoluto" at bounding box center [204, 235] width 25 height 14
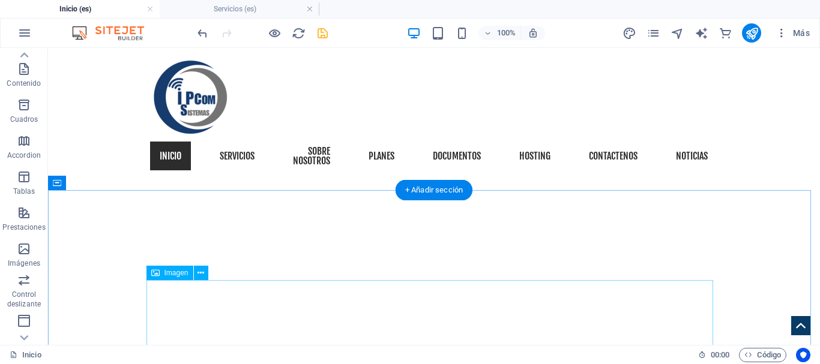
scroll to position [372, 0]
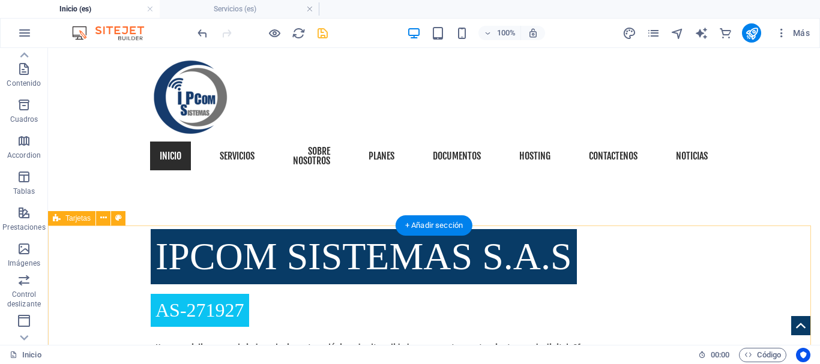
scroll to position [972, 0]
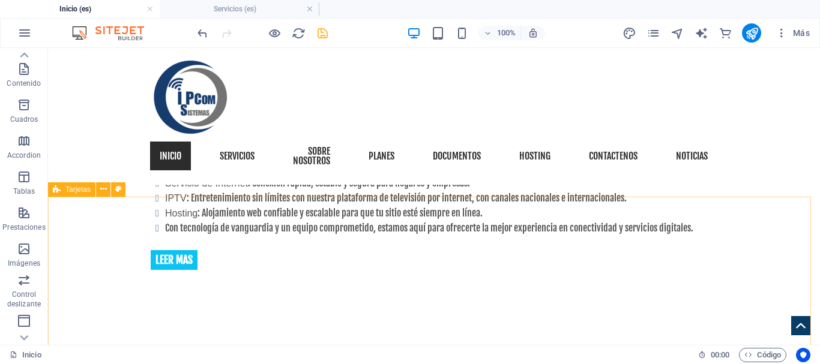
click at [67, 188] on span "Tarjetas" at bounding box center [77, 189] width 25 height 7
select select "rem"
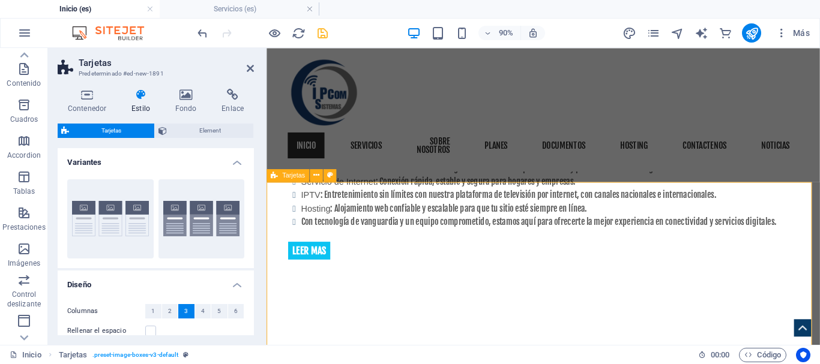
click at [319, 175] on icon at bounding box center [316, 175] width 6 height 11
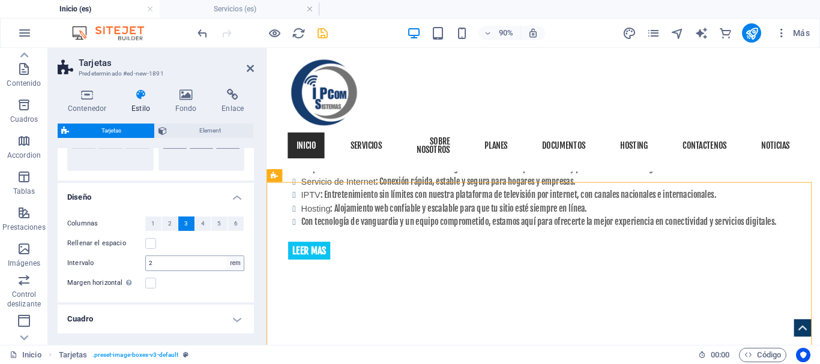
scroll to position [0, 0]
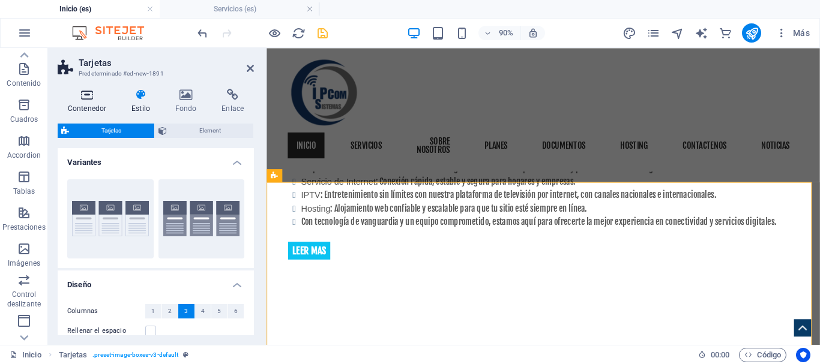
click at [77, 98] on icon at bounding box center [87, 95] width 59 height 12
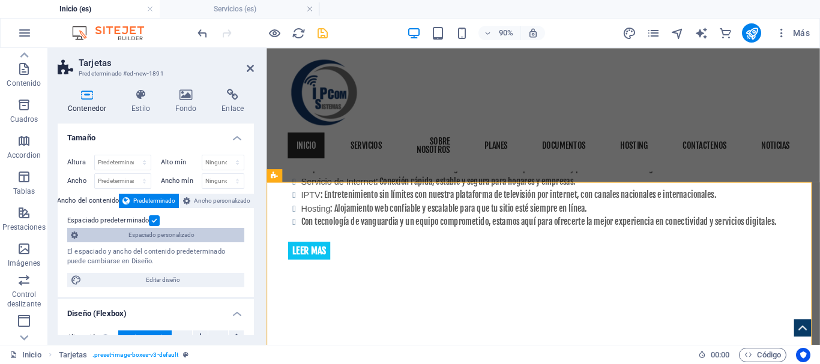
scroll to position [180, 0]
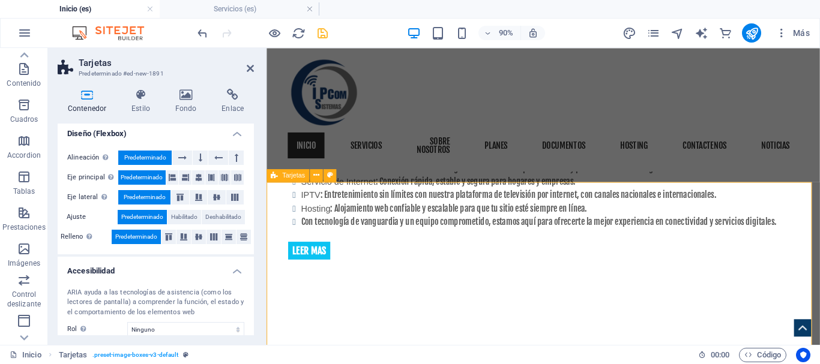
click at [182, 157] on icon at bounding box center [182, 158] width 8 height 14
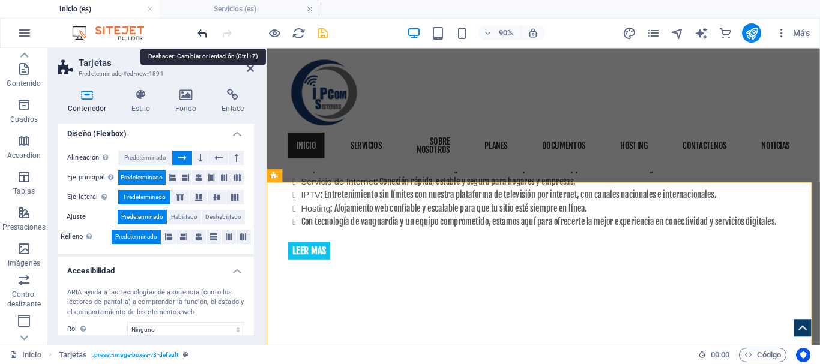
click at [205, 33] on icon "undo" at bounding box center [203, 33] width 14 height 14
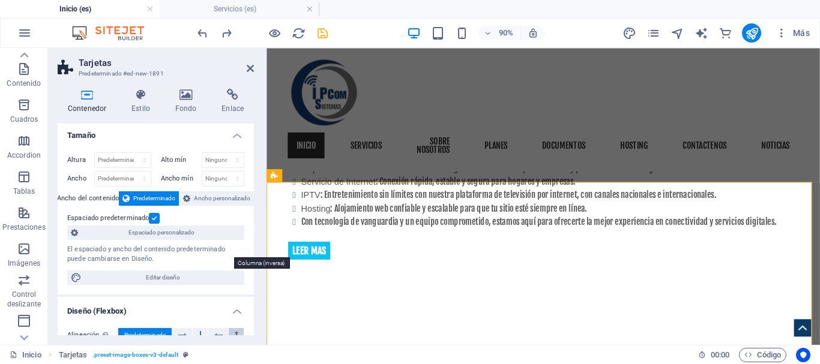
scroll to position [0, 0]
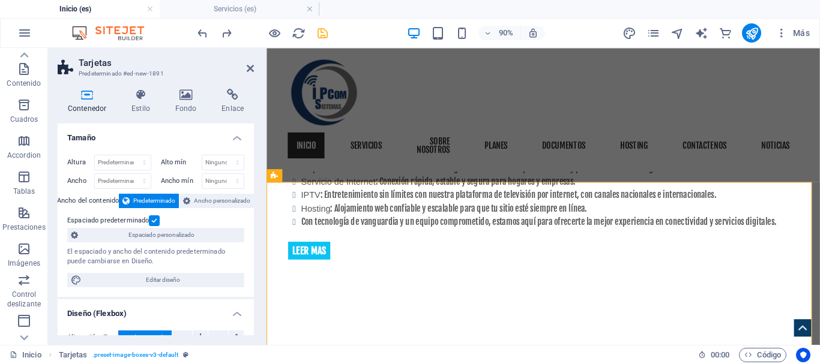
click at [92, 98] on icon at bounding box center [87, 95] width 59 height 12
click at [139, 101] on h4 "Estilo" at bounding box center [143, 101] width 44 height 25
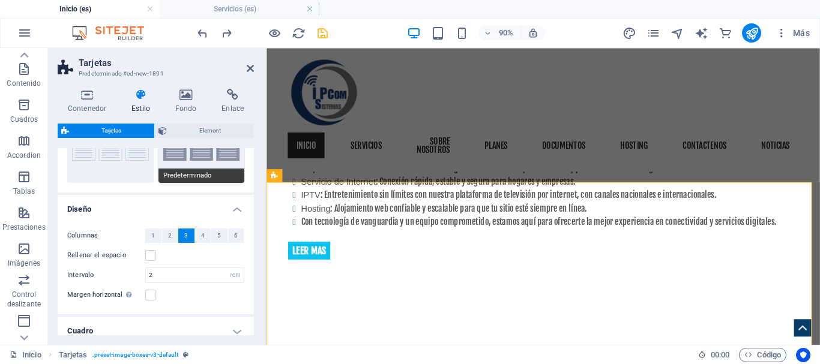
scroll to position [134, 0]
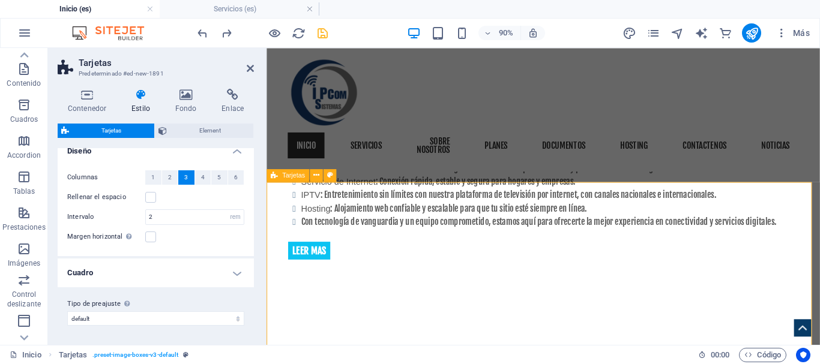
click at [819, 175] on div "Inicio Servicios sobre nosotros planes Documentos hosting Contactenos Noticias" at bounding box center [574, 116] width 615 height 137
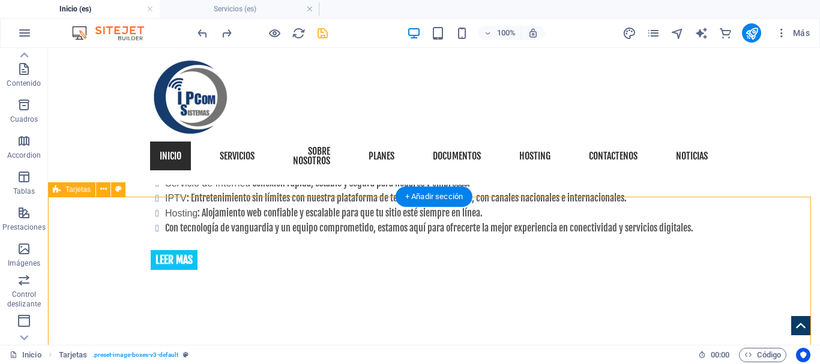
select select "rem"
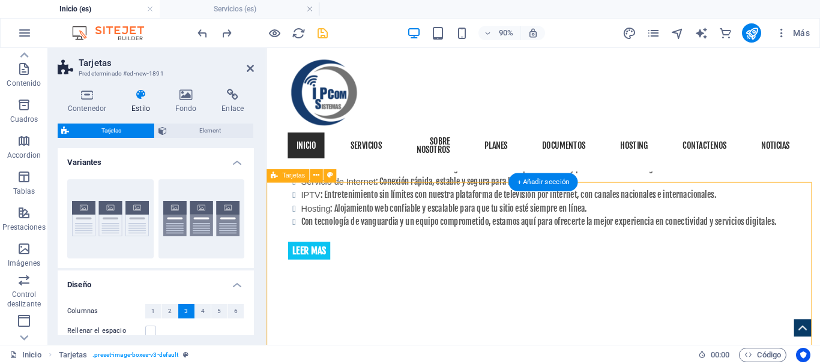
click at [254, 69] on aside "Tarjetas Predeterminado #ed-new-1891 Contenedor Estilo Fondo Enlace Tamaño Altu…" at bounding box center [157, 196] width 219 height 297
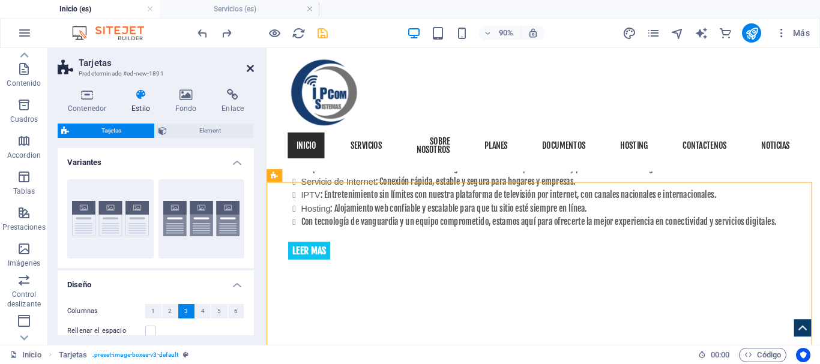
click at [250, 69] on icon at bounding box center [250, 69] width 7 height 10
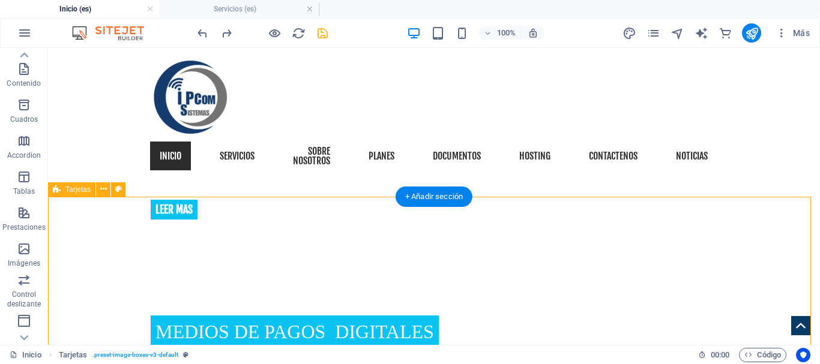
scroll to position [972, 0]
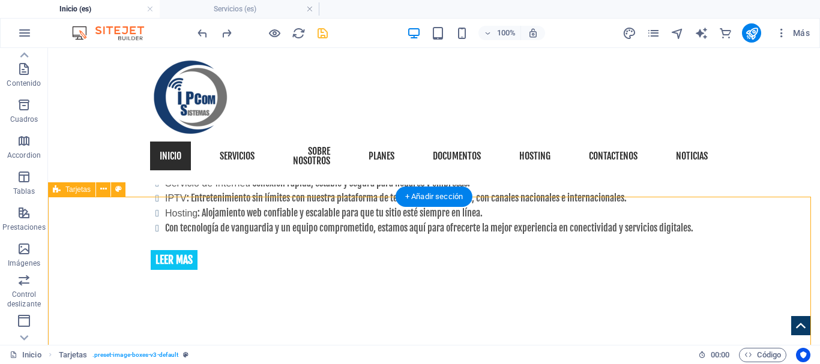
drag, startPoint x: 558, startPoint y: 211, endPoint x: 371, endPoint y: 230, distance: 188.2
select select "rem"
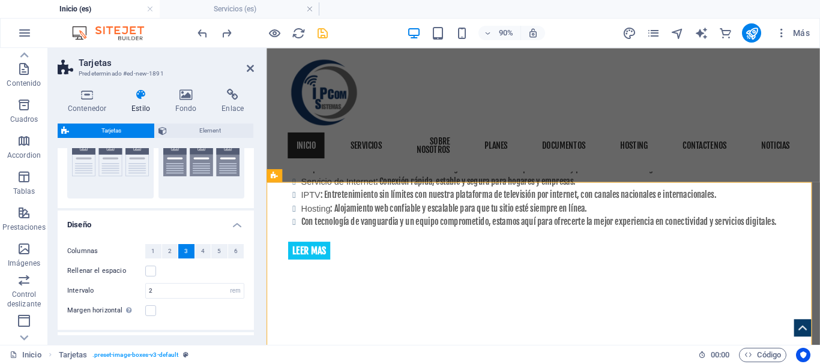
scroll to position [0, 0]
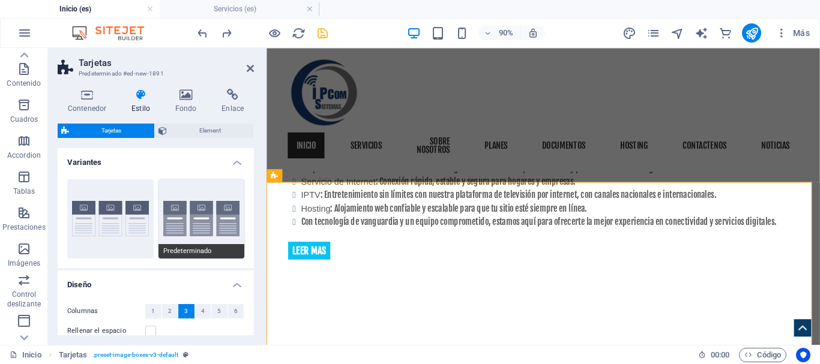
click at [223, 220] on button "Predeterminado" at bounding box center [201, 218] width 86 height 79
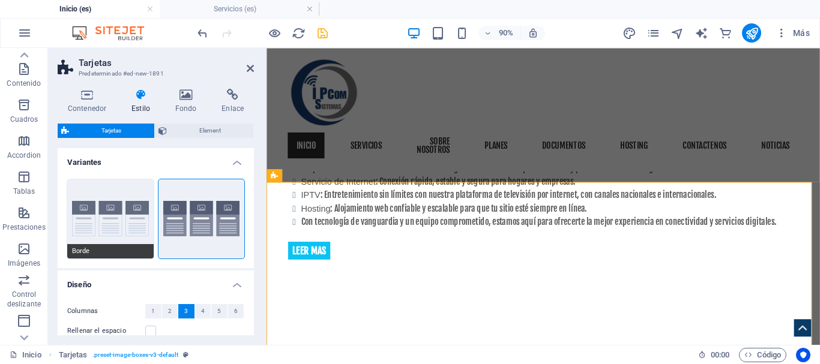
click at [88, 203] on button "Borde" at bounding box center [110, 218] width 86 height 79
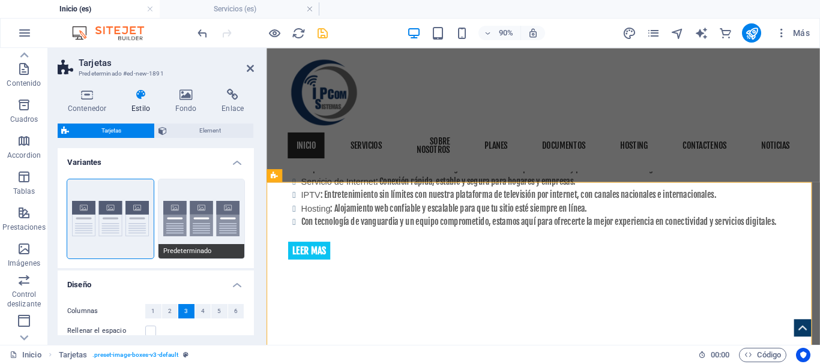
click at [217, 206] on button "Predeterminado" at bounding box center [201, 218] width 86 height 79
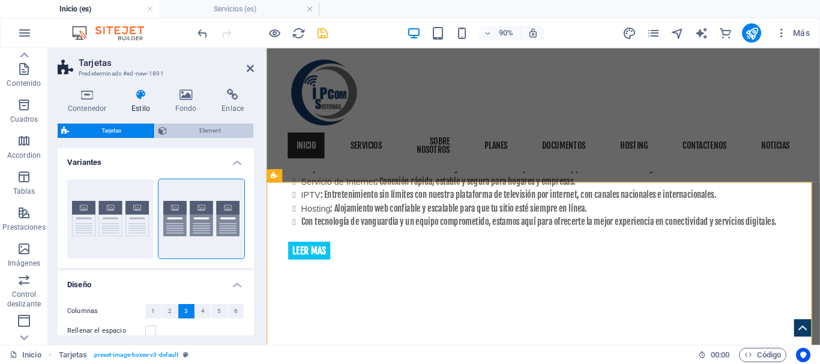
click at [214, 130] on span "Element" at bounding box center [210, 131] width 80 height 14
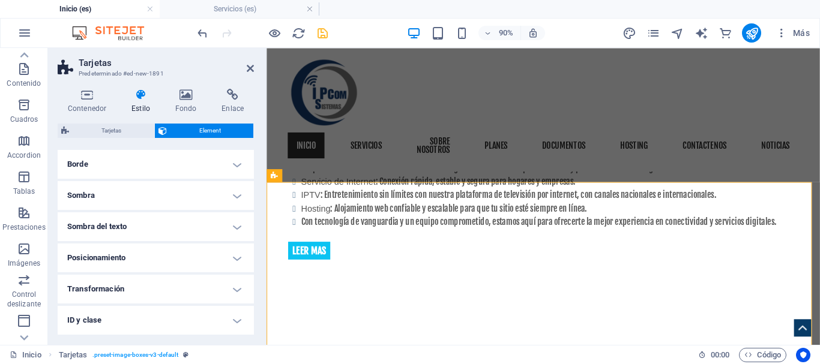
scroll to position [180, 0]
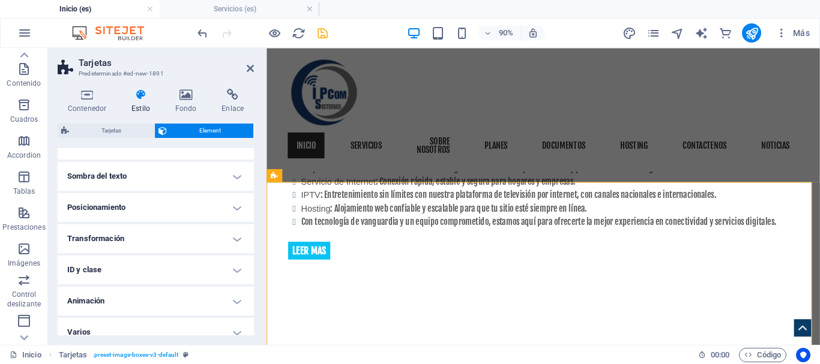
click at [200, 245] on h4 "Transformación" at bounding box center [156, 239] width 196 height 29
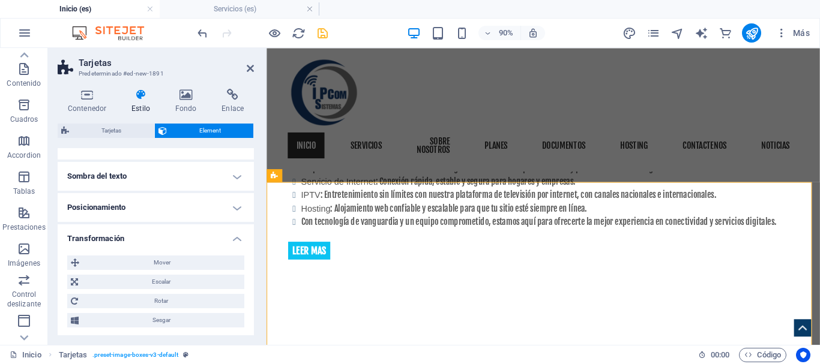
click at [202, 243] on h4 "Transformación" at bounding box center [156, 236] width 196 height 22
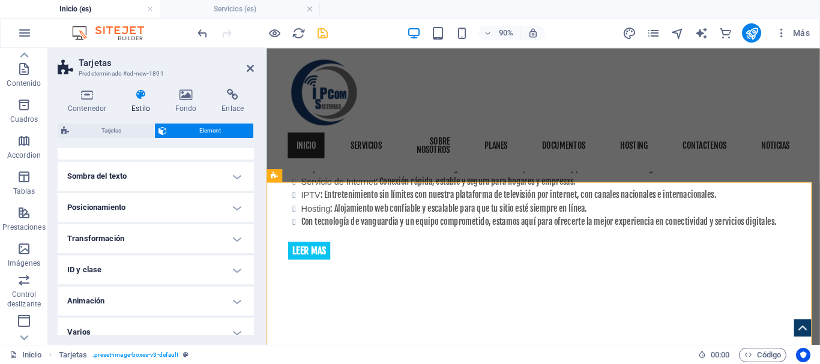
click at [187, 275] on h4 "ID y clase" at bounding box center [156, 270] width 196 height 29
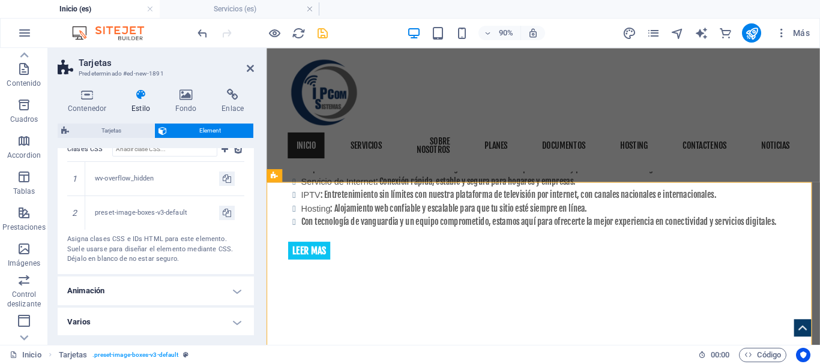
scroll to position [367, 0]
click at [153, 289] on h4 "Animación" at bounding box center [156, 290] width 196 height 29
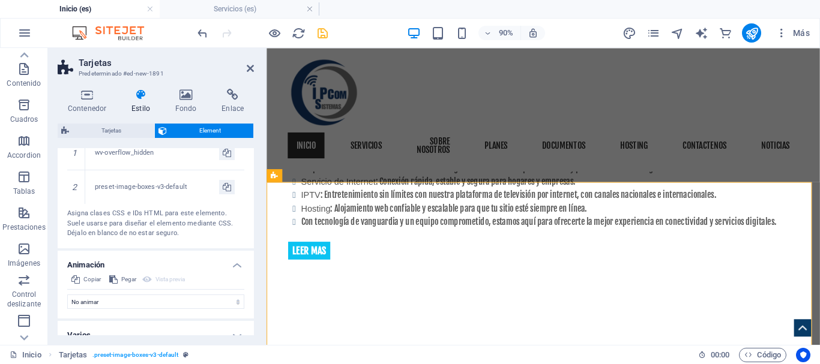
scroll to position [406, 0]
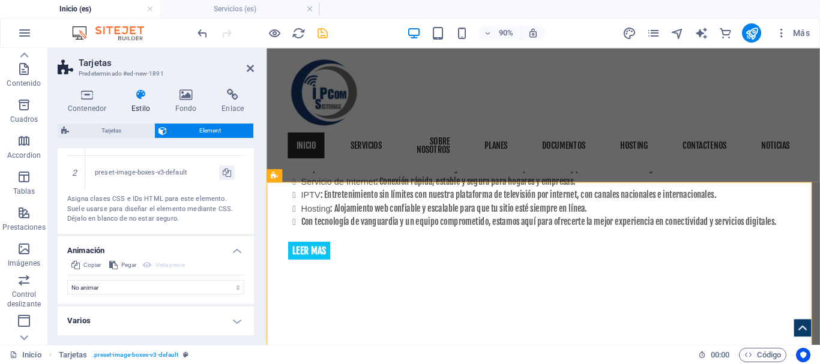
click at [157, 321] on h4 "Varios" at bounding box center [156, 321] width 196 height 29
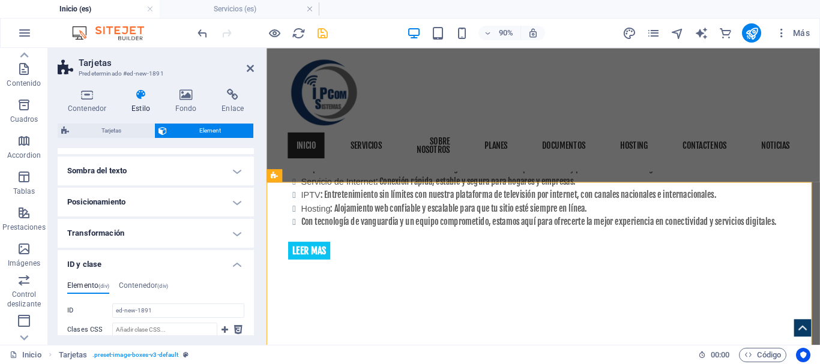
scroll to position [121, 0]
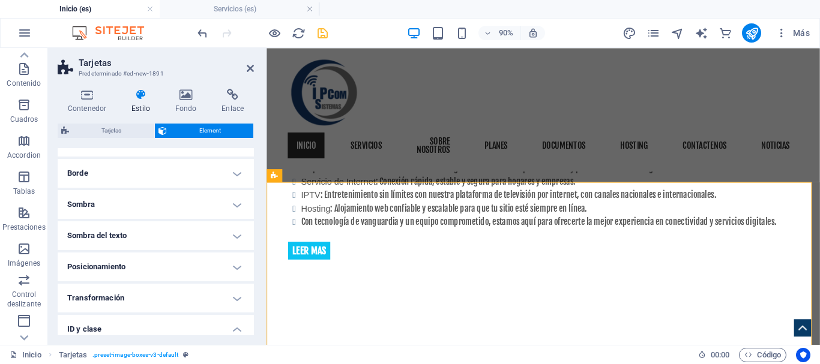
click at [161, 263] on h4 "Posicionamiento" at bounding box center [156, 267] width 196 height 29
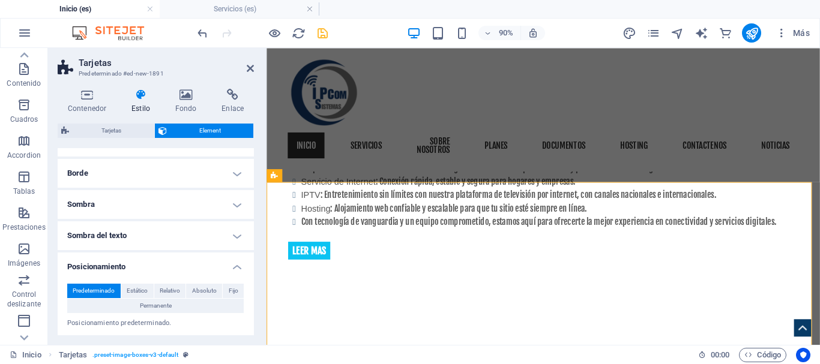
click at [109, 289] on span "Predeterminado" at bounding box center [94, 291] width 42 height 14
click at [146, 305] on span "Permanente" at bounding box center [156, 306] width 32 height 14
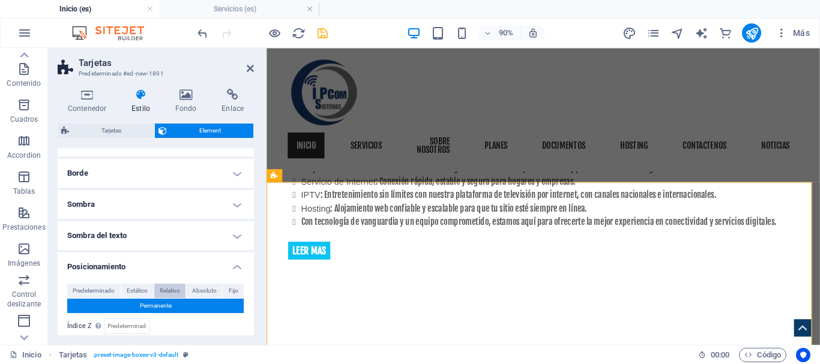
click at [166, 292] on span "Relativo" at bounding box center [170, 291] width 20 height 14
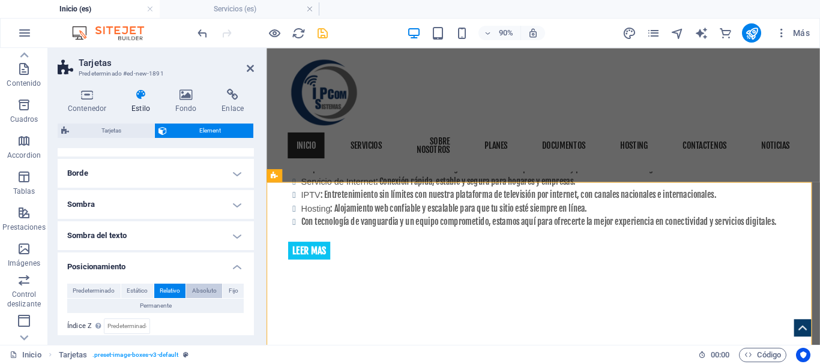
click at [210, 292] on span "Absoluto" at bounding box center [204, 291] width 25 height 14
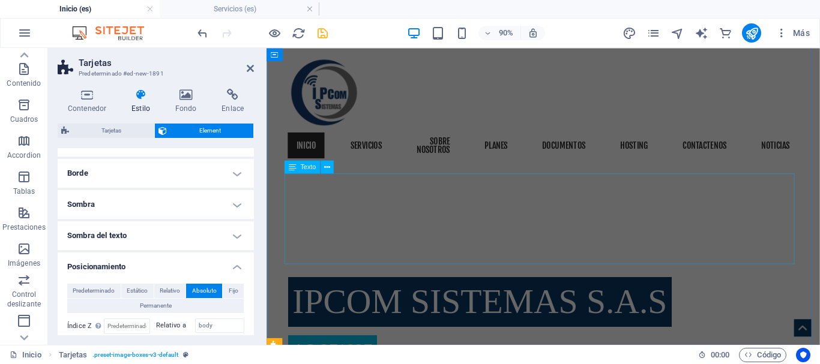
scroll to position [912, 0]
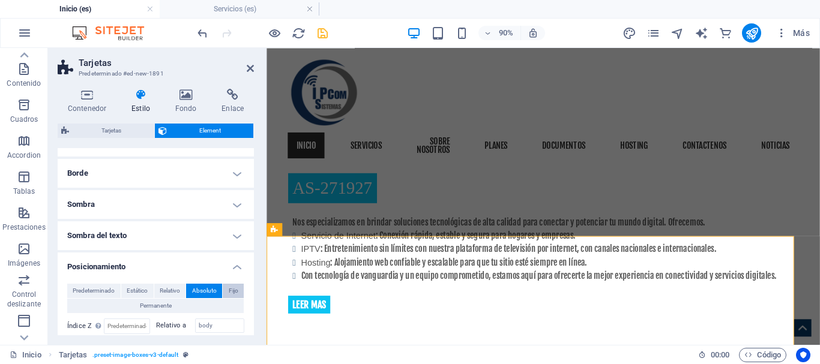
click at [234, 291] on span "Fijo" at bounding box center [234, 291] width 10 height 14
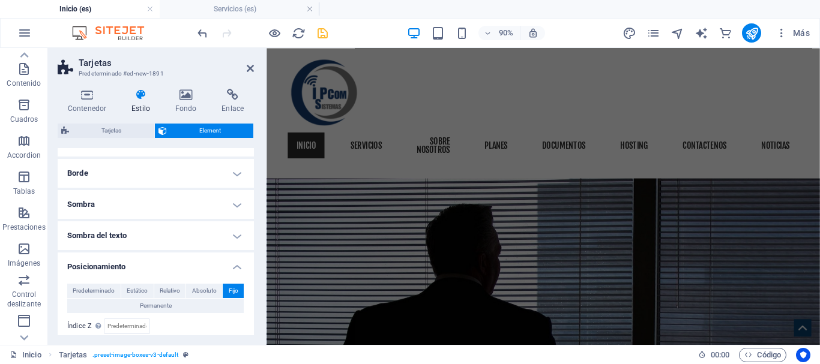
scroll to position [2253, 0]
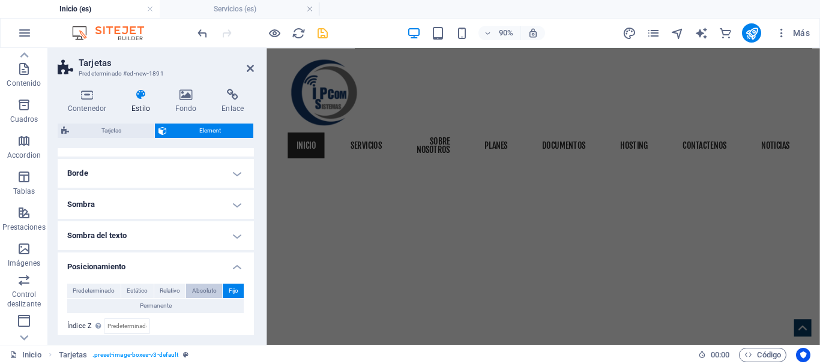
click at [200, 293] on span "Absoluto" at bounding box center [204, 291] width 25 height 14
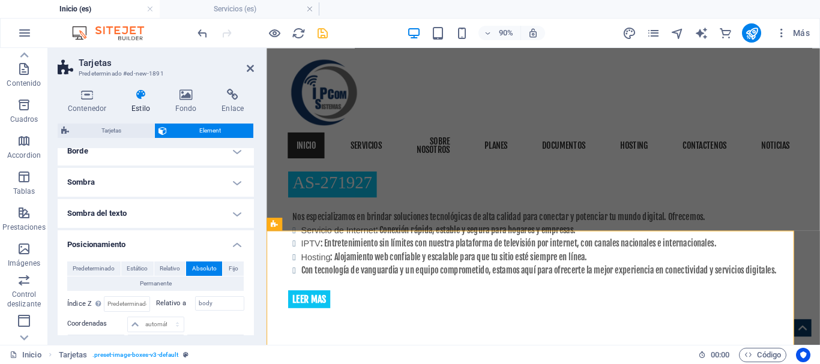
scroll to position [180, 0]
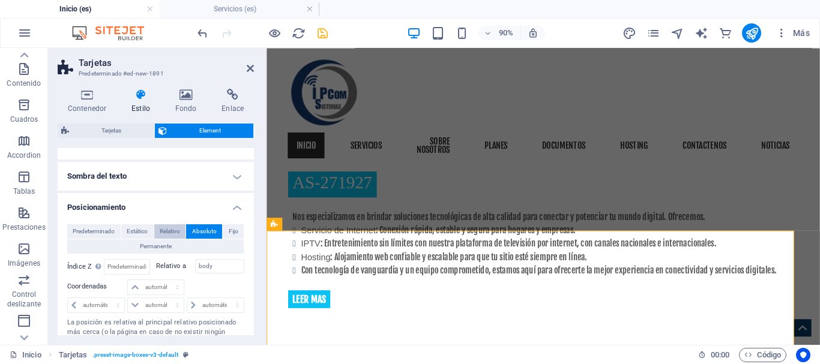
click at [172, 234] on span "Relativo" at bounding box center [170, 232] width 20 height 14
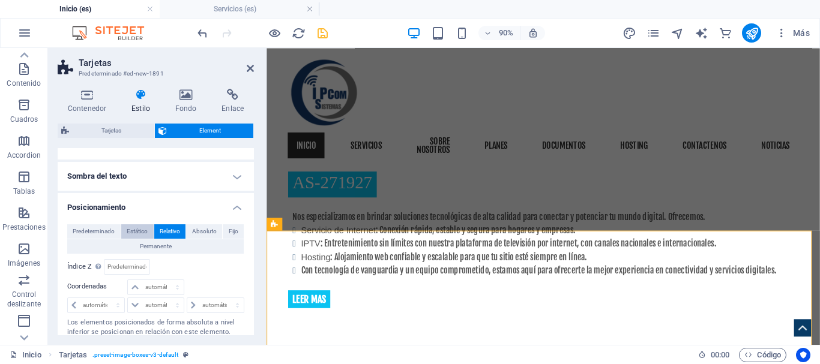
click at [134, 232] on span "Estático" at bounding box center [137, 232] width 21 height 14
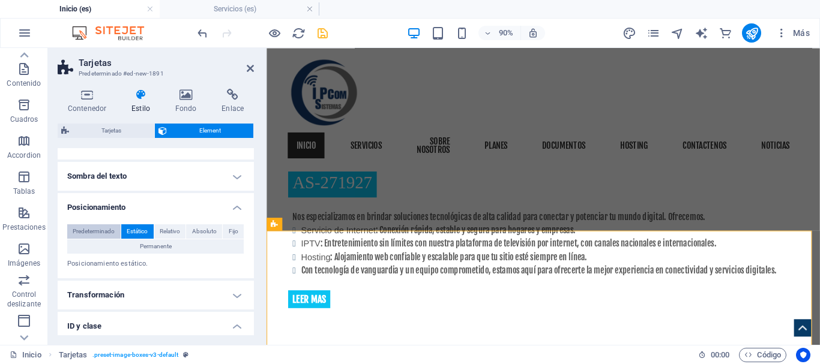
click at [94, 230] on span "Predeterminado" at bounding box center [94, 232] width 42 height 14
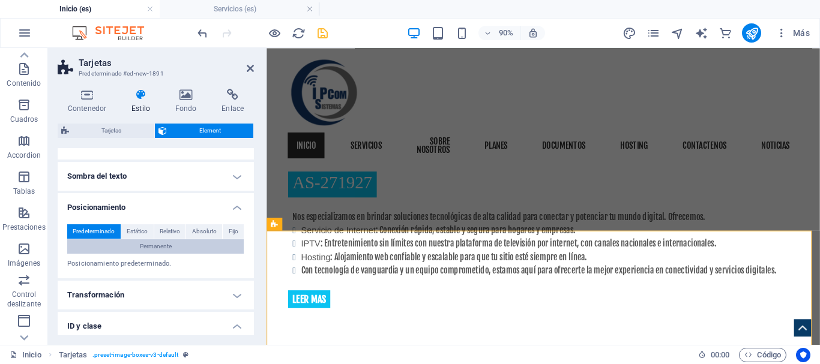
click at [163, 248] on span "Permanente" at bounding box center [156, 247] width 32 height 14
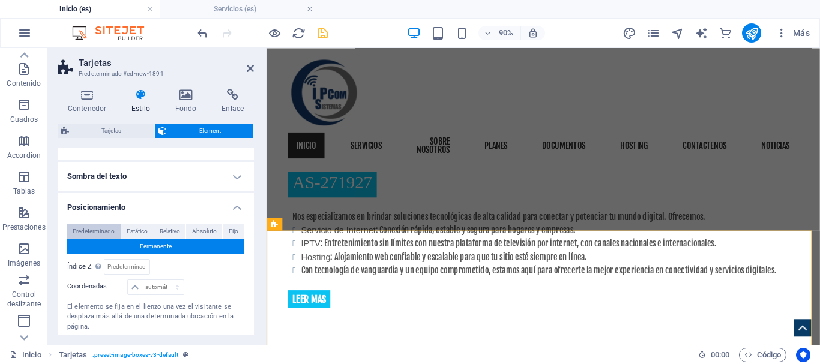
click at [86, 232] on span "Predeterminado" at bounding box center [94, 232] width 42 height 14
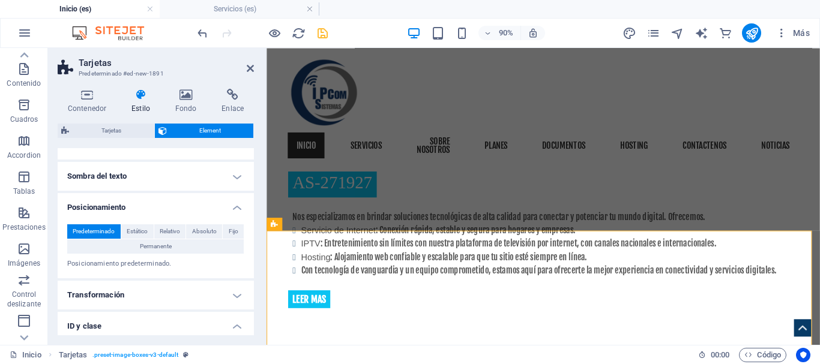
click at [140, 265] on p "Posicionamiento predeterminado." at bounding box center [155, 264] width 177 height 10
click at [135, 234] on span "Estático" at bounding box center [137, 232] width 21 height 14
click at [73, 229] on span "Predeterminado" at bounding box center [94, 232] width 42 height 14
click at [320, 37] on icon "save" at bounding box center [323, 33] width 14 height 14
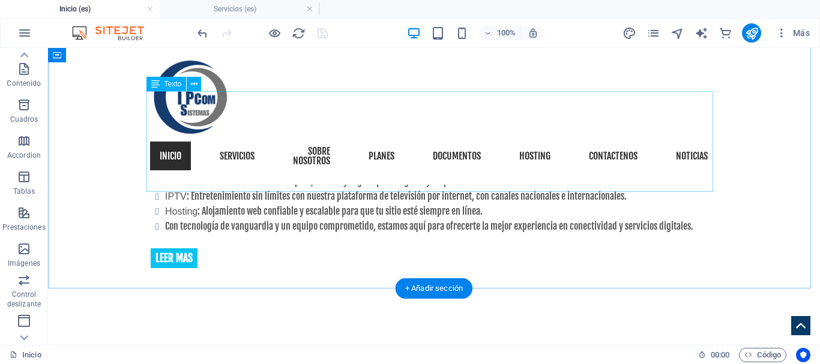
scroll to position [978, 0]
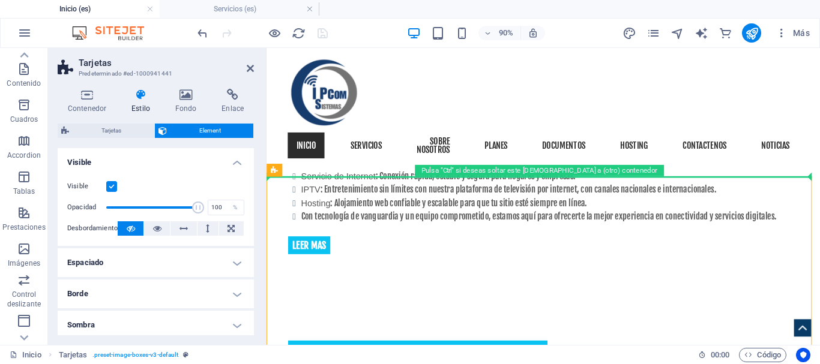
drag, startPoint x: 643, startPoint y: 216, endPoint x: 656, endPoint y: 185, distance: 33.7
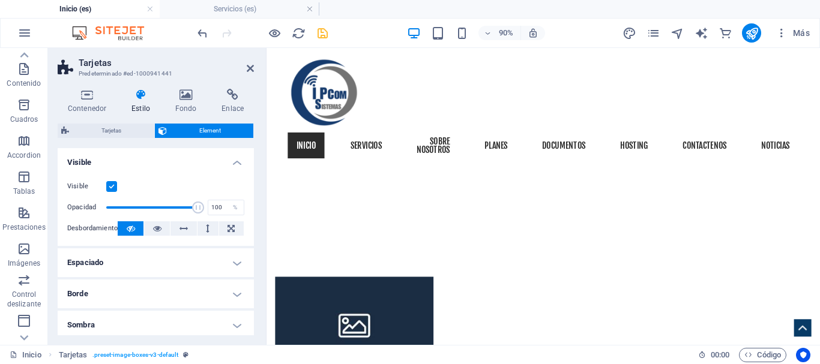
scroll to position [1681, 0]
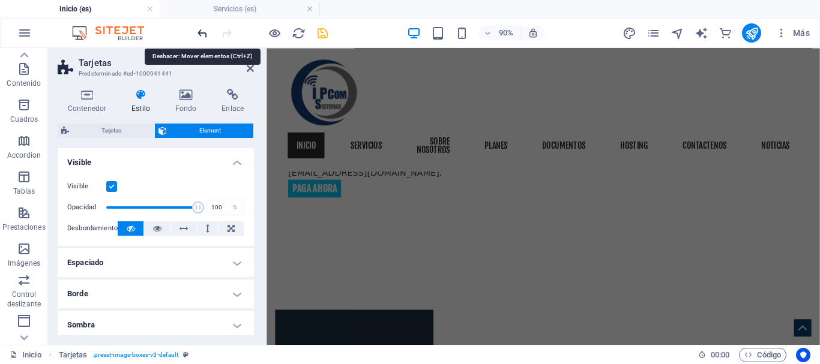
drag, startPoint x: 200, startPoint y: 34, endPoint x: 426, endPoint y: 154, distance: 254.8
click at [200, 34] on icon "undo" at bounding box center [203, 33] width 14 height 14
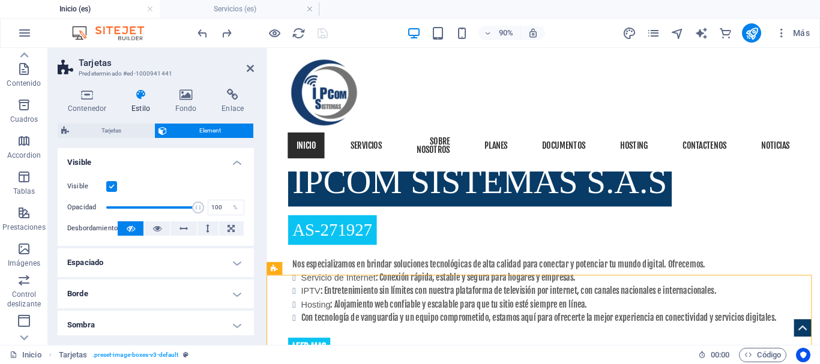
scroll to position [869, 0]
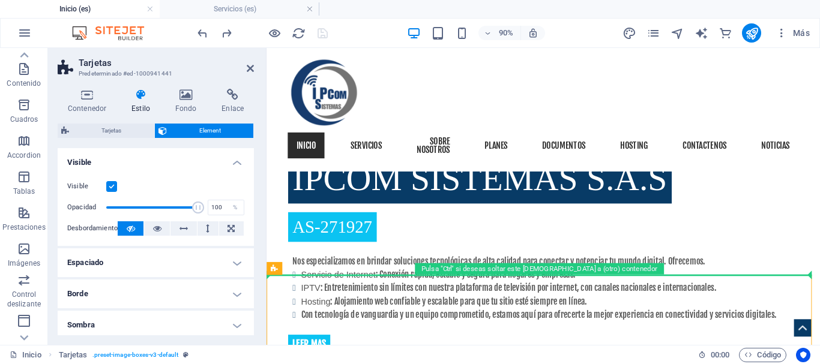
drag, startPoint x: 514, startPoint y: 316, endPoint x: 532, endPoint y: 282, distance: 38.9
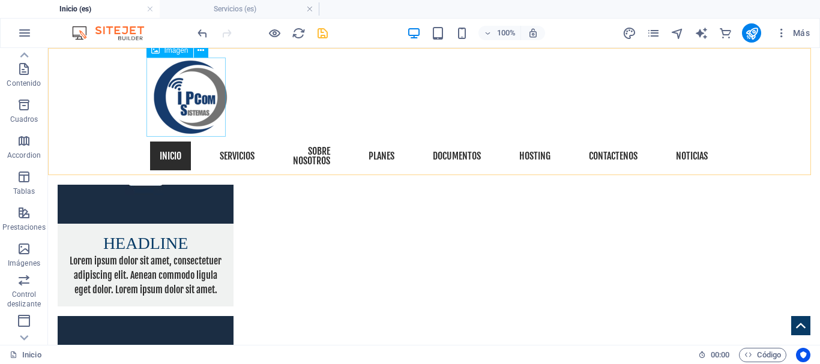
scroll to position [2161, 0]
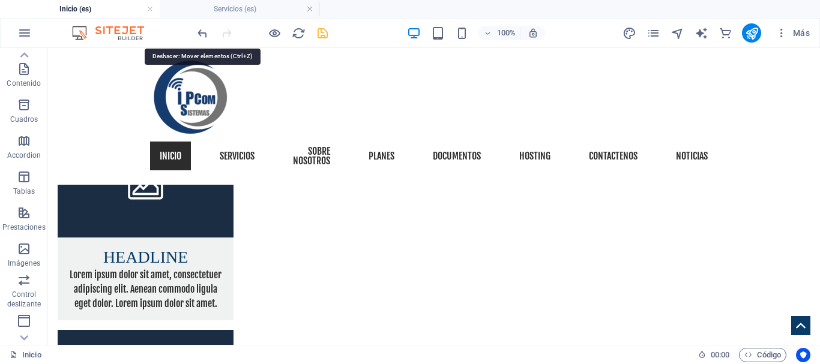
drag, startPoint x: 201, startPoint y: 36, endPoint x: 210, endPoint y: 46, distance: 13.2
click at [202, 36] on icon "undo" at bounding box center [203, 33] width 14 height 14
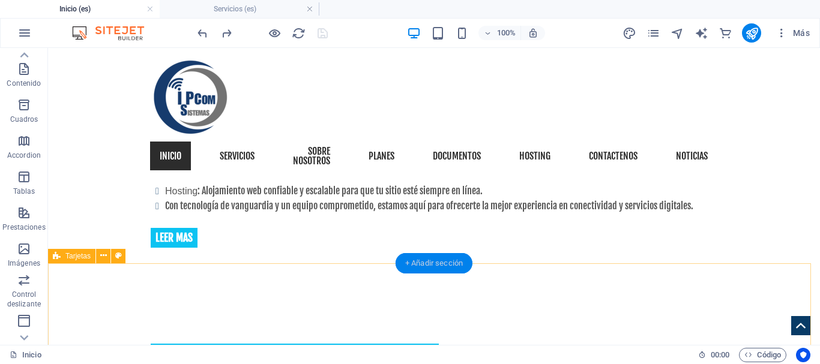
scroll to position [875, 0]
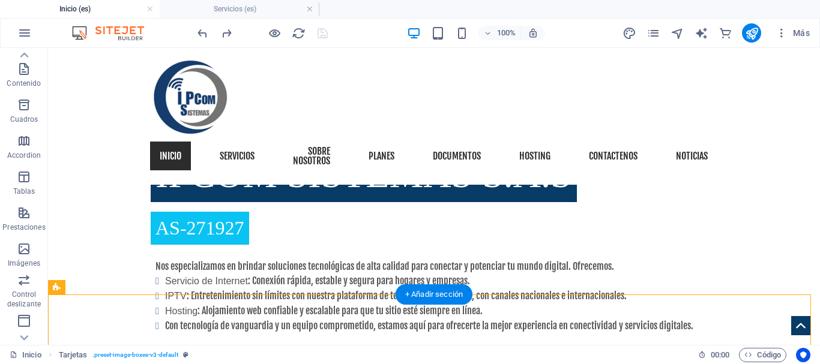
drag, startPoint x: 294, startPoint y: 306, endPoint x: 338, endPoint y: 296, distance: 45.4
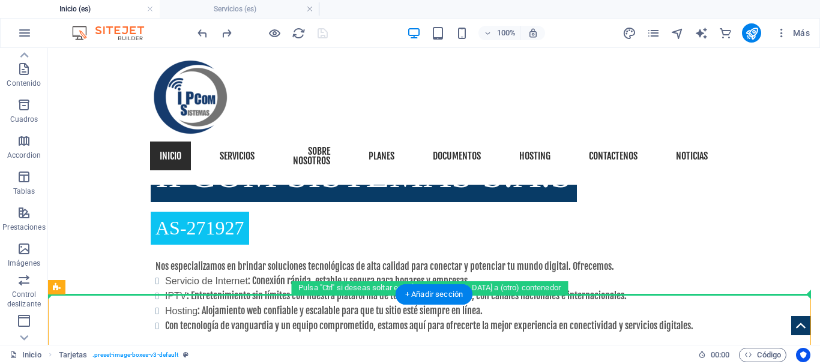
drag, startPoint x: 342, startPoint y: 309, endPoint x: 364, endPoint y: 283, distance: 34.4
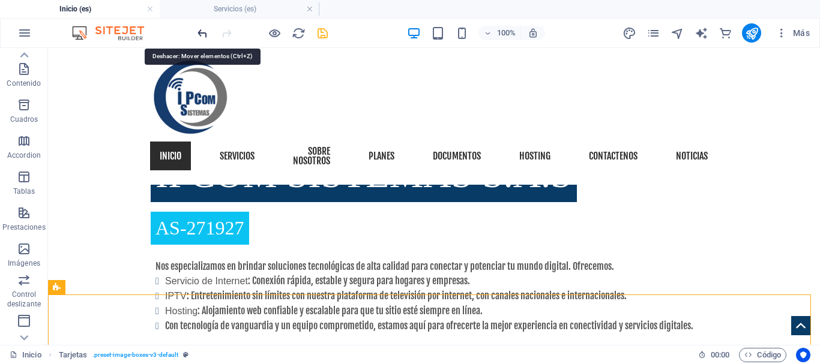
click at [202, 35] on icon "undo" at bounding box center [203, 33] width 14 height 14
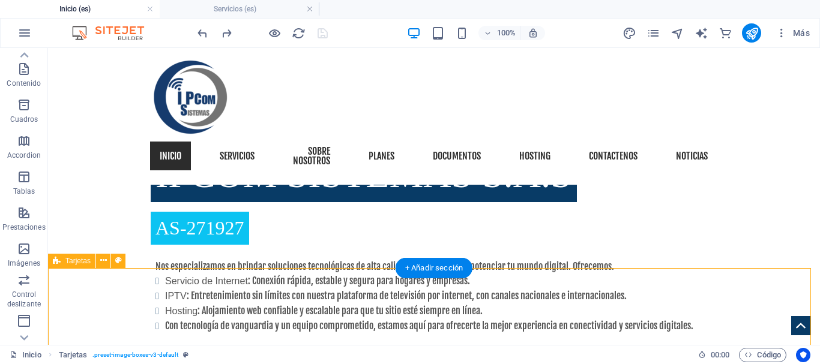
scroll to position [995, 0]
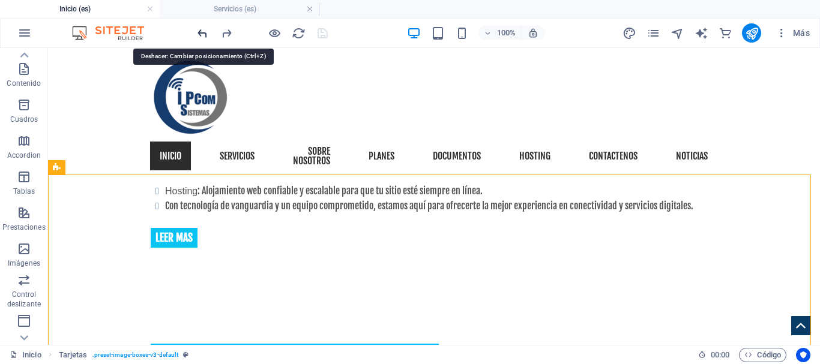
click at [197, 34] on icon "undo" at bounding box center [203, 33] width 14 height 14
click at [201, 31] on icon "undo" at bounding box center [203, 33] width 14 height 14
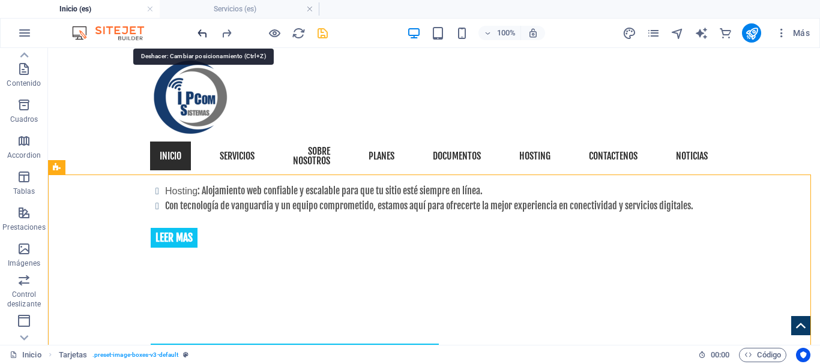
click at [201, 31] on icon "undo" at bounding box center [203, 33] width 14 height 14
click at [203, 34] on icon "undo" at bounding box center [203, 33] width 14 height 14
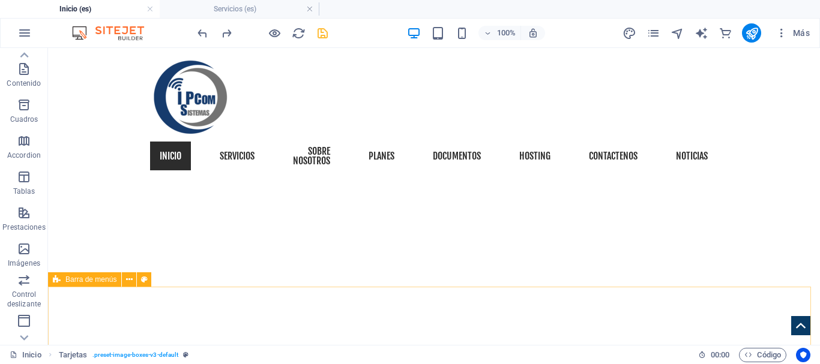
scroll to position [514, 0]
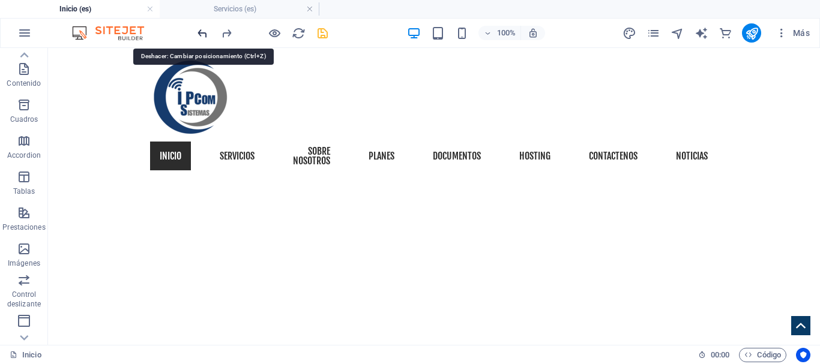
click at [201, 29] on icon "undo" at bounding box center [203, 33] width 14 height 14
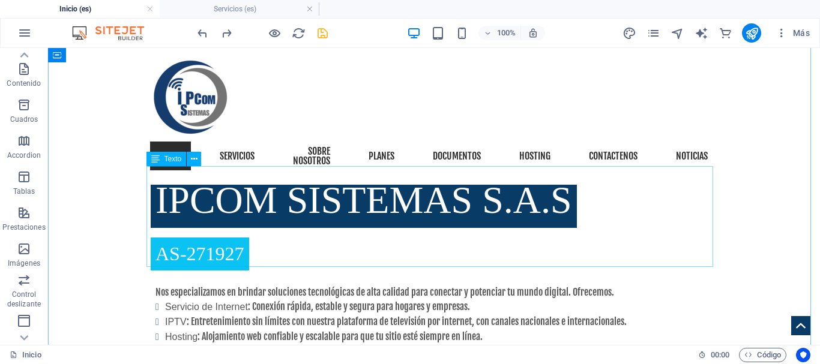
scroll to position [801, 0]
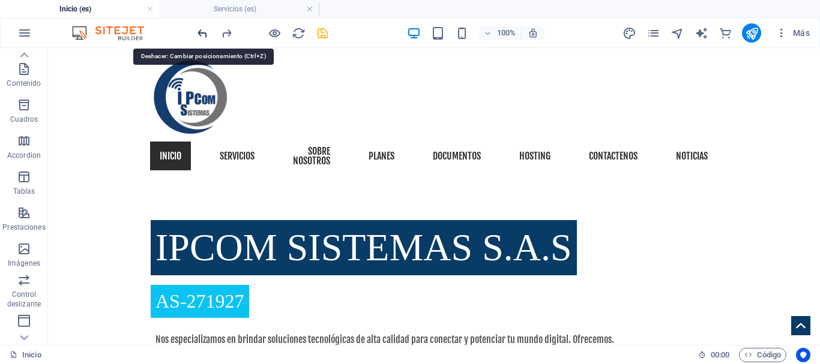
click at [206, 29] on icon "undo" at bounding box center [203, 33] width 14 height 14
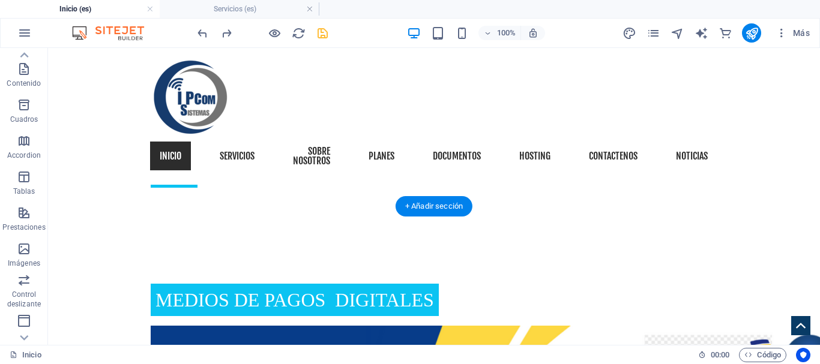
scroll to position [815, 0]
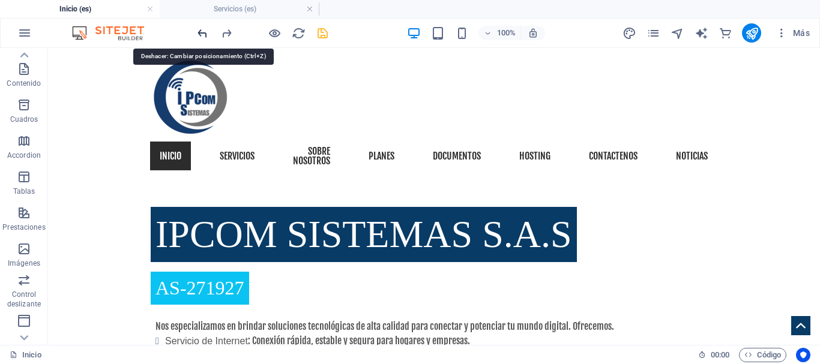
click at [203, 32] on icon "undo" at bounding box center [203, 33] width 14 height 14
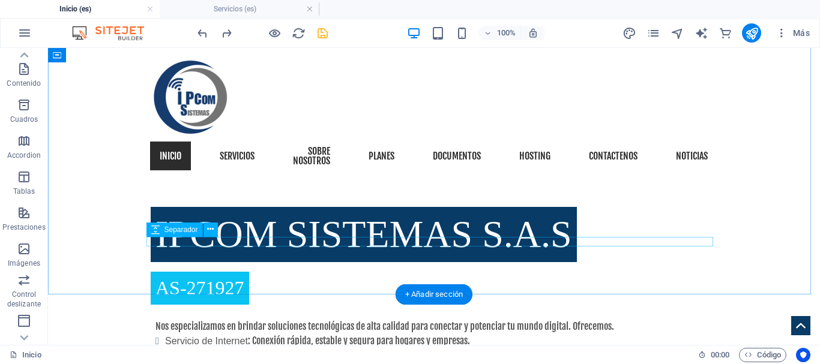
scroll to position [875, 0]
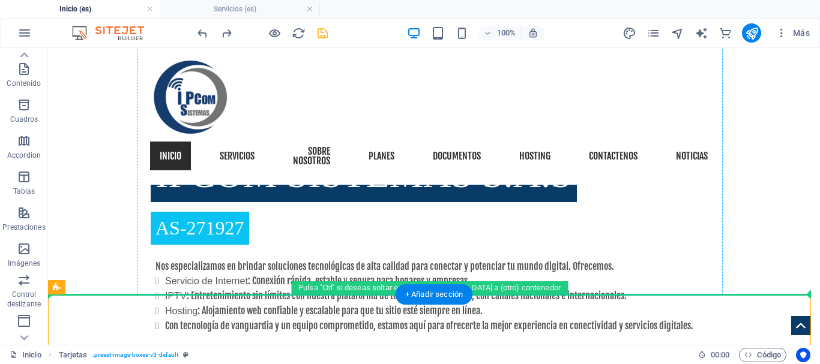
drag, startPoint x: 256, startPoint y: 310, endPoint x: 598, endPoint y: 208, distance: 356.5
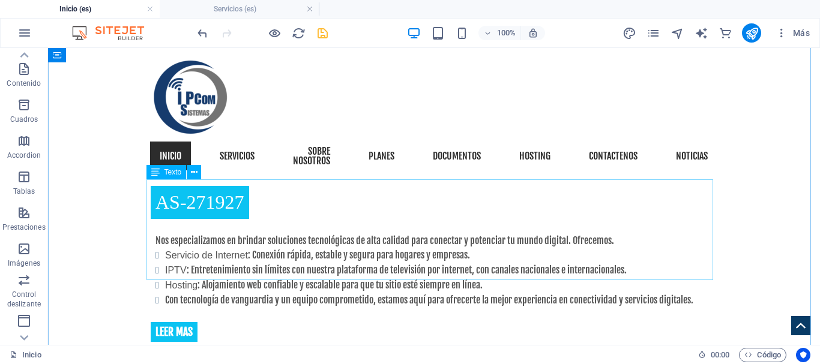
scroll to position [720, 0]
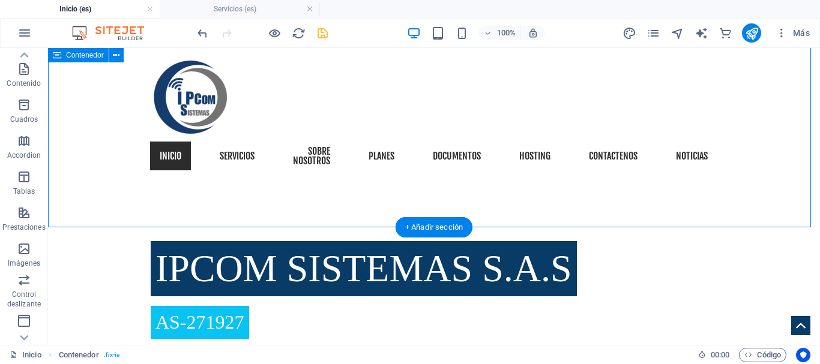
scroll to position [960, 0]
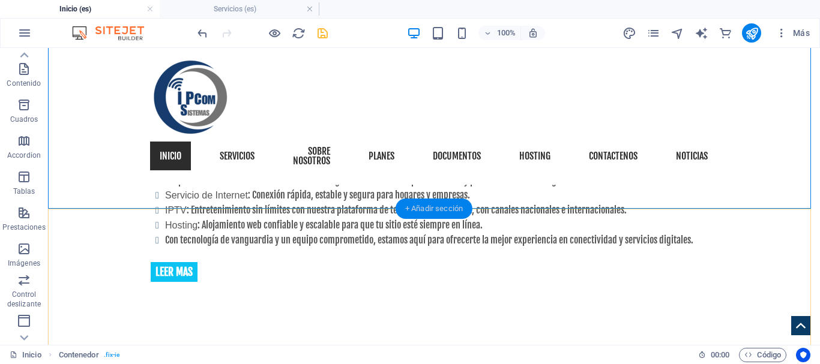
click at [430, 211] on div "+ Añadir sección" at bounding box center [434, 209] width 77 height 20
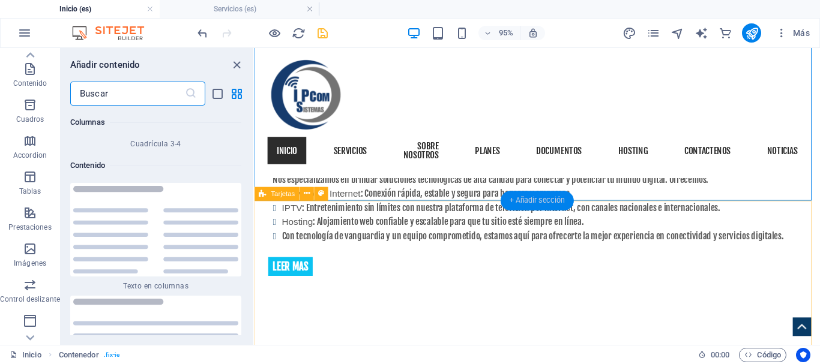
scroll to position [4131, 0]
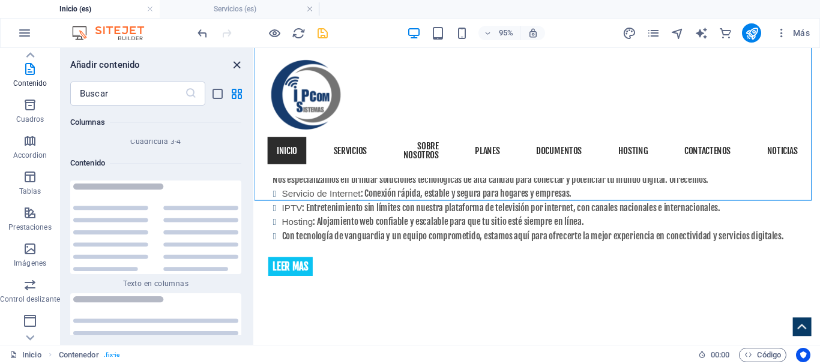
click at [237, 61] on icon "close panel" at bounding box center [237, 65] width 14 height 14
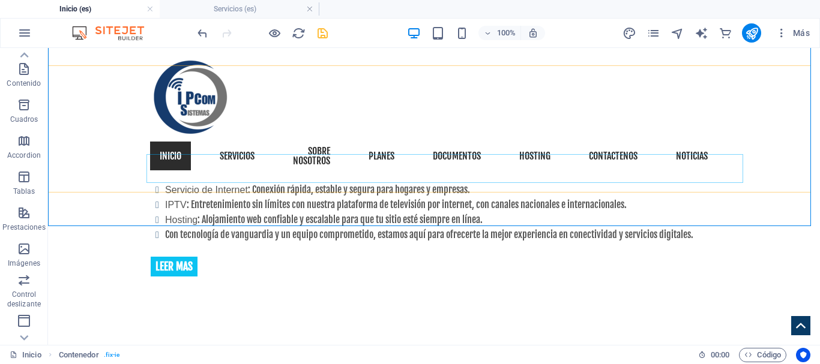
scroll to position [1020, 0]
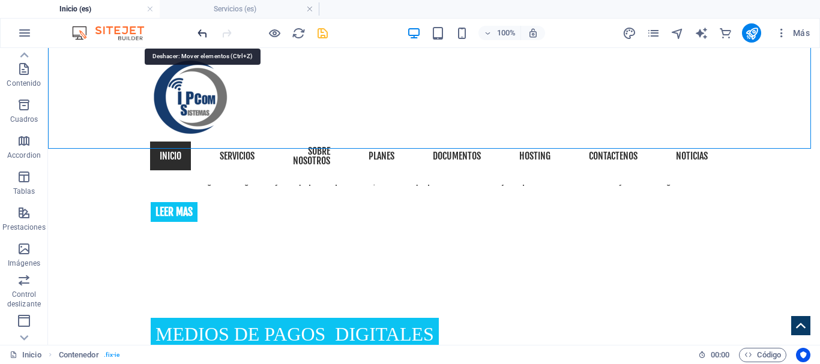
click at [198, 34] on icon "undo" at bounding box center [203, 33] width 14 height 14
click at [199, 34] on icon "undo" at bounding box center [203, 33] width 14 height 14
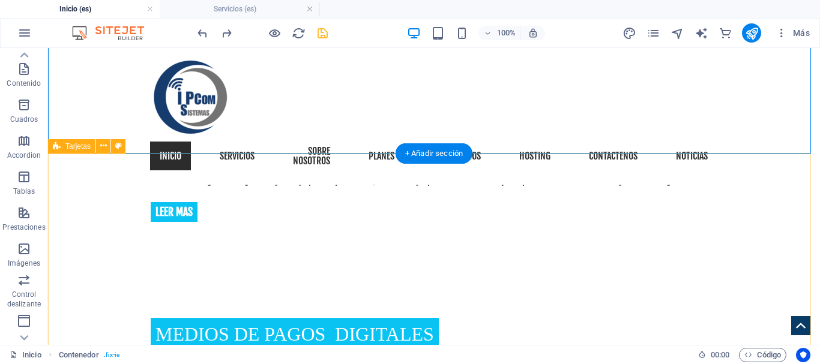
scroll to position [900, 0]
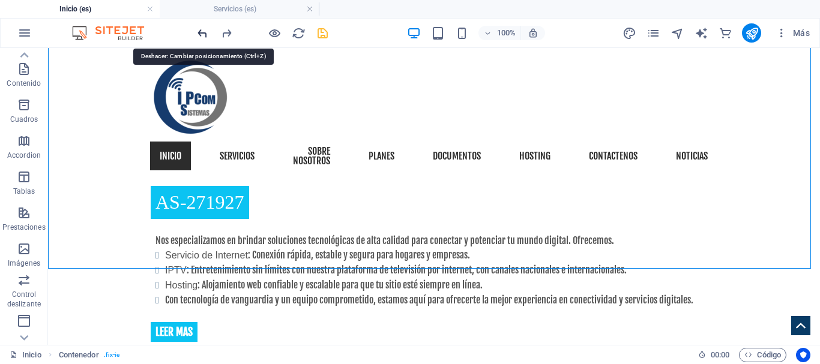
click at [203, 31] on icon "undo" at bounding box center [203, 33] width 14 height 14
click at [203, 32] on icon "undo" at bounding box center [203, 33] width 14 height 14
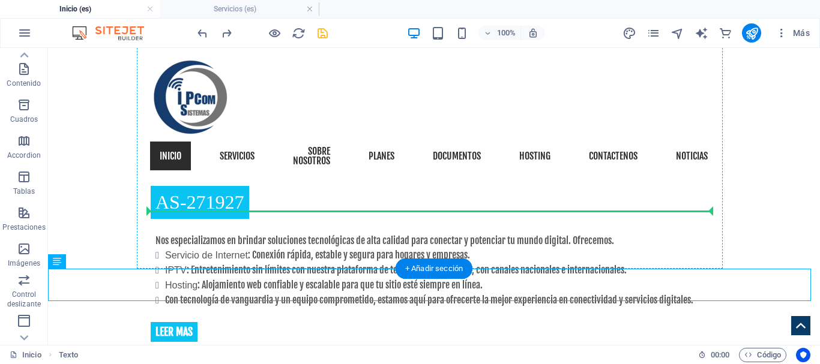
drag, startPoint x: 205, startPoint y: 277, endPoint x: 320, endPoint y: 216, distance: 130.8
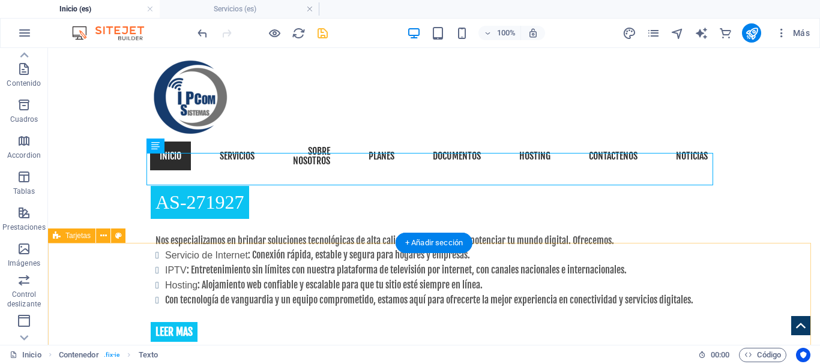
scroll to position [960, 0]
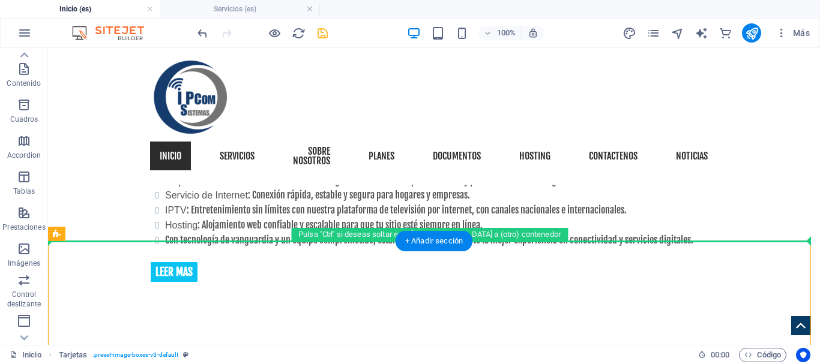
drag, startPoint x: 313, startPoint y: 270, endPoint x: 378, endPoint y: 199, distance: 96.0
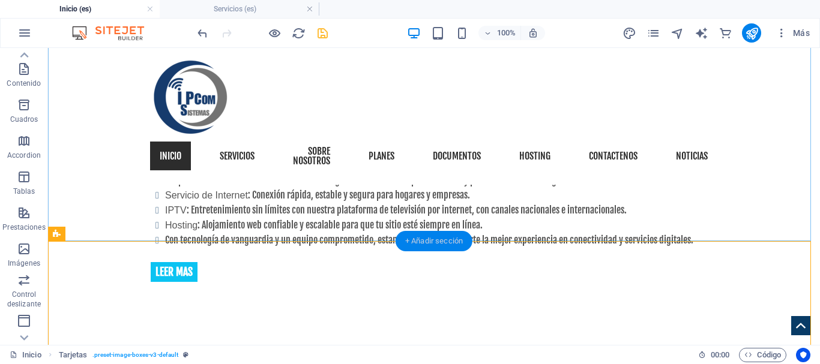
click at [442, 239] on div "+ Añadir sección" at bounding box center [434, 241] width 77 height 20
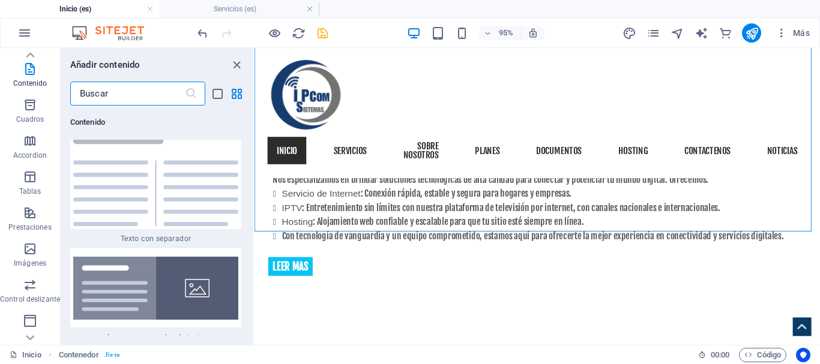
scroll to position [4491, 0]
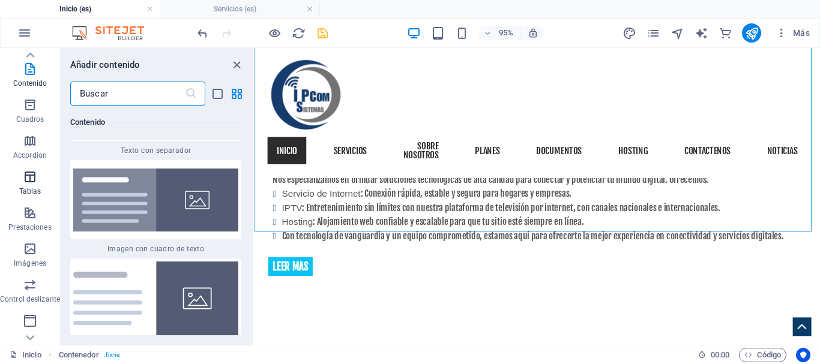
click at [28, 180] on icon "button" at bounding box center [30, 177] width 14 height 14
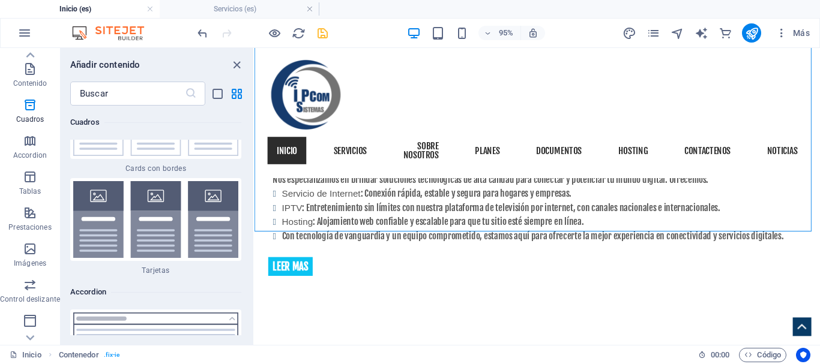
scroll to position [7270, 0]
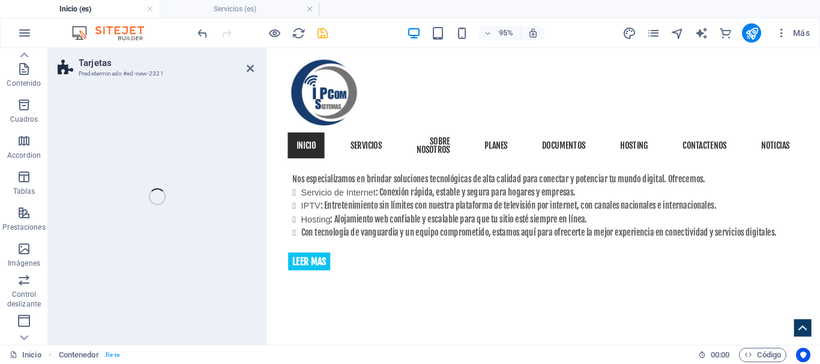
select select "rem"
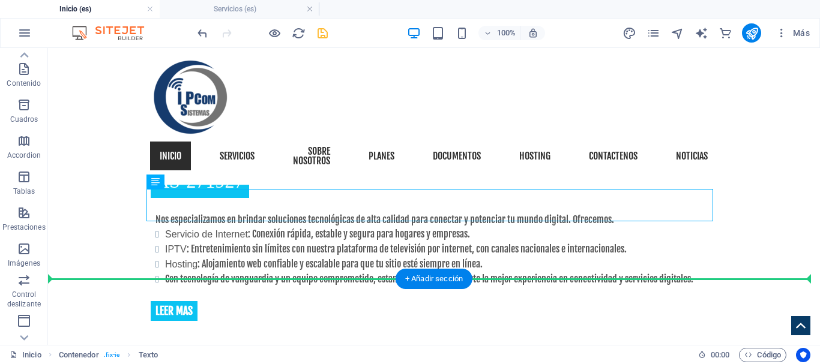
scroll to position [923, 0]
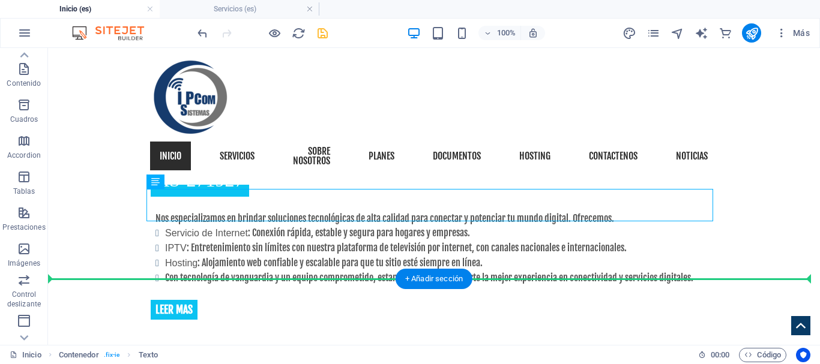
drag, startPoint x: 340, startPoint y: 235, endPoint x: 535, endPoint y: 289, distance: 202.3
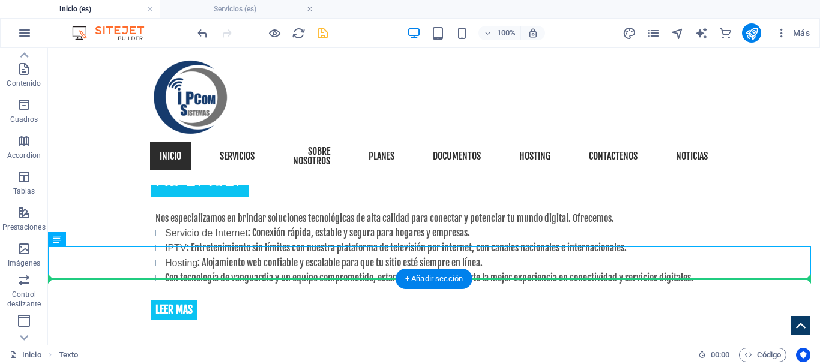
drag, startPoint x: 539, startPoint y: 253, endPoint x: 558, endPoint y: 302, distance: 52.3
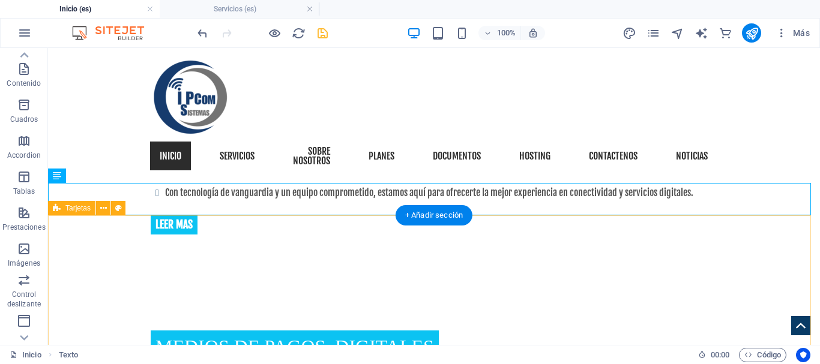
scroll to position [983, 0]
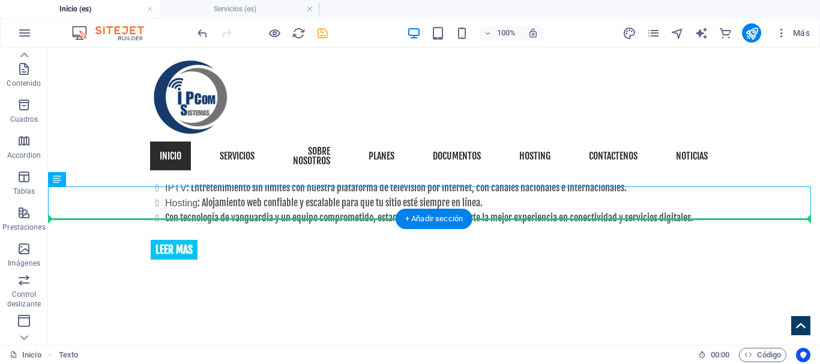
drag, startPoint x: 519, startPoint y: 204, endPoint x: 582, endPoint y: 249, distance: 77.0
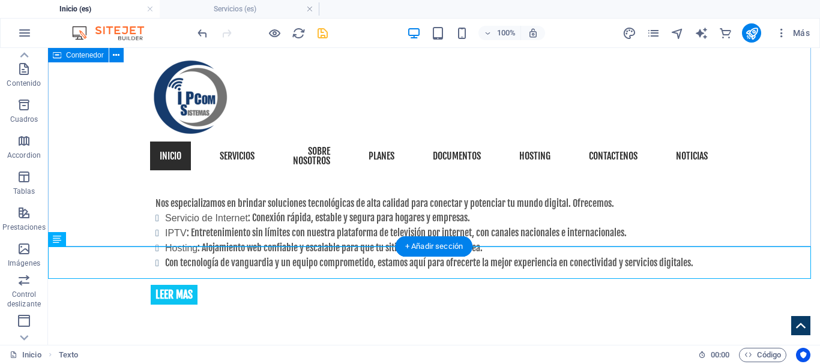
scroll to position [923, 0]
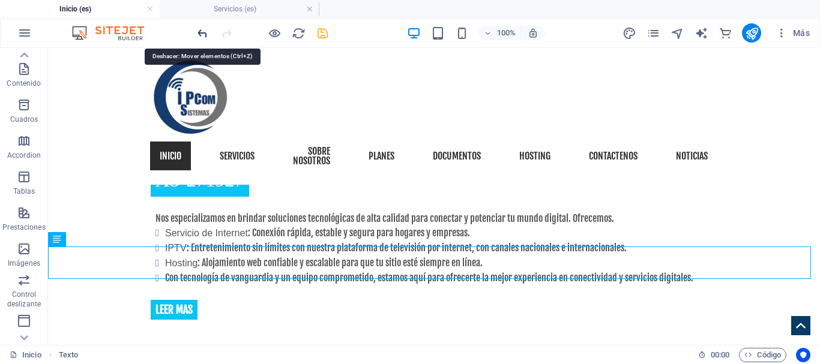
click at [205, 35] on icon "undo" at bounding box center [203, 33] width 14 height 14
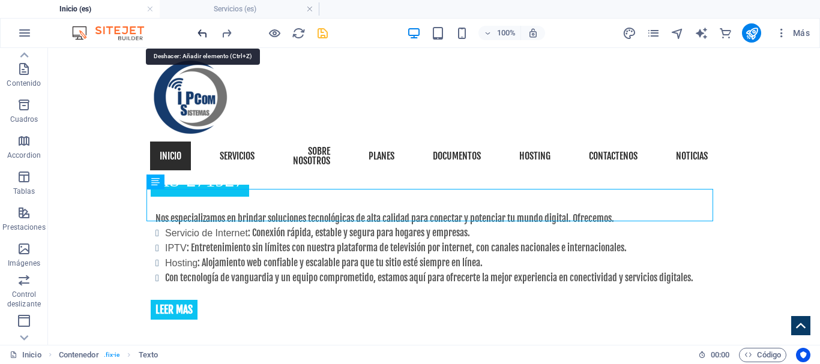
click at [205, 35] on icon "undo" at bounding box center [203, 33] width 14 height 14
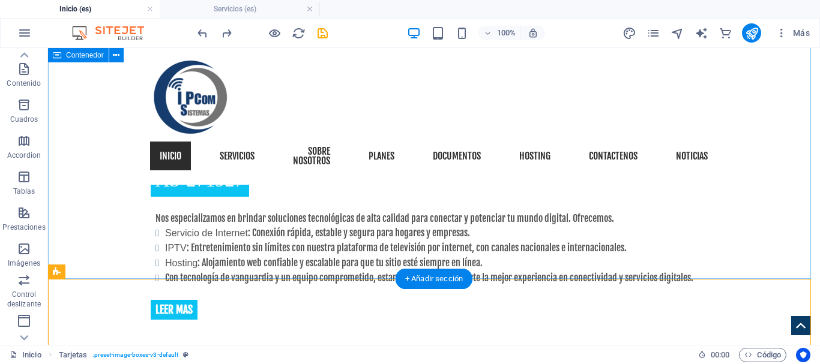
scroll to position [923, 0]
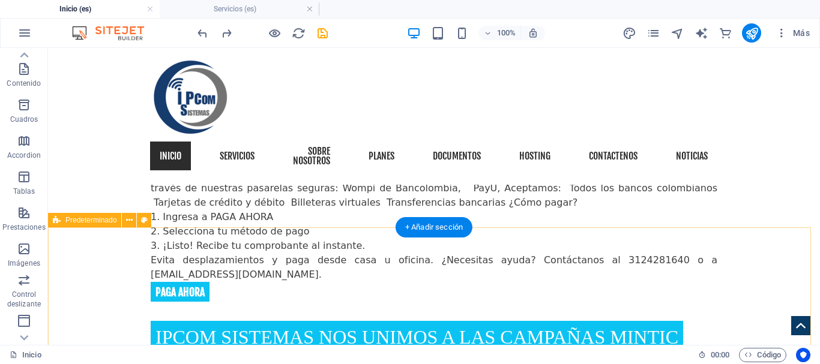
scroll to position [1621, 0]
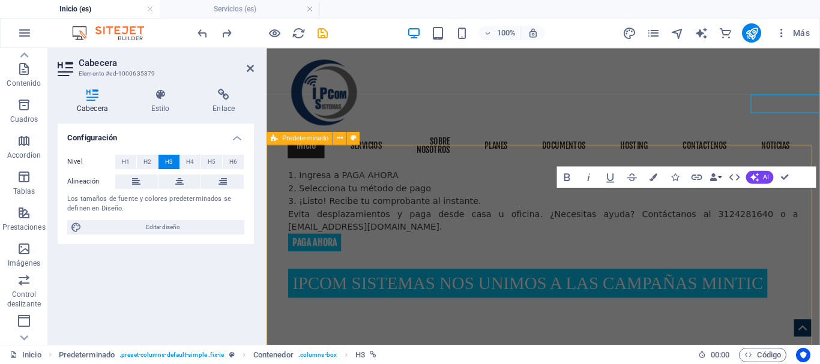
scroll to position [1797, 0]
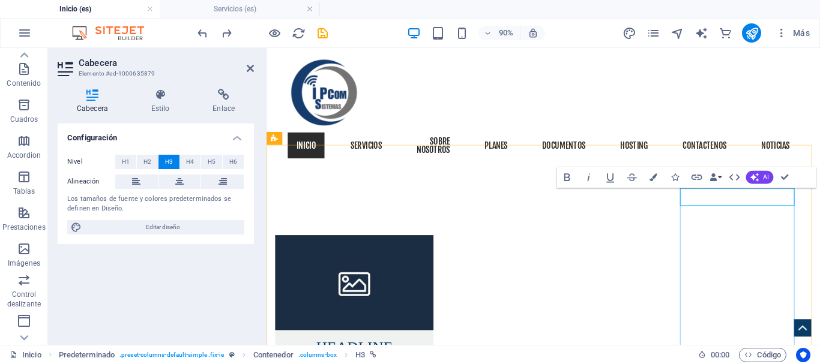
drag, startPoint x: 840, startPoint y: 212, endPoint x: 744, endPoint y: 215, distance: 95.5
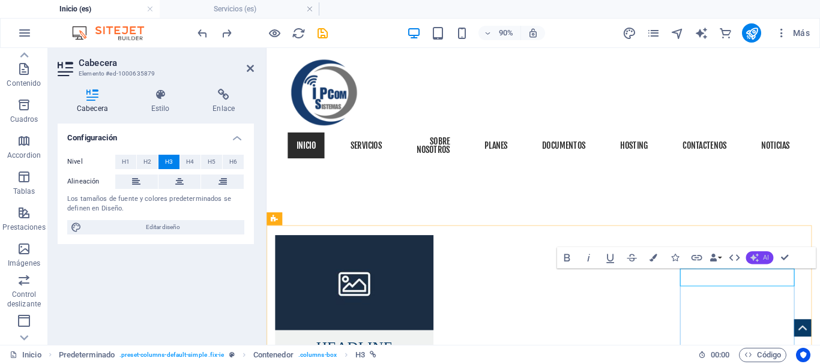
scroll to position [1677, 0]
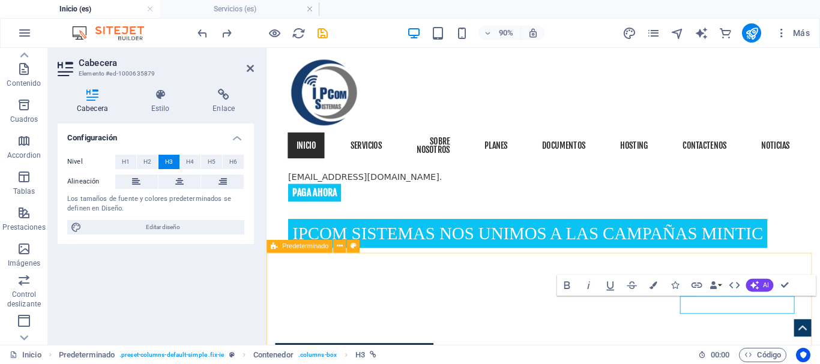
drag, startPoint x: 831, startPoint y: 334, endPoint x: 724, endPoint y: 332, distance: 107.5
click at [656, 287] on icon "button" at bounding box center [654, 286] width 8 height 8
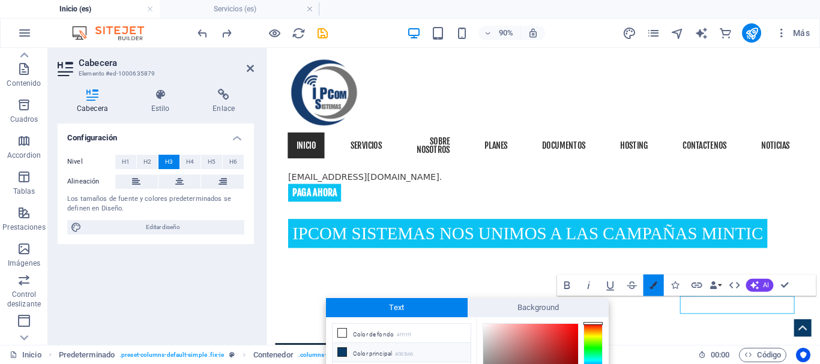
scroll to position [102, 0]
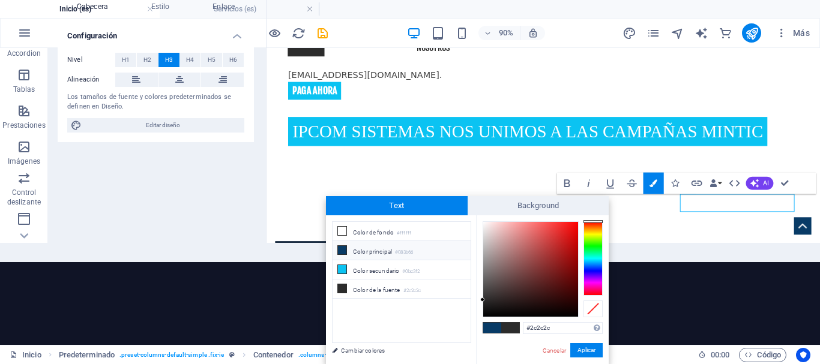
click at [381, 252] on li "Color principal #083b66" at bounding box center [402, 250] width 138 height 19
type input "#083b66"
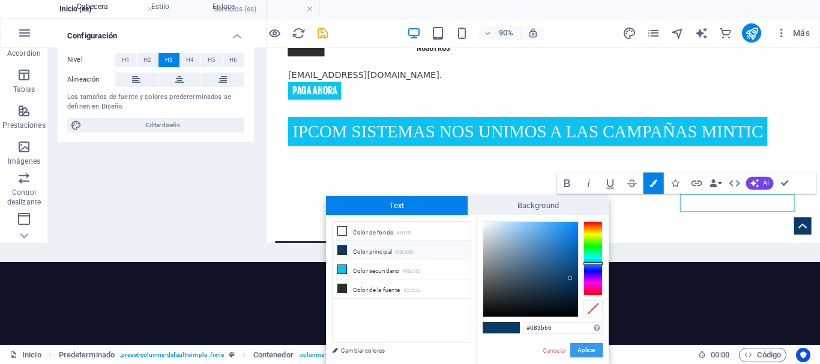
click at [597, 350] on button "Aplicar" at bounding box center [586, 350] width 32 height 14
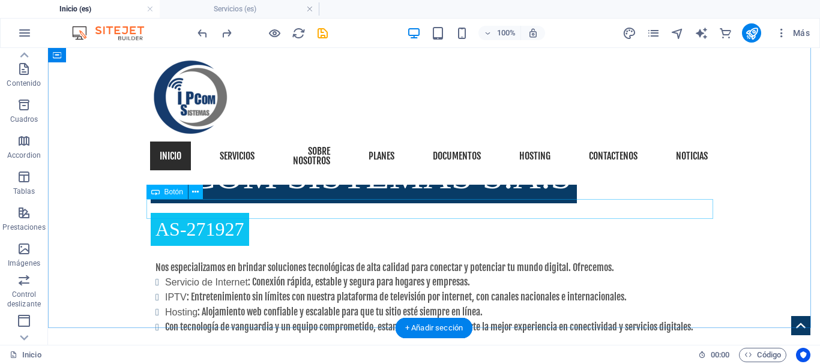
scroll to position [776, 0]
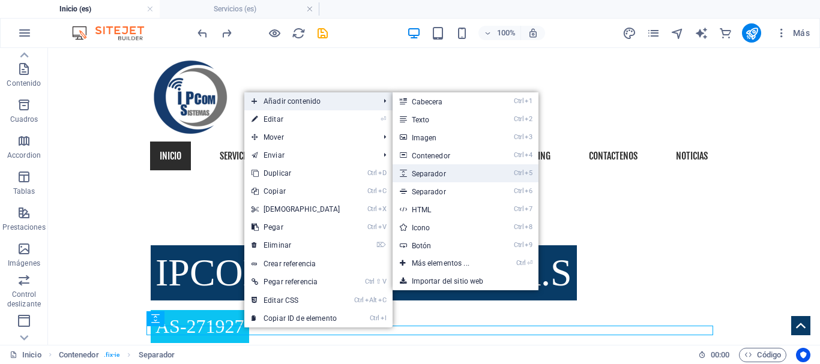
click at [456, 175] on link "Ctrl 5 Separador" at bounding box center [443, 173] width 101 height 18
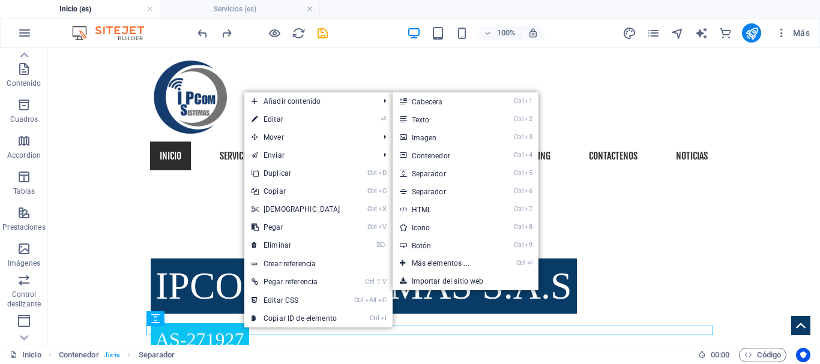
select select "px"
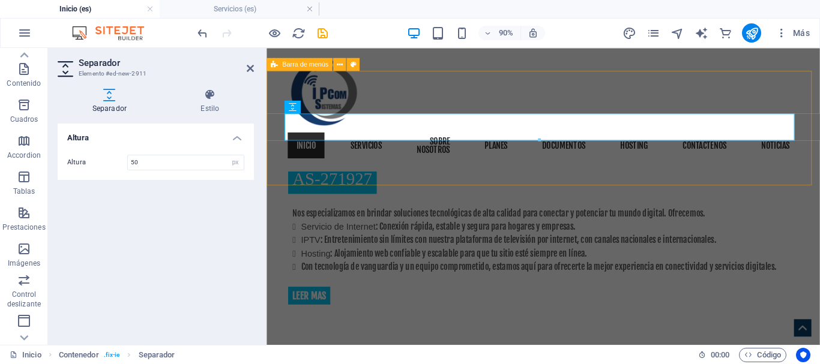
scroll to position [896, 0]
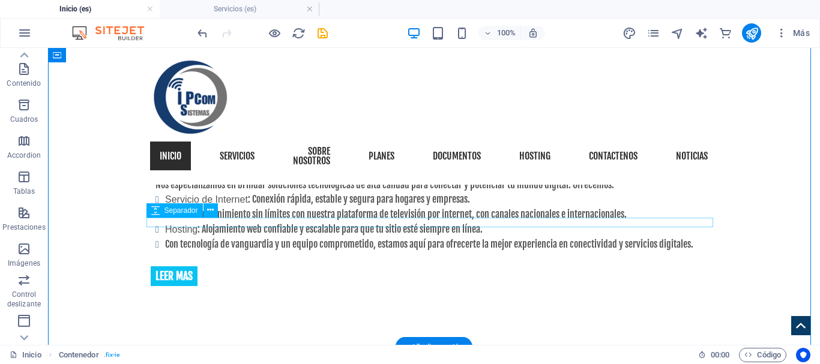
scroll to position [836, 0]
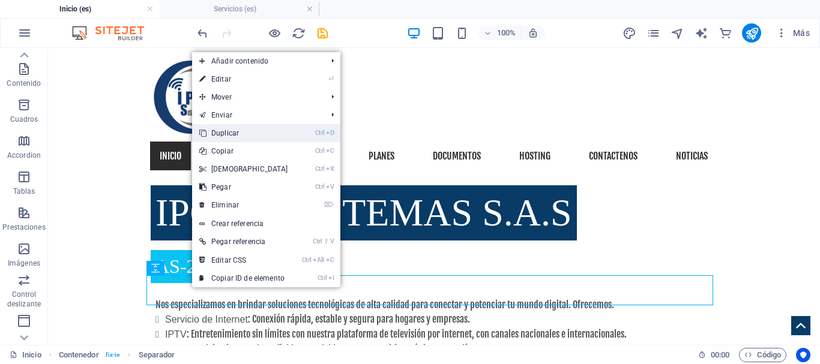
click at [243, 133] on link "Ctrl D Duplicar" at bounding box center [243, 133] width 103 height 18
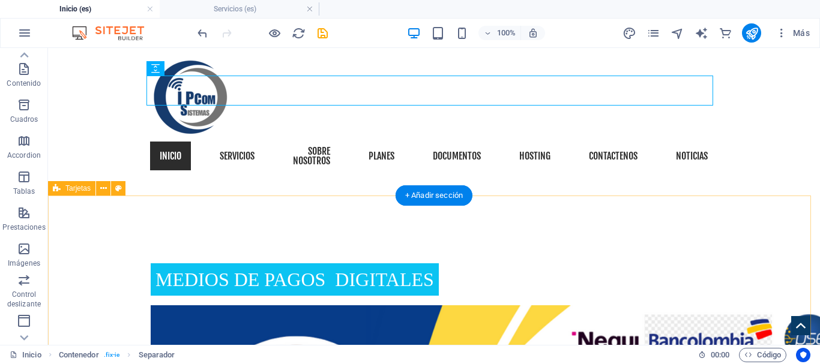
scroll to position [956, 0]
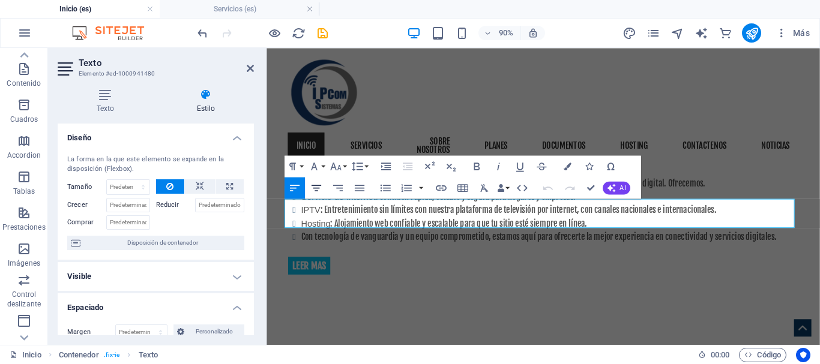
click at [318, 187] on icon "button" at bounding box center [316, 187] width 13 height 13
click at [355, 187] on icon "button" at bounding box center [359, 187] width 13 height 13
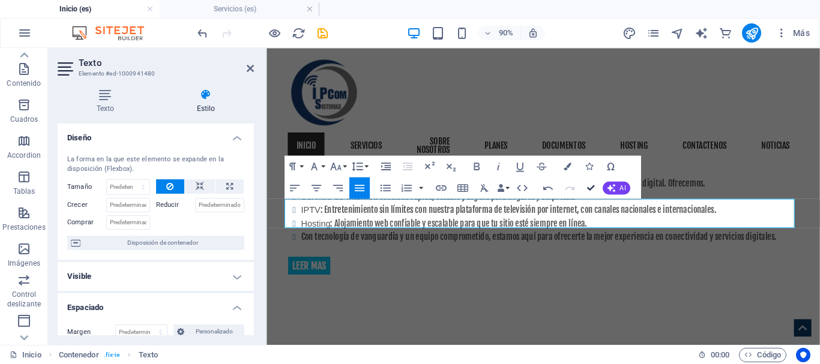
drag, startPoint x: 592, startPoint y: 190, endPoint x: 686, endPoint y: 166, distance: 96.8
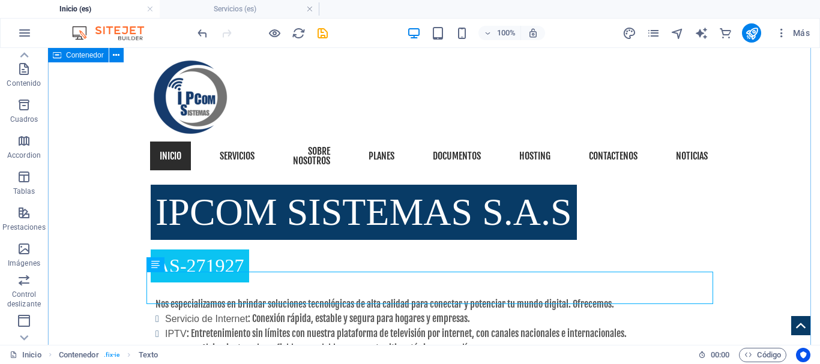
scroll to position [836, 0]
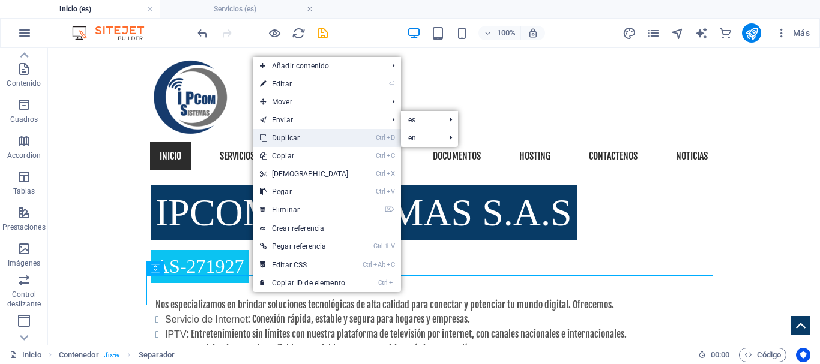
click at [306, 139] on link "Ctrl D Duplicar" at bounding box center [304, 138] width 103 height 18
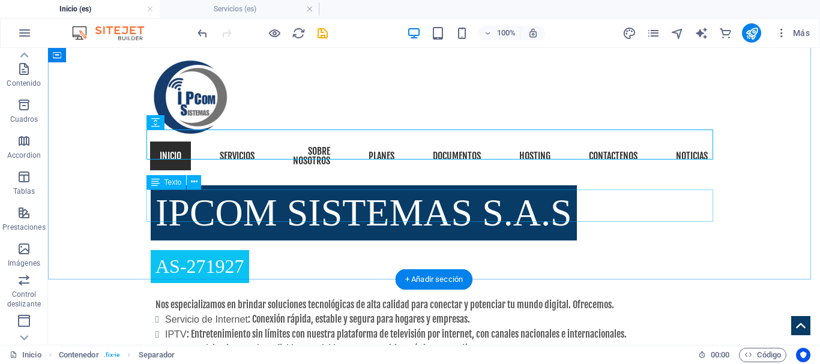
scroll to position [1016, 0]
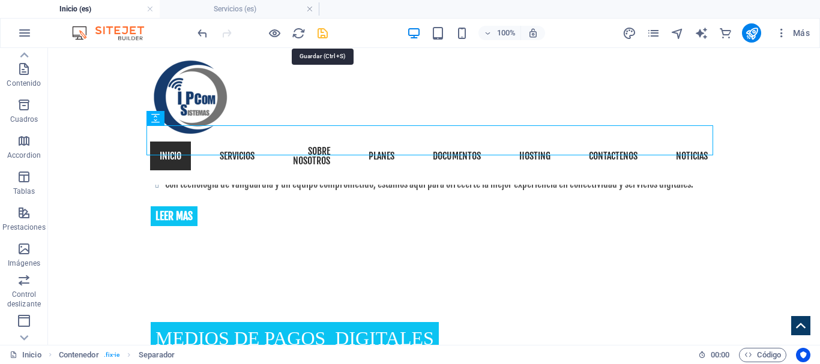
drag, startPoint x: 319, startPoint y: 37, endPoint x: 398, endPoint y: 40, distance: 78.7
click at [320, 37] on icon "save" at bounding box center [323, 33] width 14 height 14
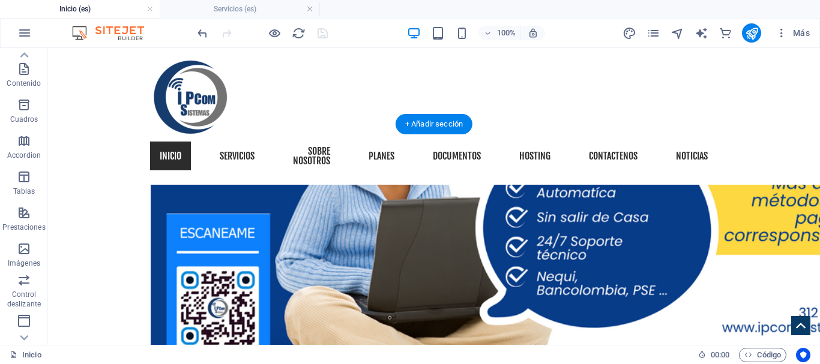
scroll to position [1497, 0]
